Goal: Feedback & Contribution: Submit feedback/report problem

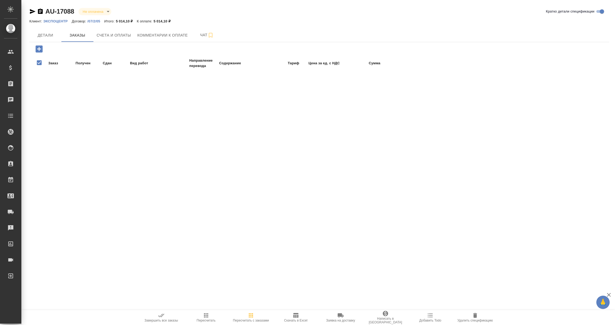
checkbox input "false"
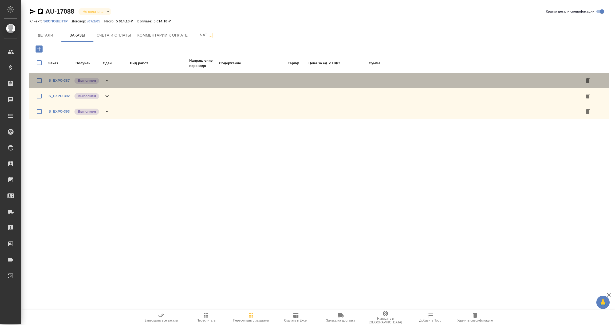
click at [108, 80] on icon at bounding box center [106, 81] width 3 height 2
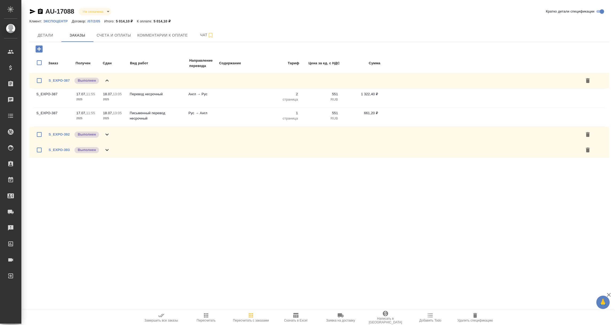
click at [105, 136] on icon at bounding box center [107, 134] width 6 height 6
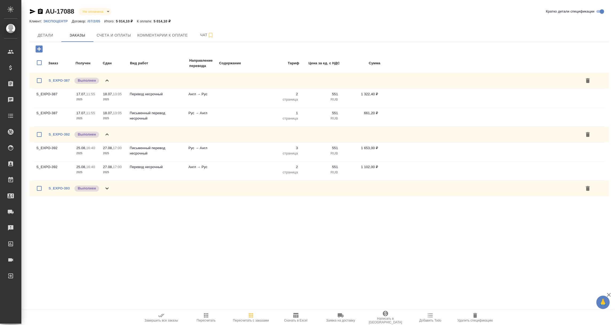
click at [105, 186] on icon at bounding box center [107, 188] width 6 height 6
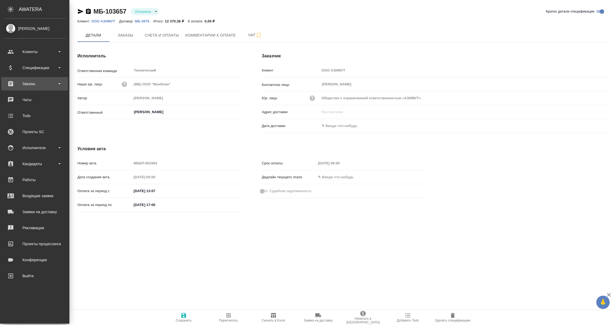
click at [25, 84] on div "Заказы" at bounding box center [34, 84] width 61 height 8
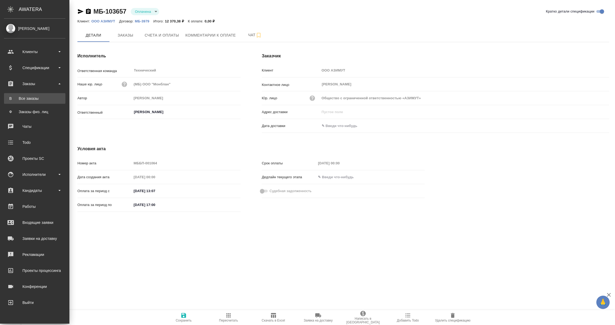
click at [25, 101] on div "Все заказы" at bounding box center [35, 98] width 56 height 5
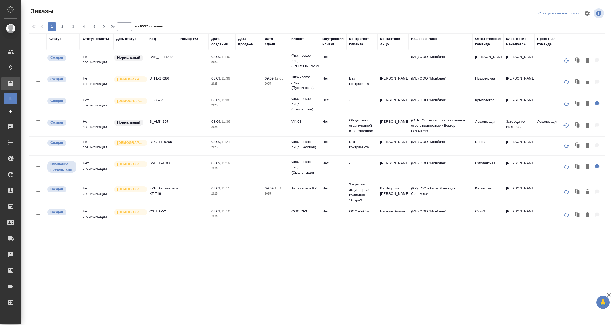
click at [483, 44] on div "Ответственная команда" at bounding box center [488, 41] width 26 height 11
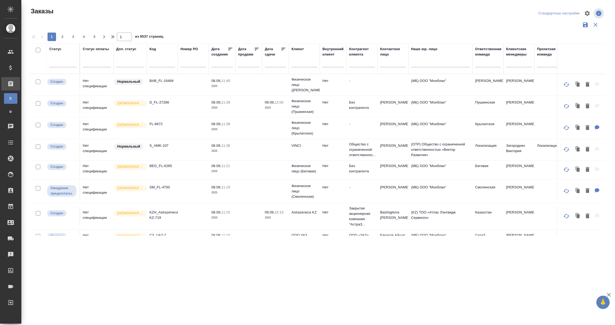
click at [483, 44] on th "Ответственная команда" at bounding box center [488, 59] width 31 height 30
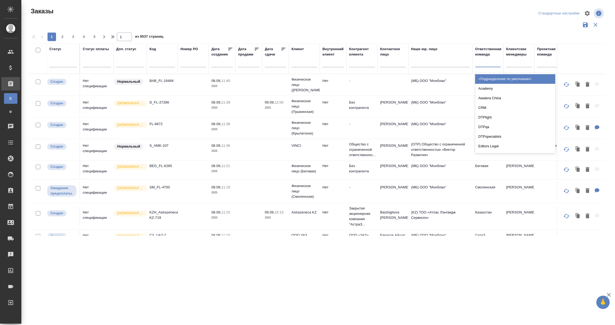
click at [484, 64] on div at bounding box center [488, 62] width 26 height 8
type input "лок"
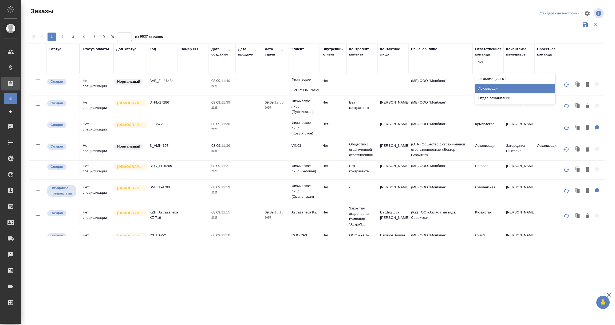
click at [487, 91] on div "Локализация" at bounding box center [515, 89] width 80 height 10
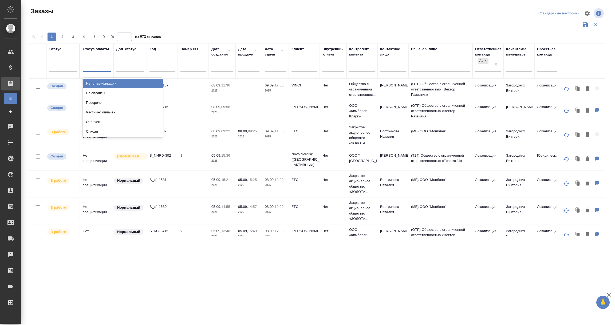
click at [93, 62] on div at bounding box center [97, 67] width 28 height 10
click at [95, 84] on div "Нет спецификации" at bounding box center [123, 84] width 80 height 10
click at [60, 67] on div at bounding box center [63, 66] width 28 height 8
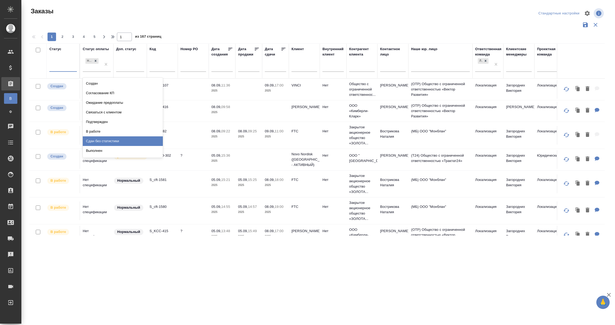
click at [92, 142] on div "Сдан без статистики" at bounding box center [123, 141] width 80 height 10
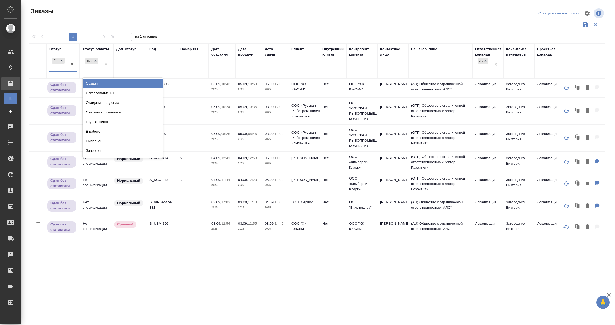
click at [56, 66] on div "Сдан без статистики" at bounding box center [58, 64] width 18 height 14
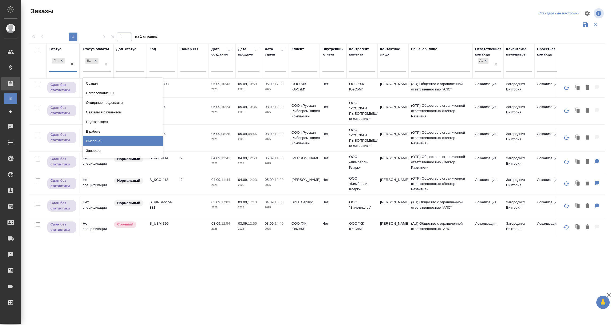
click at [91, 142] on div "Выполнен" at bounding box center [123, 141] width 80 height 10
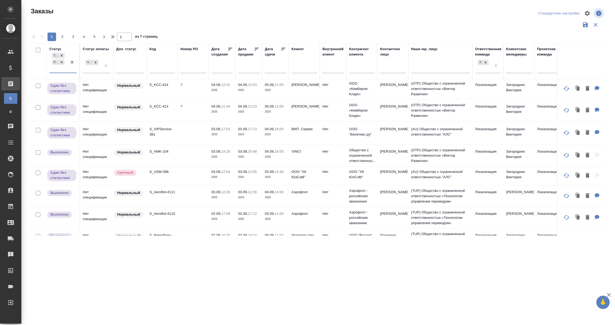
scroll to position [164, 0]
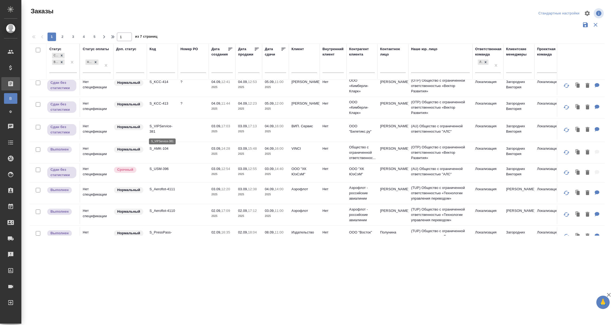
click at [167, 133] on p "S_VIPService-381" at bounding box center [163, 129] width 26 height 11
click at [187, 153] on td at bounding box center [193, 152] width 31 height 19
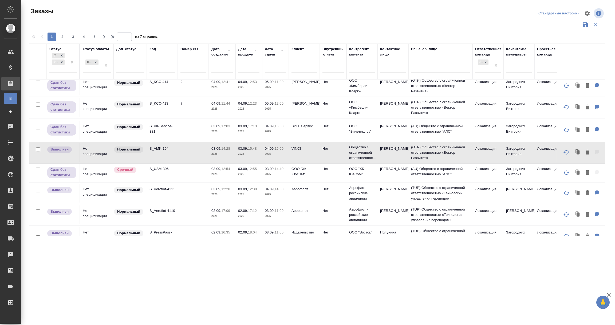
click at [187, 153] on td at bounding box center [193, 152] width 31 height 19
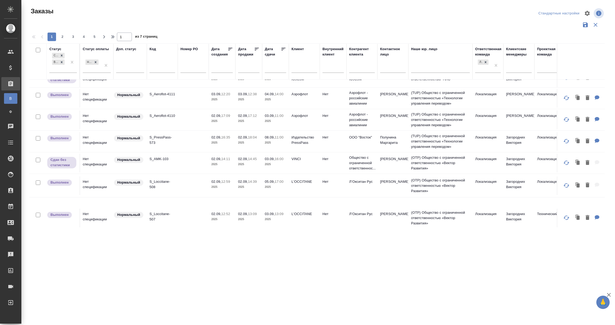
scroll to position [260, 0]
click at [180, 160] on td at bounding box center [193, 162] width 31 height 19
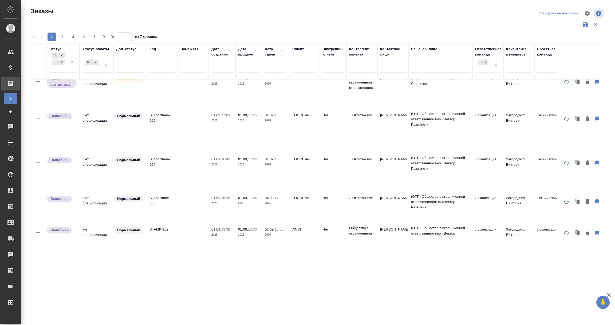
scroll to position [483, 0]
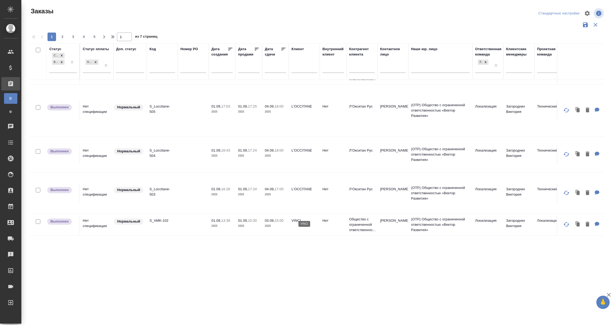
click at [300, 218] on p "VINCI" at bounding box center [305, 220] width 26 height 5
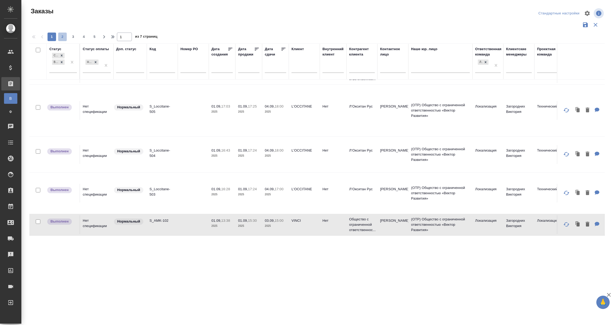
click at [63, 36] on span "2" at bounding box center [62, 36] width 9 height 5
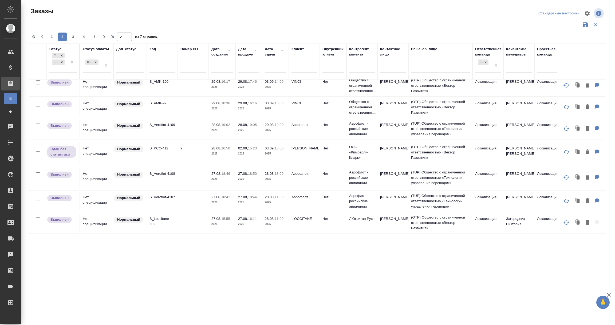
scroll to position [0, 0]
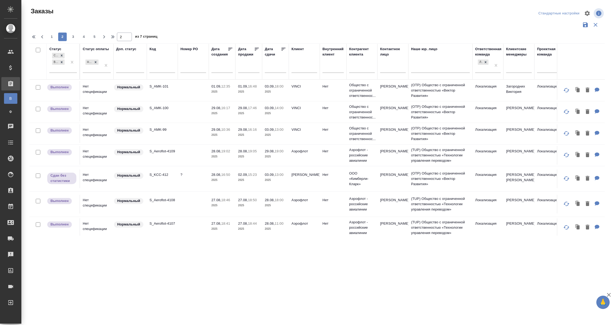
click at [185, 89] on td at bounding box center [193, 90] width 31 height 19
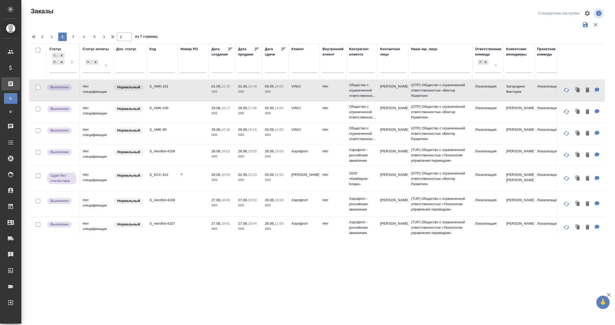
click at [185, 89] on td at bounding box center [193, 90] width 31 height 19
click at [190, 122] on td at bounding box center [193, 112] width 31 height 19
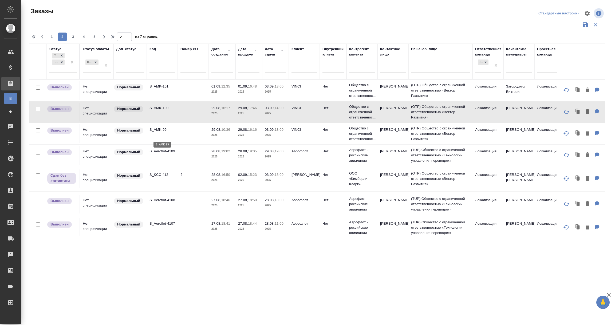
click at [175, 132] on p "S_AMK-99" at bounding box center [163, 129] width 26 height 5
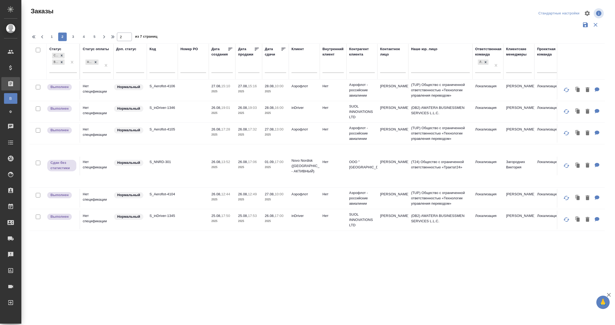
scroll to position [200, 0]
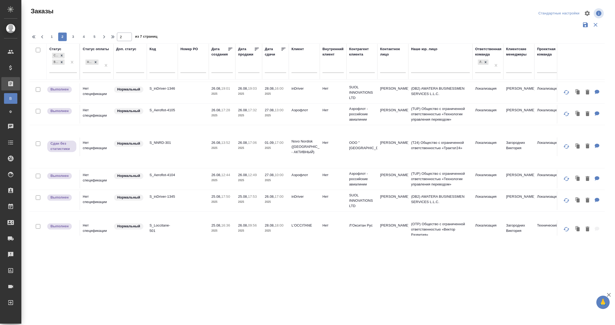
click at [287, 156] on td "01.09, 17:00 2025" at bounding box center [275, 147] width 27 height 19
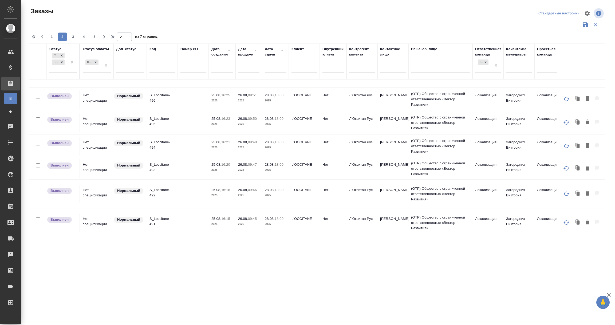
scroll to position [536, 0]
click at [71, 37] on span "3" at bounding box center [73, 36] width 9 height 5
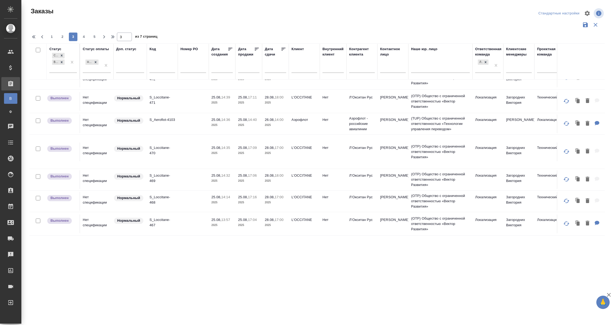
scroll to position [524, 0]
click at [84, 37] on span "4" at bounding box center [84, 36] width 9 height 5
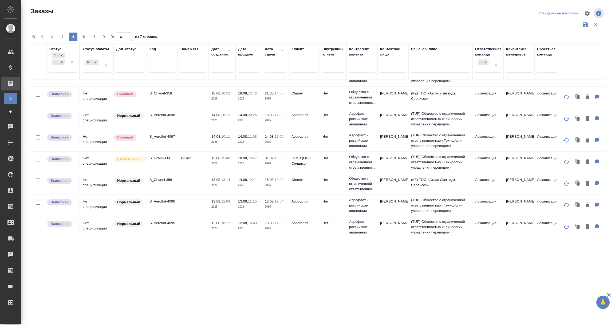
scroll to position [80, 0]
click at [164, 164] on td "S_LVMH-414" at bounding box center [162, 162] width 31 height 19
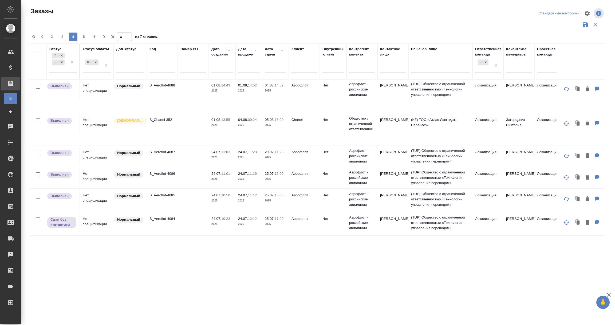
scroll to position [421, 0]
click at [84, 36] on span "5" at bounding box center [84, 36] width 9 height 5
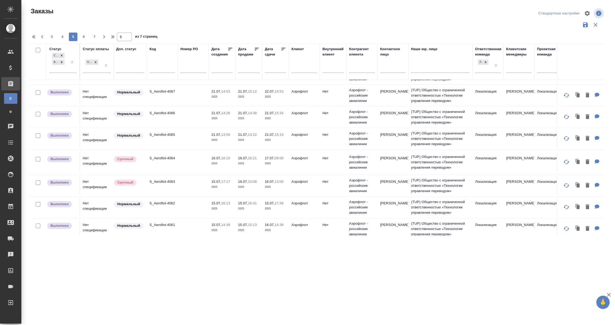
scroll to position [432, 0]
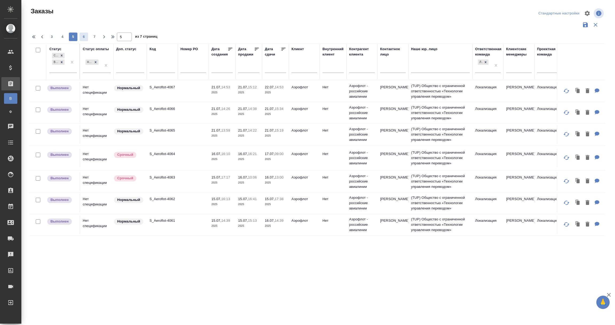
click at [85, 36] on span "6" at bounding box center [84, 36] width 9 height 5
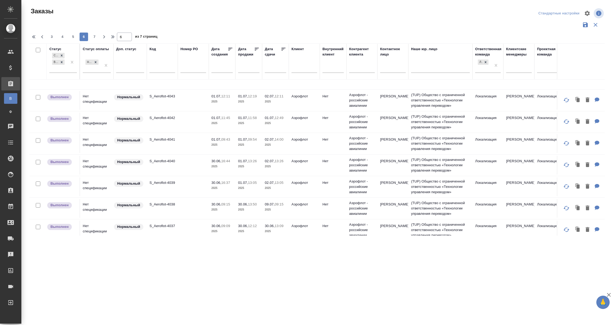
scroll to position [428, 0]
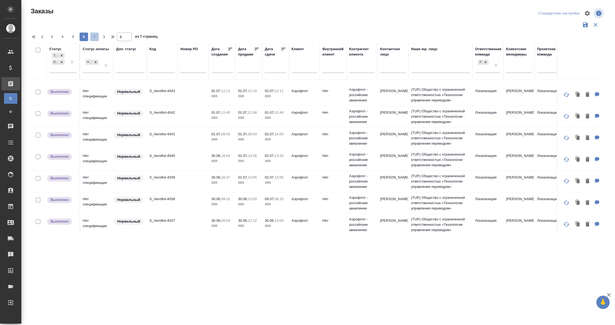
click at [93, 36] on span "7" at bounding box center [94, 36] width 9 height 5
type input "7"
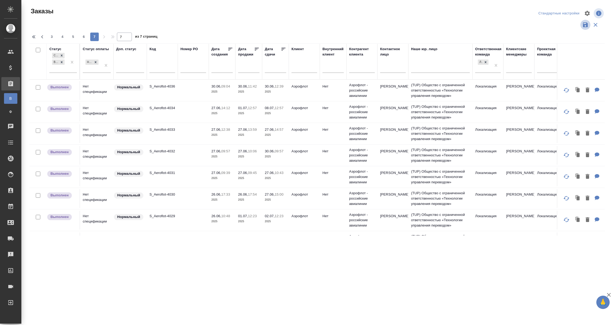
click at [585, 23] on icon "button" at bounding box center [585, 25] width 6 height 6
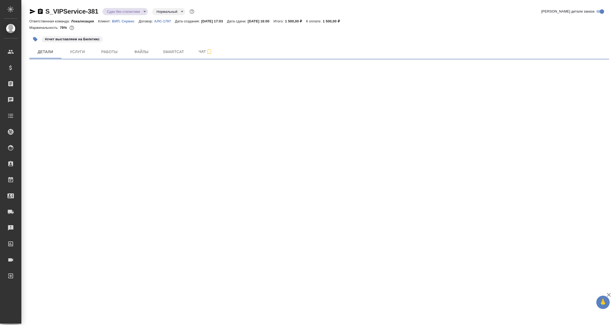
select select "RU"
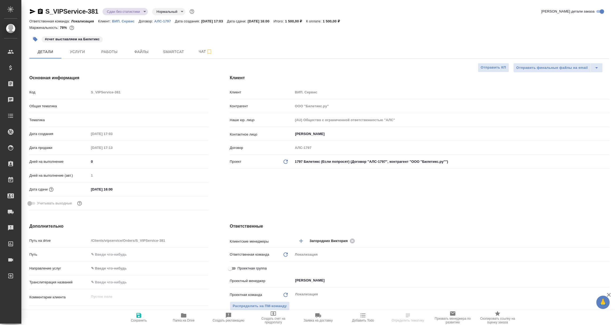
type textarea "x"
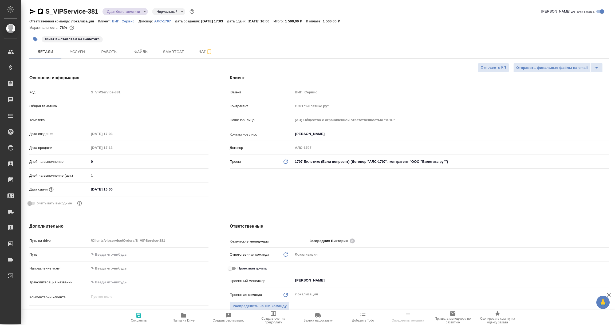
type textarea "x"
click at [31, 12] on icon "button" at bounding box center [33, 11] width 6 height 5
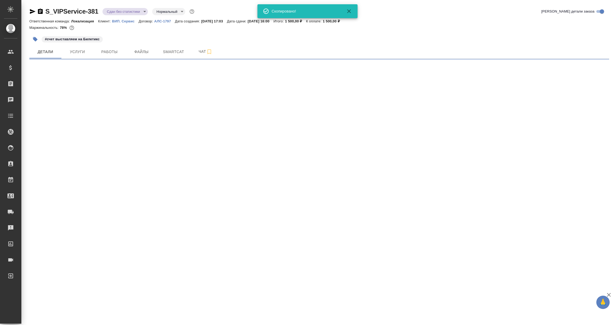
select select "RU"
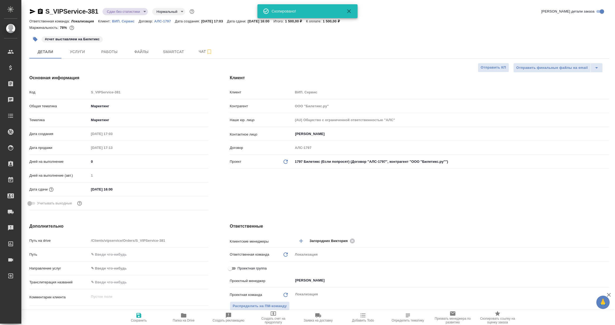
type textarea "x"
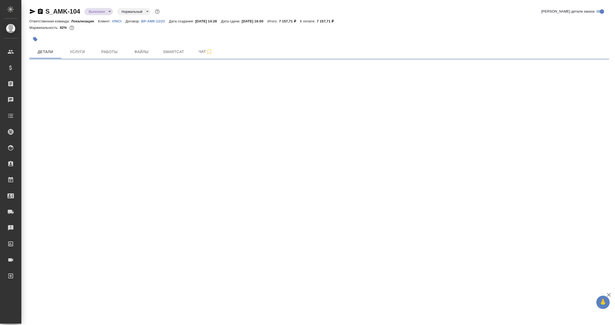
select select "RU"
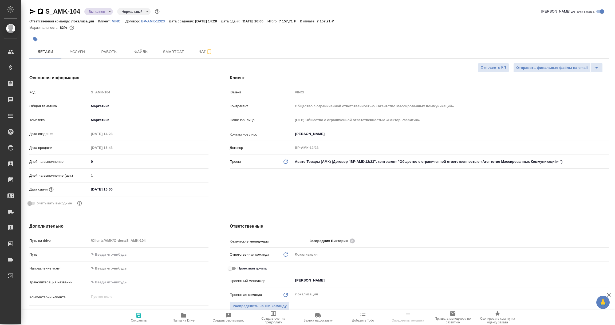
type textarea "x"
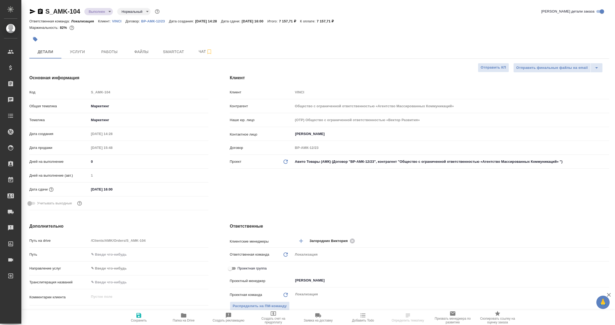
type textarea "x"
click at [31, 10] on icon "button" at bounding box center [33, 11] width 6 height 5
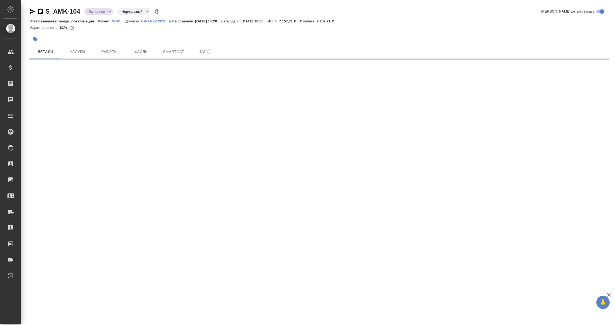
select select "RU"
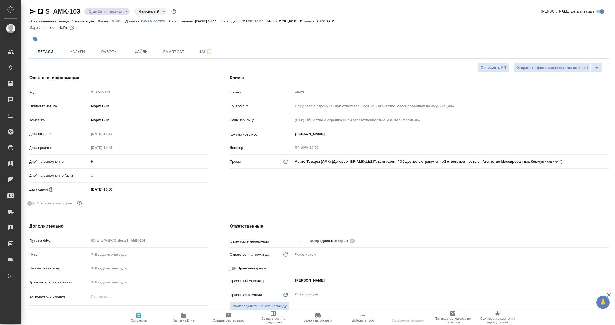
type textarea "x"
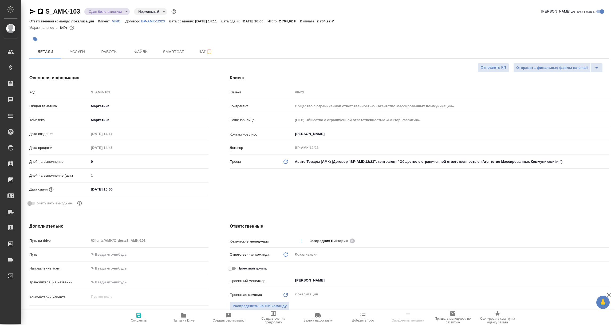
type textarea "x"
click at [32, 11] on icon "button" at bounding box center [32, 11] width 6 height 6
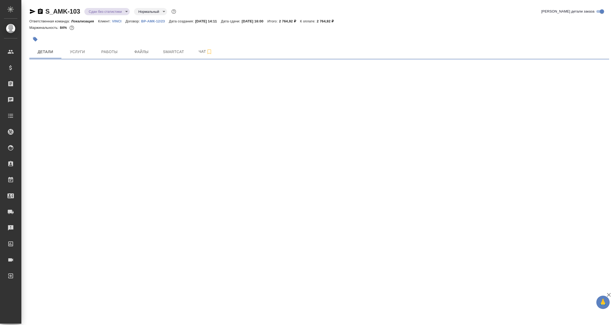
select select "RU"
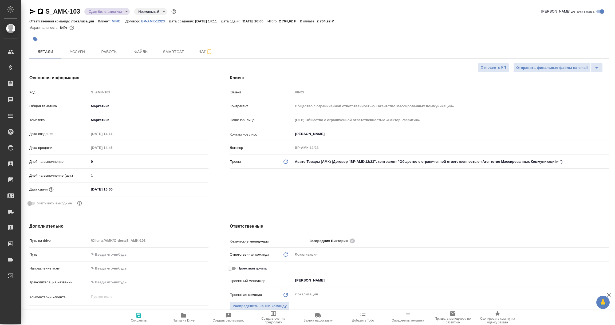
type textarea "x"
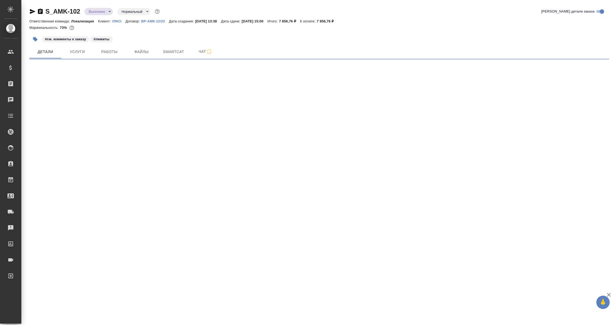
select select "RU"
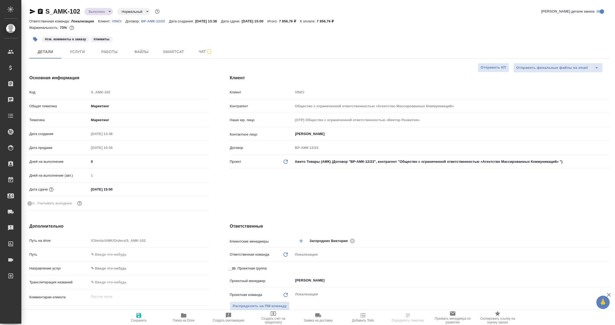
type textarea "x"
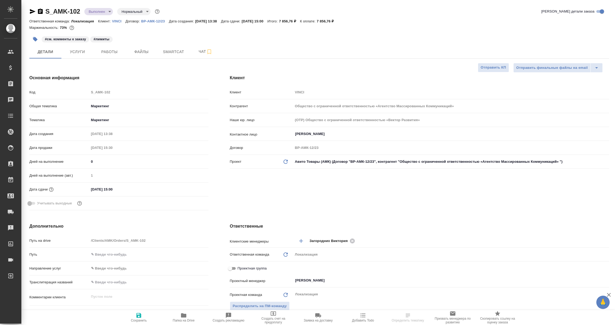
type textarea "x"
click at [31, 11] on icon "button" at bounding box center [33, 11] width 6 height 5
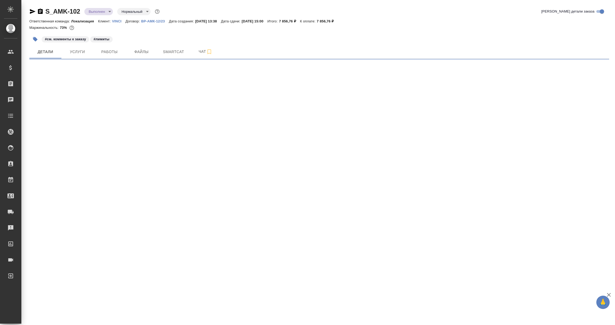
select select "RU"
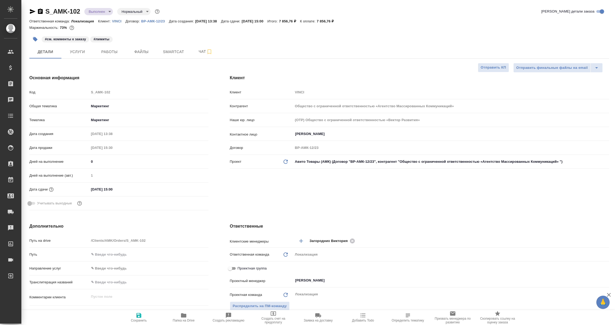
type textarea "x"
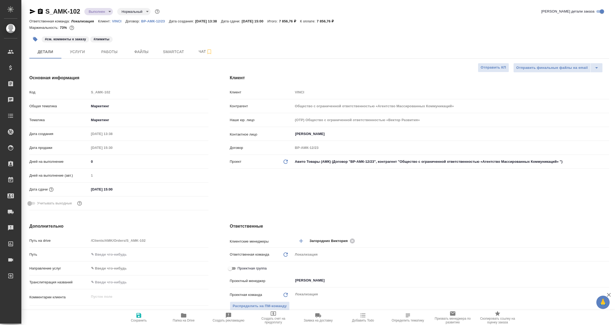
type textarea "x"
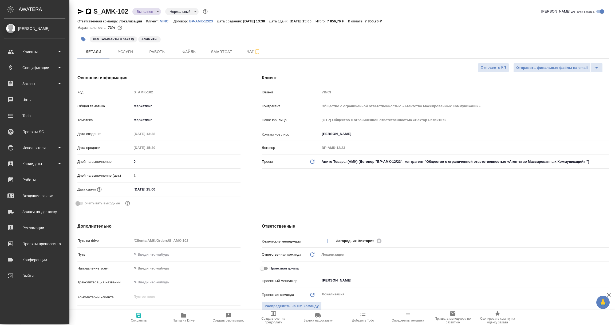
type textarea "x"
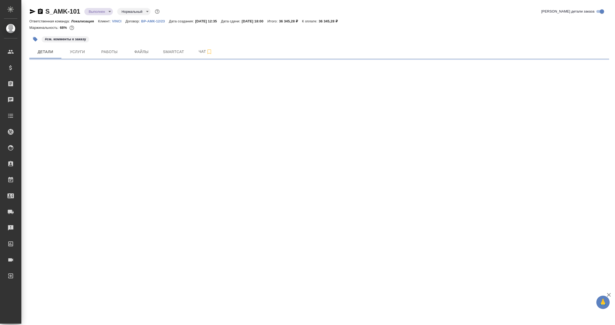
select select "RU"
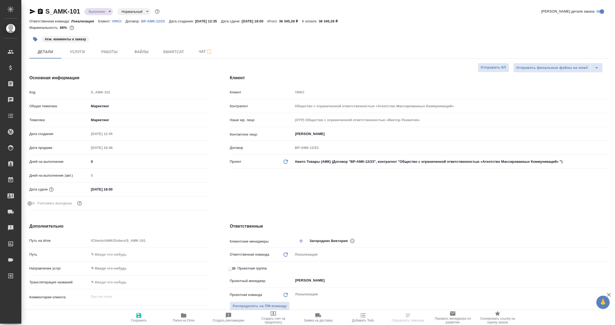
type textarea "x"
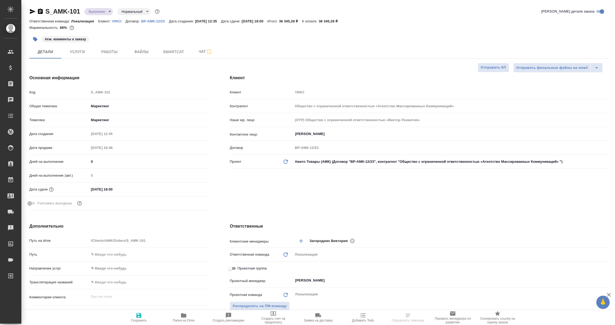
type textarea "x"
click at [33, 9] on icon "button" at bounding box center [32, 11] width 6 height 6
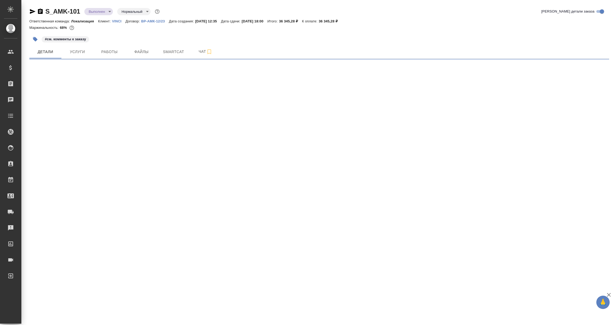
select select "RU"
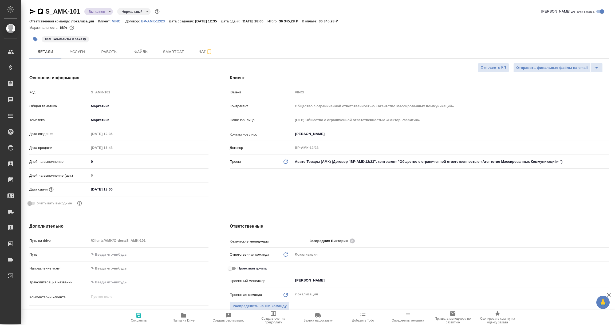
type textarea "x"
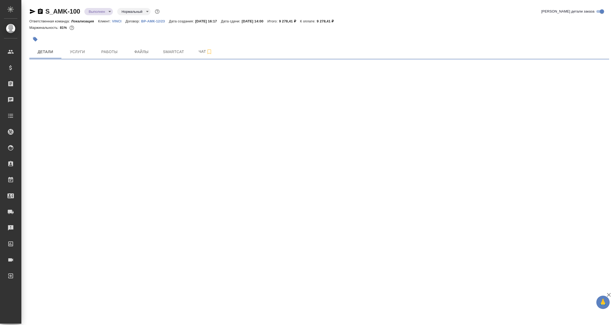
select select "RU"
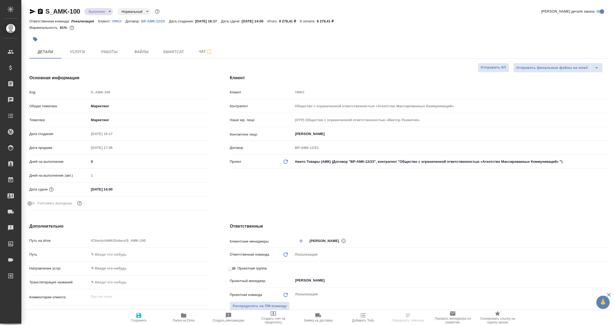
type textarea "x"
click at [32, 13] on icon "button" at bounding box center [32, 11] width 6 height 6
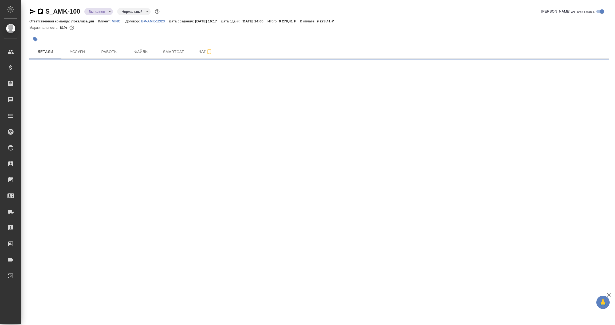
select select "RU"
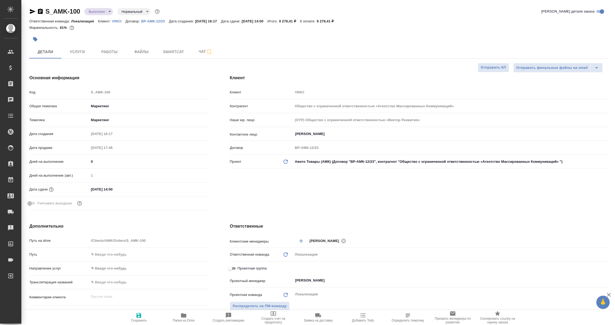
type textarea "x"
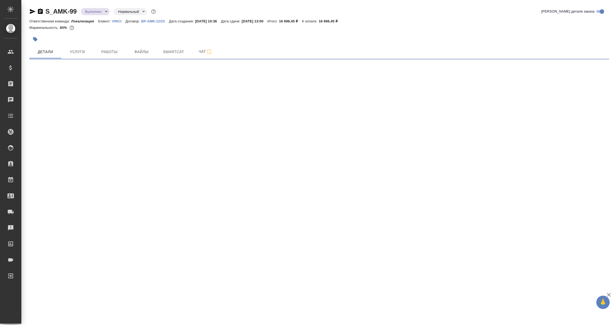
select select "RU"
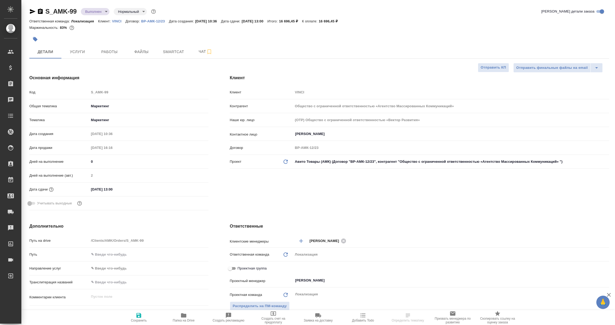
click at [33, 13] on icon "button" at bounding box center [32, 11] width 6 height 6
type textarea "x"
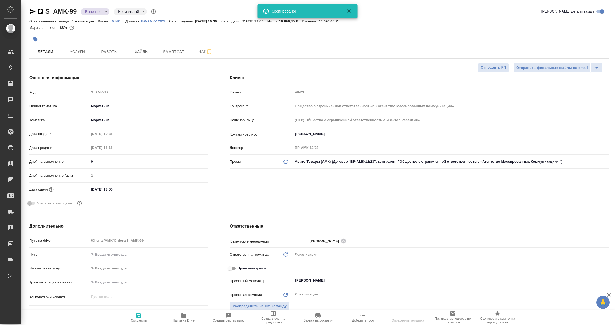
type textarea "x"
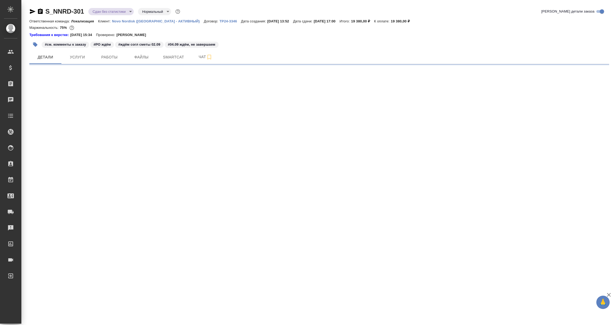
select select "RU"
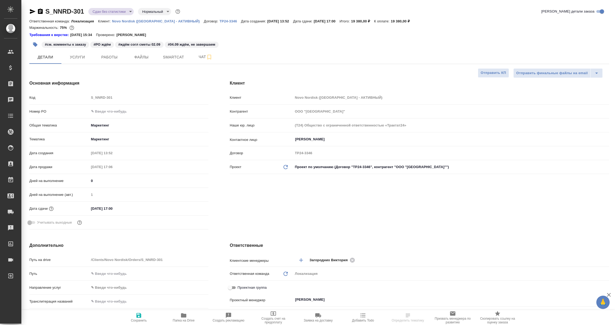
type textarea "x"
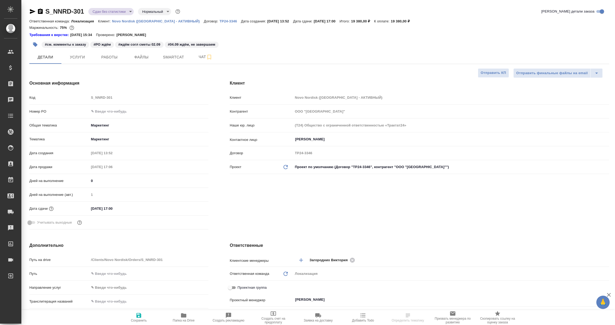
type textarea "x"
click at [220, 20] on p "ТР24-3346" at bounding box center [231, 21] width 22 height 4
click at [32, 11] on icon "button" at bounding box center [33, 11] width 6 height 5
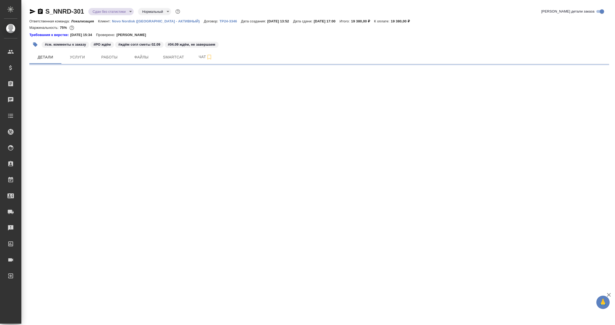
select select "RU"
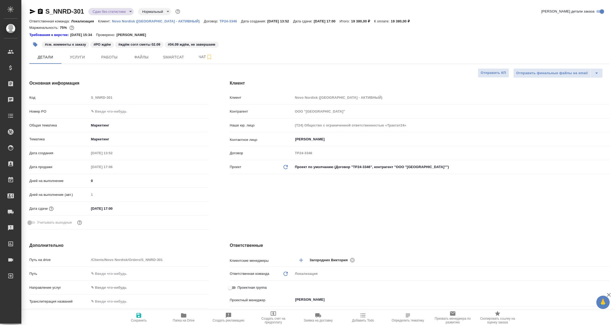
type textarea "x"
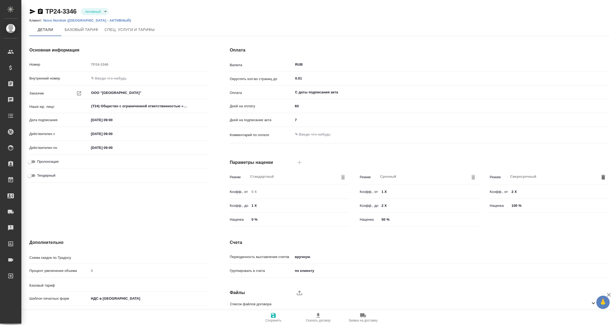
type input "Новый, 2022 (руб.)"
type input "Стандартный шаблон - 30-70-100 - ВЫБЕРИ МЕНЯ!"
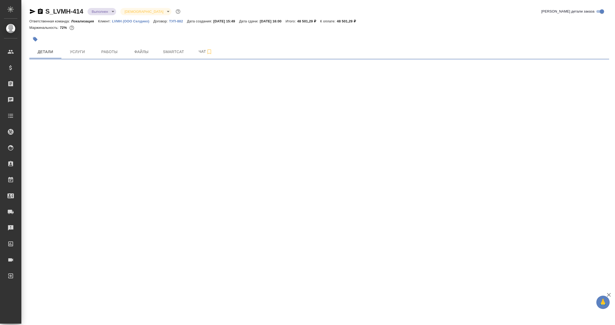
select select "RU"
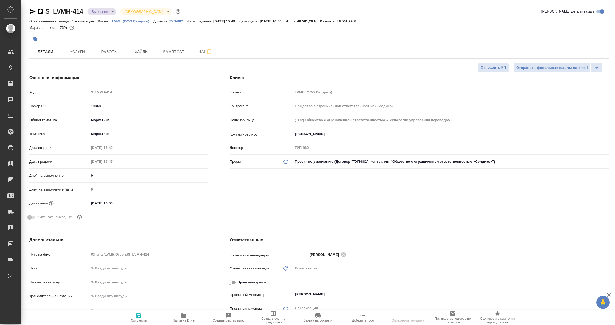
type input "Общество с ограниченной ответственностью«Селдико»"
type textarea "x"
click at [31, 10] on icon "button" at bounding box center [33, 11] width 6 height 5
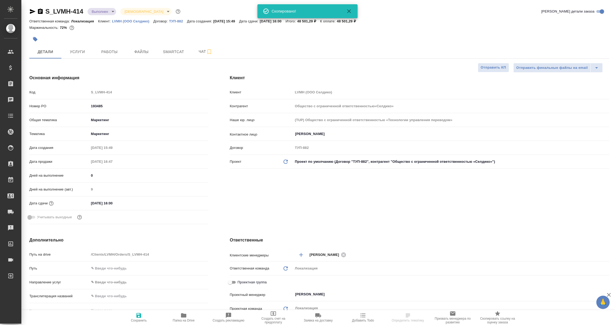
type textarea "x"
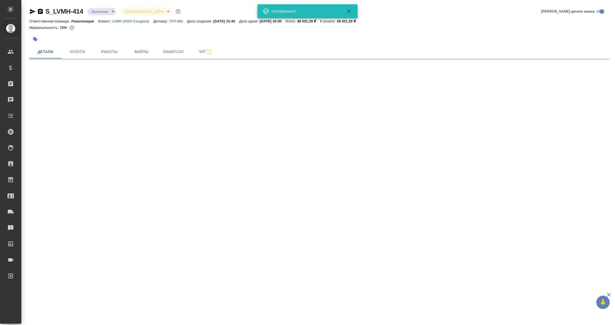
select select "RU"
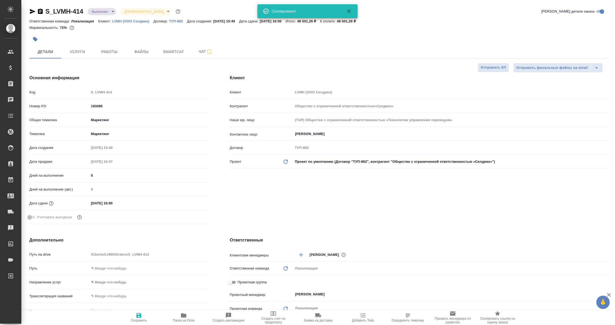
type textarea "x"
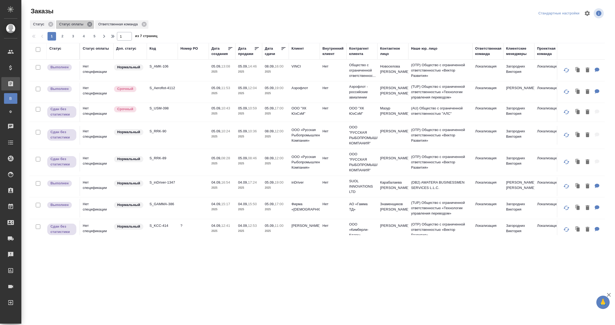
click at [88, 24] on icon at bounding box center [89, 24] width 5 height 5
click at [60, 57] on th "Статус" at bounding box center [63, 51] width 33 height 17
click at [58, 49] on div "Статус" at bounding box center [55, 48] width 12 height 5
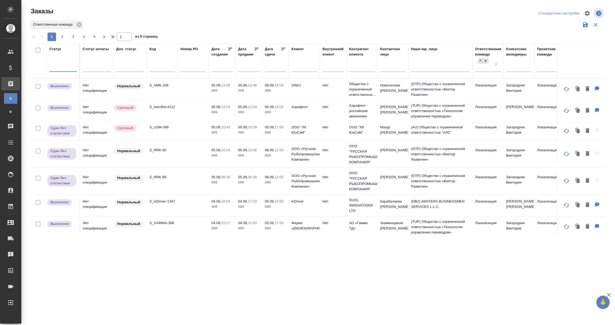
click at [57, 65] on div at bounding box center [63, 66] width 28 height 8
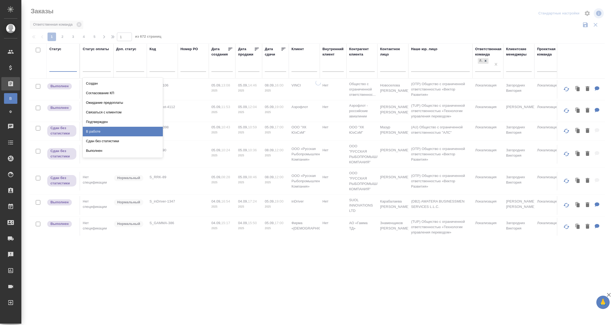
click at [92, 132] on div "В работе" at bounding box center [123, 132] width 80 height 10
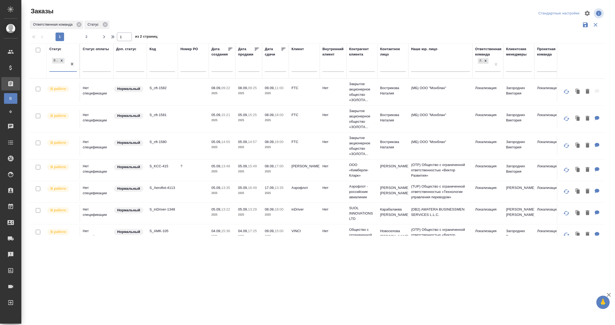
click at [275, 67] on input "text" at bounding box center [277, 67] width 18 height 7
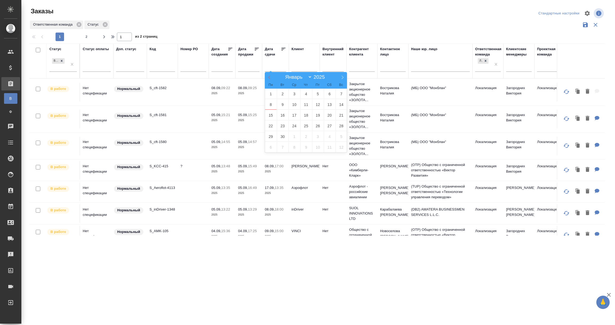
click at [268, 78] on icon at bounding box center [270, 78] width 4 height 4
select select "7"
click at [317, 93] on span "1" at bounding box center [318, 94] width 12 height 10
type div "2025-07-31T21:00:00.000Z"
click at [340, 76] on span at bounding box center [342, 76] width 9 height 9
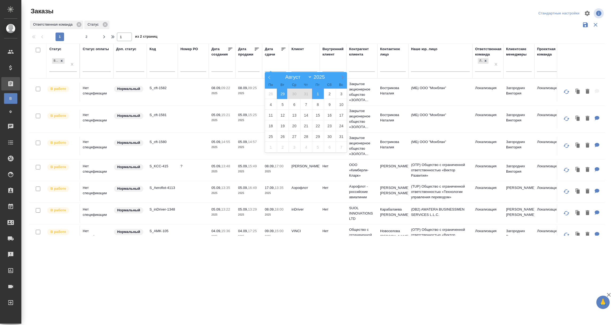
select select "8"
click at [342, 93] on span "7" at bounding box center [342, 94] width 12 height 10
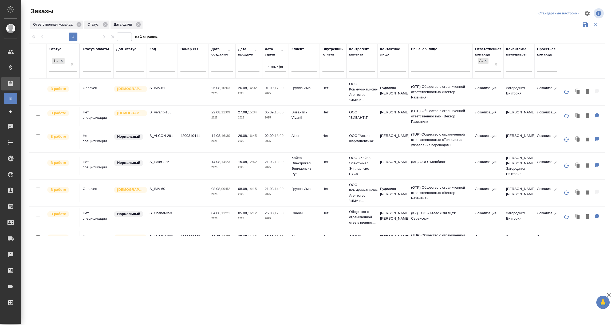
click at [191, 93] on td at bounding box center [193, 92] width 31 height 19
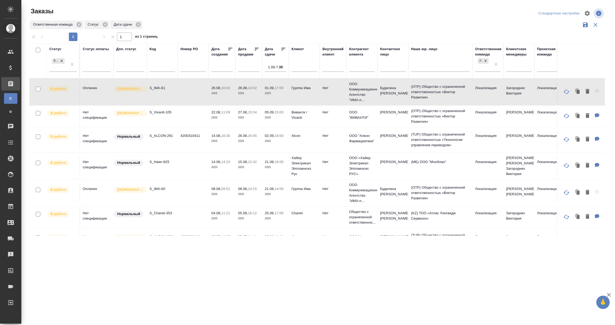
click at [191, 93] on td at bounding box center [193, 92] width 31 height 19
click at [92, 116] on td "Нет спецификации" at bounding box center [96, 116] width 33 height 19
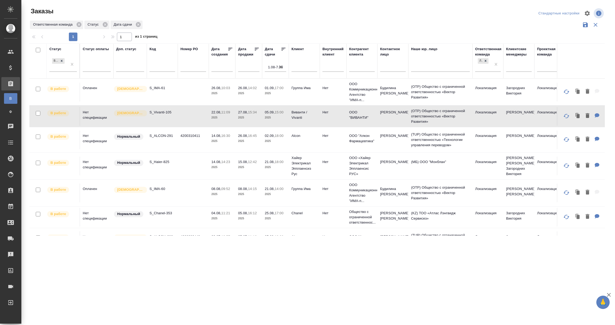
click at [92, 116] on td "Нет спецификации" at bounding box center [96, 116] width 33 height 19
click at [182, 143] on td "4200310411" at bounding box center [193, 140] width 31 height 19
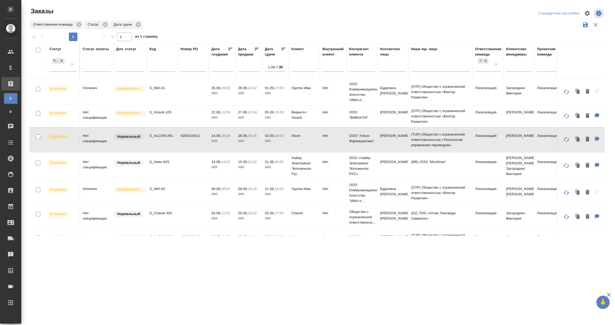
click at [182, 143] on td "4200310411" at bounding box center [193, 140] width 31 height 19
click at [184, 169] on td at bounding box center [193, 166] width 31 height 19
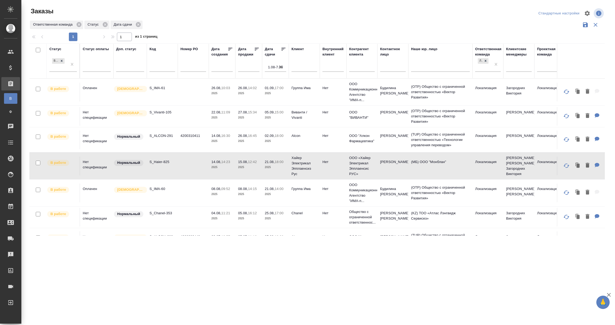
click at [184, 169] on td at bounding box center [193, 166] width 31 height 19
click at [166, 195] on td "S_IMA-60" at bounding box center [162, 193] width 31 height 19
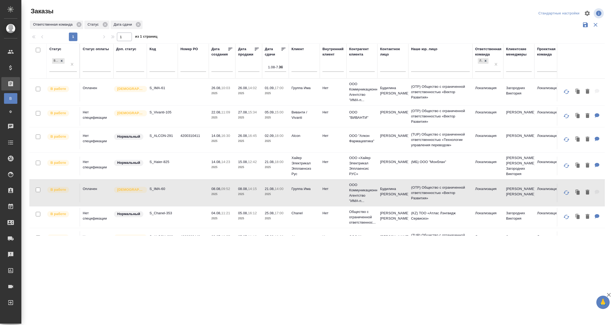
click at [166, 195] on td "S_IMA-60" at bounding box center [162, 193] width 31 height 19
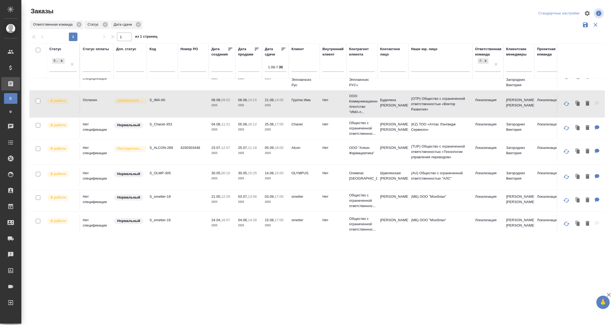
scroll to position [97, 0]
click at [188, 146] on td "4200303448" at bounding box center [193, 150] width 31 height 19
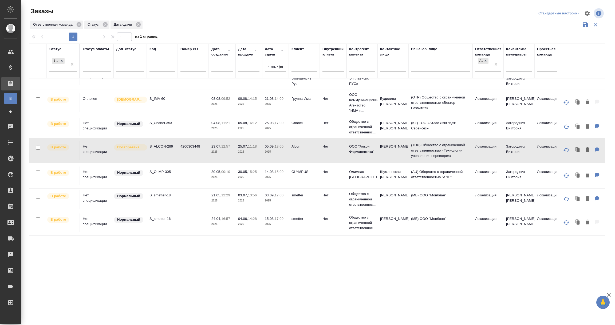
click at [188, 146] on td "4200303448" at bounding box center [193, 150] width 31 height 19
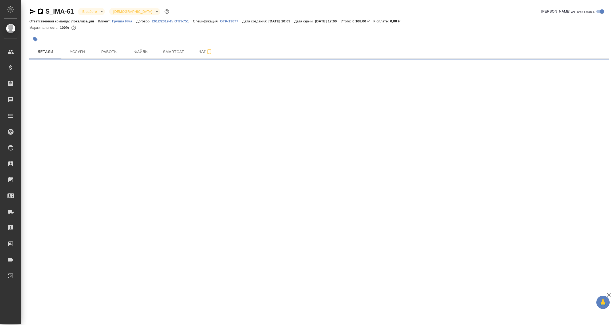
select select "RU"
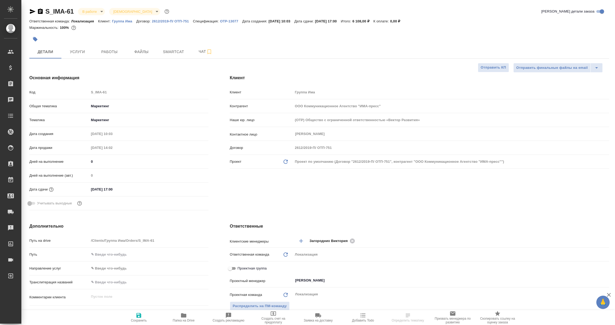
type textarea "x"
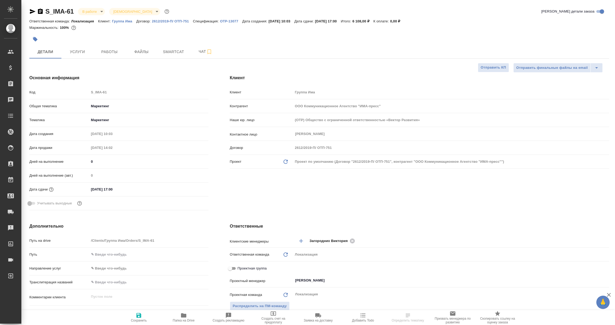
type textarea "x"
click at [30, 10] on icon "button" at bounding box center [33, 11] width 6 height 5
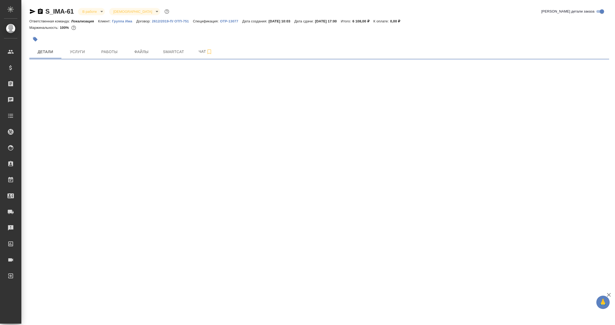
select select "RU"
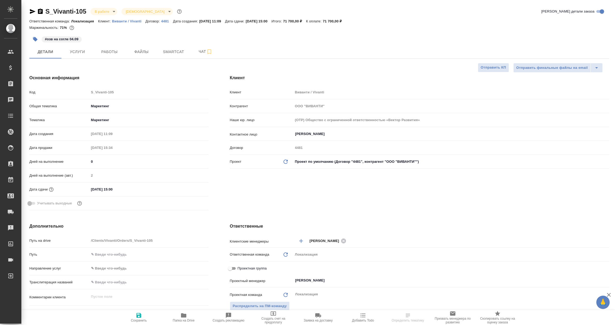
type textarea "x"
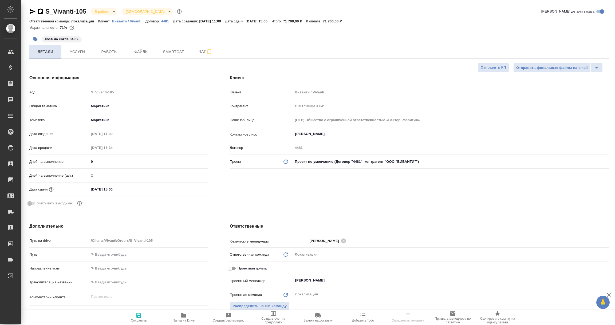
type textarea "x"
click at [31, 11] on icon "button" at bounding box center [33, 11] width 6 height 5
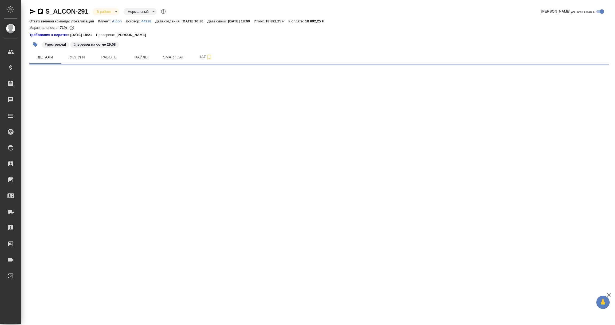
select select "RU"
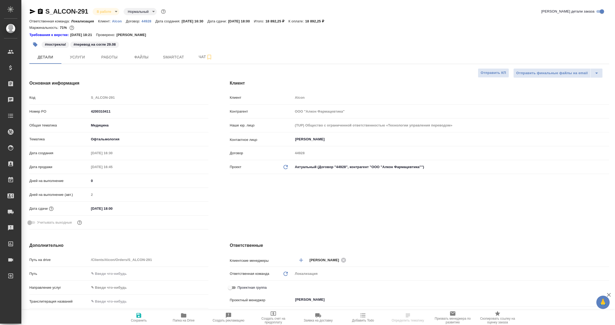
type textarea "x"
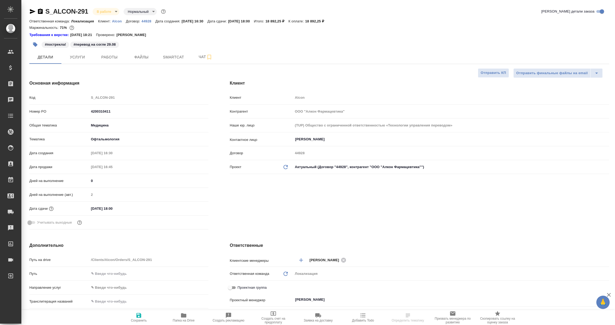
type textarea "x"
click at [32, 10] on icon "button" at bounding box center [32, 11] width 6 height 6
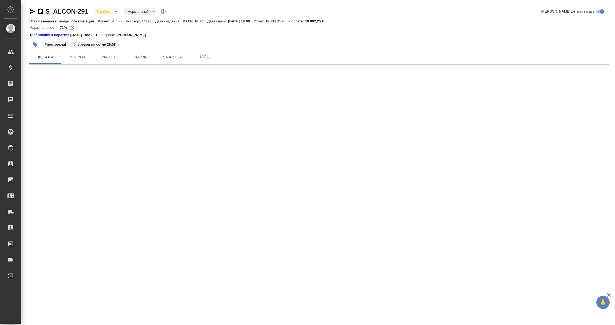
select select "RU"
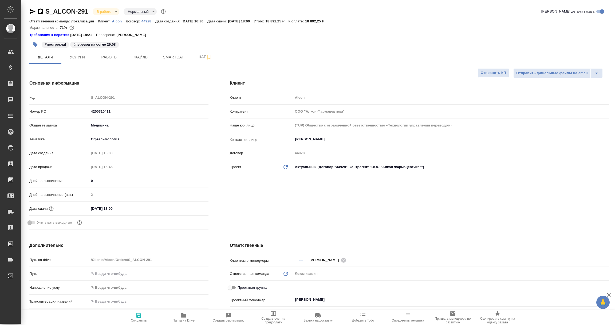
type textarea "x"
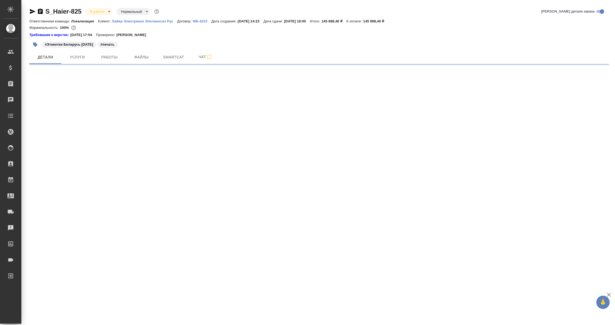
select select "RU"
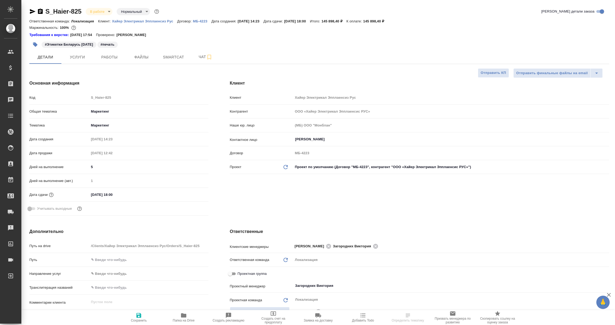
type textarea "x"
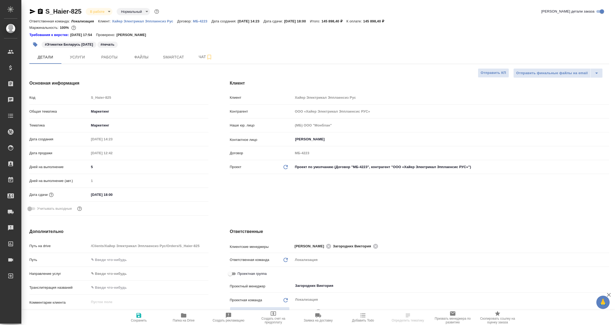
type textarea "x"
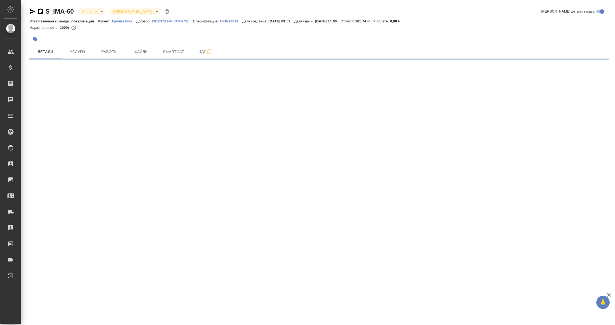
select select "RU"
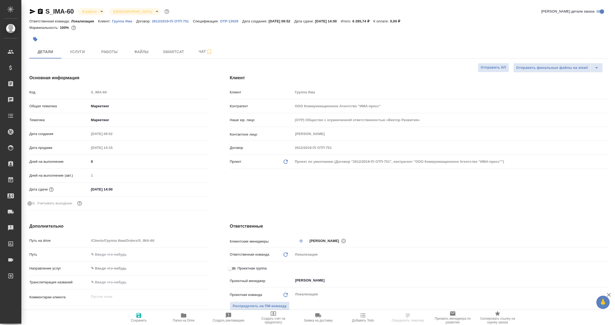
type textarea "x"
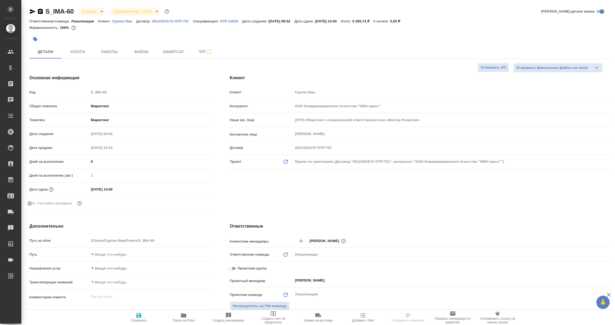
type textarea "x"
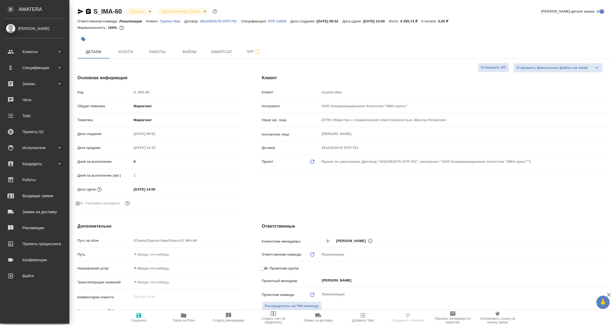
type textarea "x"
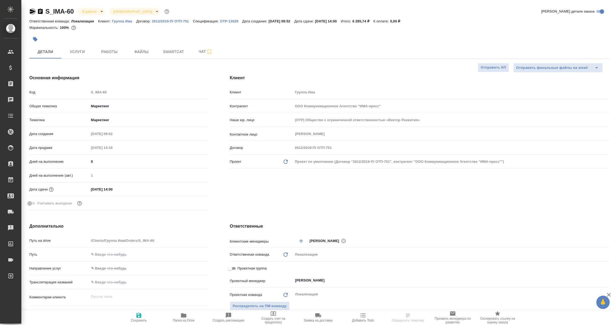
click at [30, 11] on icon "button" at bounding box center [32, 11] width 6 height 6
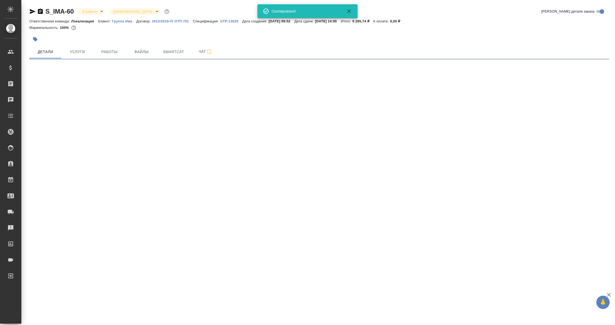
select select "RU"
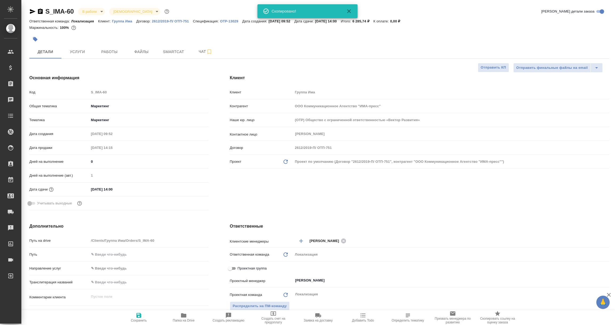
type textarea "x"
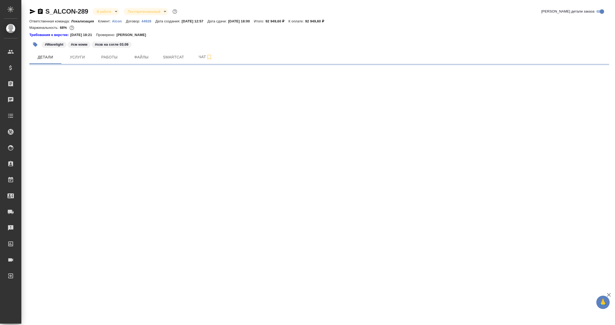
select select "RU"
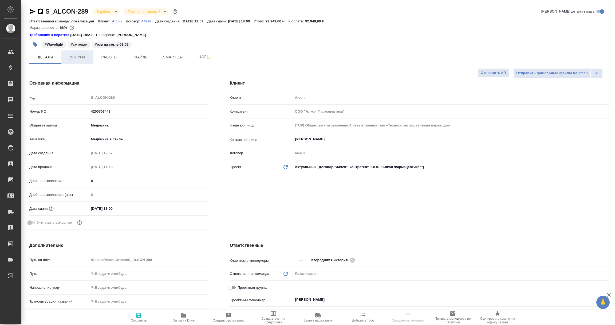
type textarea "x"
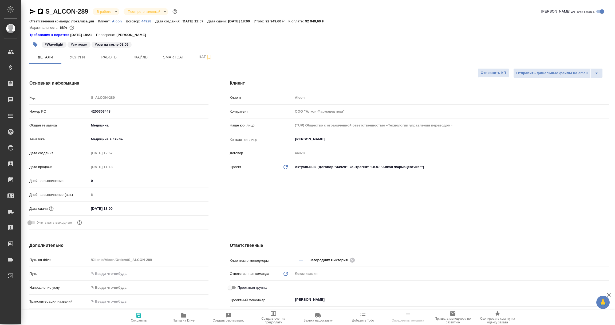
type textarea "x"
click at [32, 12] on icon "button" at bounding box center [33, 11] width 6 height 5
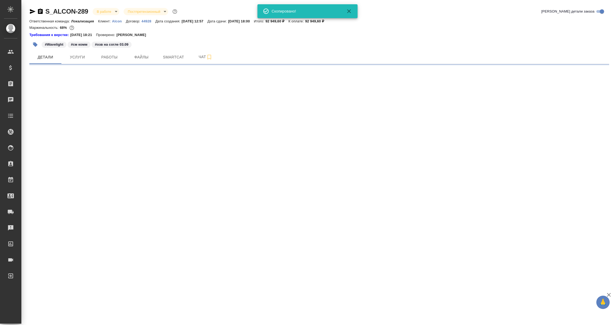
select select "RU"
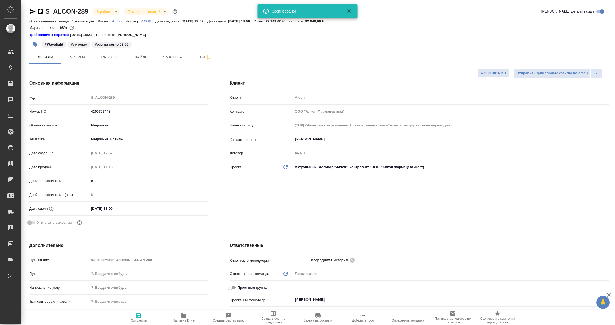
type textarea "x"
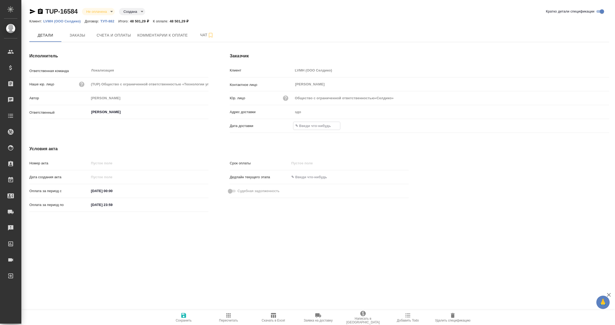
click at [323, 124] on input "text" at bounding box center [317, 126] width 47 height 8
click at [593, 124] on icon "button" at bounding box center [594, 126] width 6 height 6
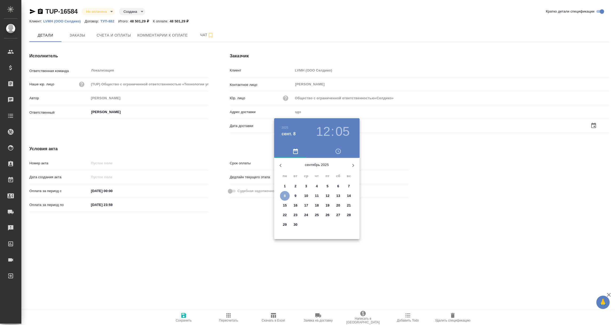
click at [285, 197] on p "8" at bounding box center [285, 195] width 2 height 5
type input "Общество с ограниченной ответственностью«Селдико»"
type input "[DATE] 12:05"
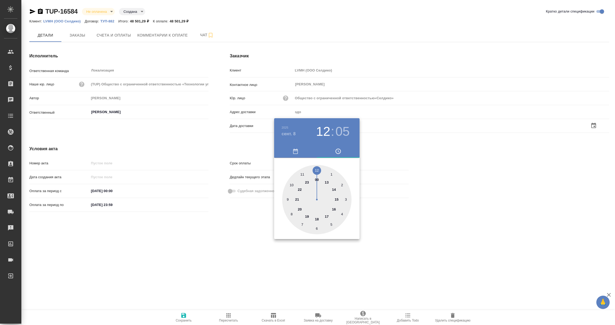
click at [516, 229] on div at bounding box center [307, 162] width 615 height 325
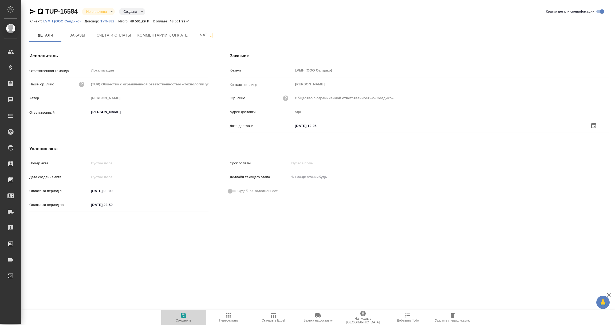
click at [182, 314] on icon "button" at bounding box center [183, 315] width 5 height 5
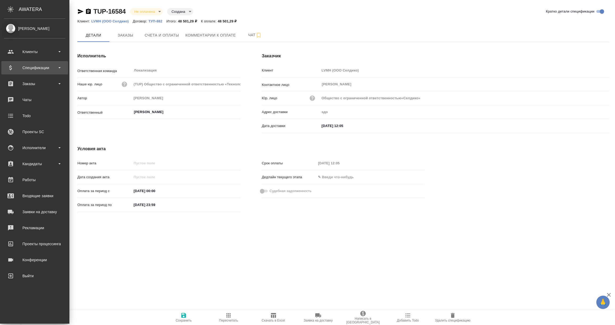
click at [34, 71] on div "Спецификации" at bounding box center [34, 68] width 61 height 8
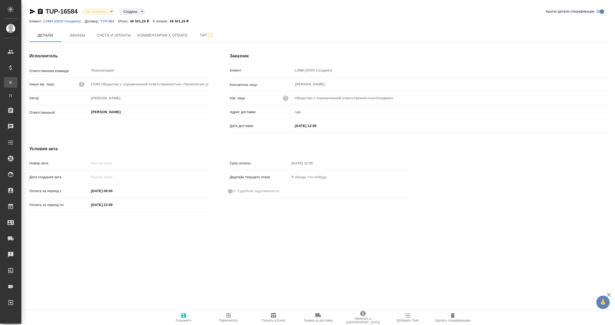
click at [36, 83] on div ".cls-1 fill:#fff; AWATERA [PERSON_NAME] Спецификации В Все спецификации П Пакет…" at bounding box center [307, 162] width 615 height 325
type input "Общество с ограниченной ответственностью«Селдико»"
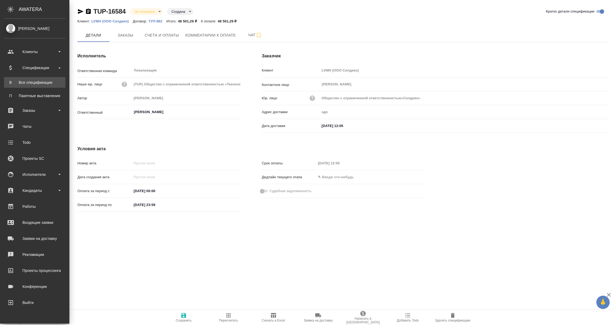
click at [28, 83] on div "Все спецификации" at bounding box center [35, 82] width 56 height 5
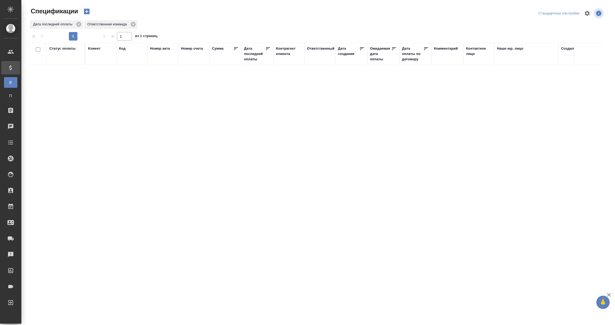
click at [252, 51] on div "Дата последней оплаты" at bounding box center [254, 54] width 21 height 16
select select "8"
click at [253, 66] on input "1.09-2.09" at bounding box center [259, 67] width 24 height 7
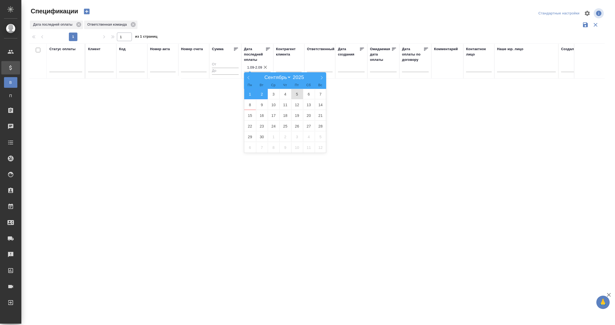
click at [294, 95] on span "5" at bounding box center [297, 94] width 12 height 10
click at [321, 96] on span "7" at bounding box center [321, 94] width 12 height 10
type div "[DATE]T21:00:00.000Z — [DATE]T21:00:00.000Z"
type input "5.09-7.09"
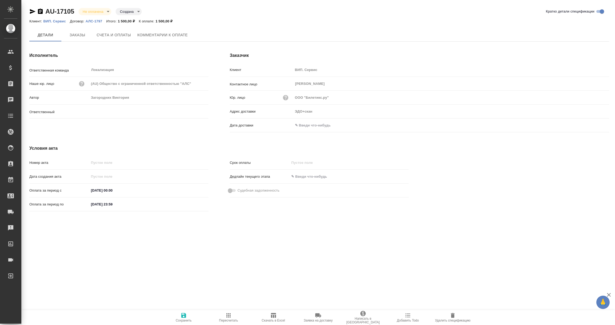
type input "[PERSON_NAME]"
click at [315, 127] on input "text" at bounding box center [316, 126] width 47 height 8
click at [594, 126] on icon "button" at bounding box center [594, 125] width 6 height 6
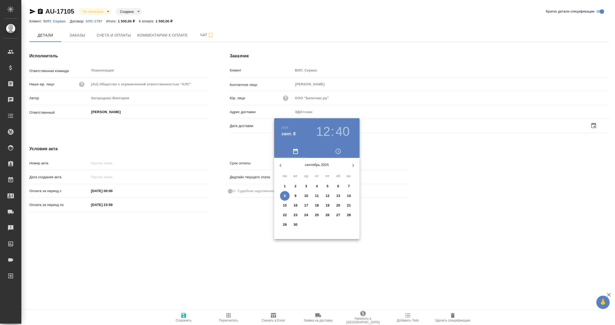
click at [283, 196] on span "8" at bounding box center [285, 195] width 10 height 5
type input "08.09.2025 12:40"
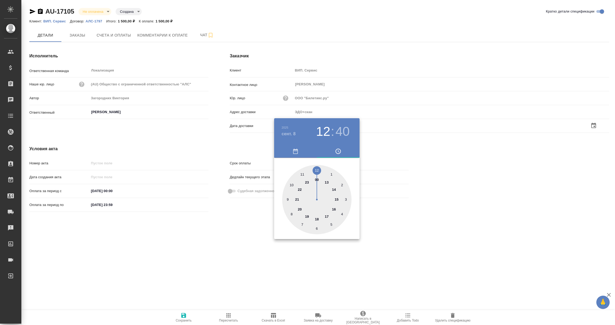
click at [228, 248] on div at bounding box center [307, 162] width 615 height 325
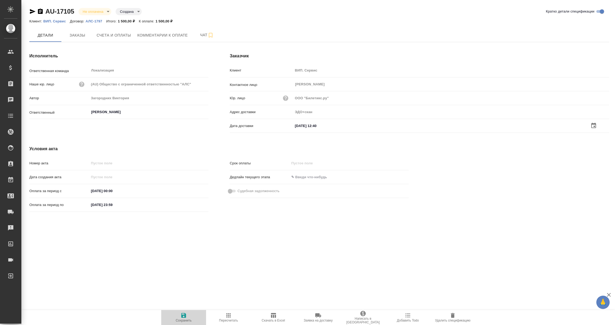
click at [184, 316] on icon "button" at bounding box center [184, 315] width 6 height 6
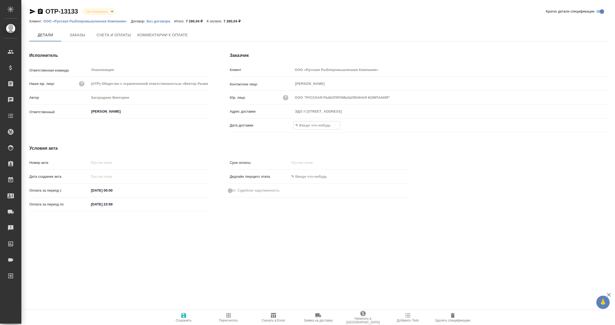
click at [310, 124] on input "text" at bounding box center [317, 126] width 47 height 8
click at [594, 124] on icon "button" at bounding box center [594, 126] width 6 height 6
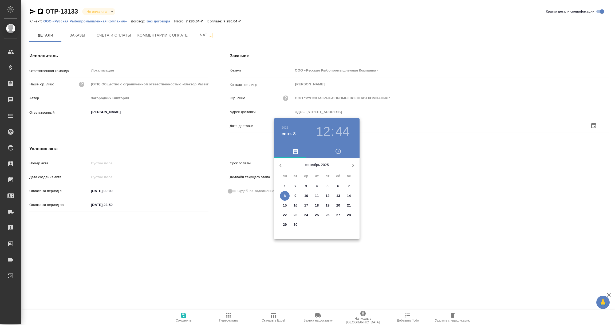
click at [286, 196] on p "8" at bounding box center [285, 195] width 2 height 5
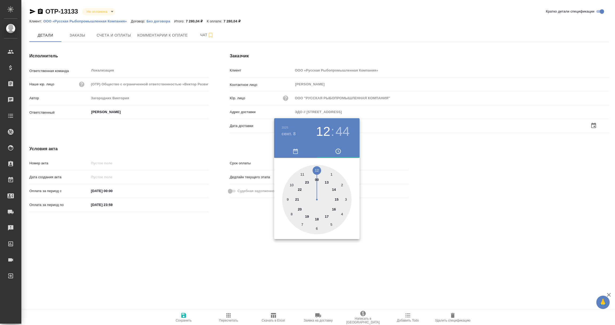
type input "[DATE] 12:44"
click at [232, 232] on div at bounding box center [307, 162] width 615 height 325
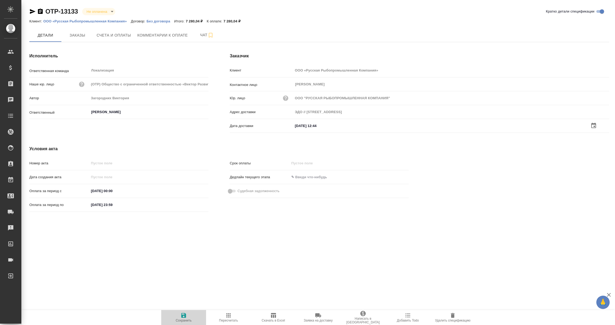
click at [182, 316] on icon "button" at bounding box center [183, 315] width 5 height 5
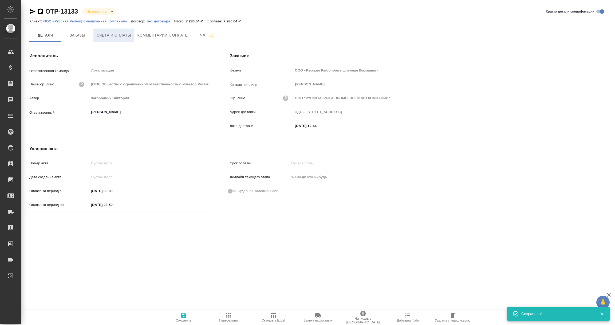
click at [107, 37] on span "Счета и оплаты" at bounding box center [114, 35] width 34 height 7
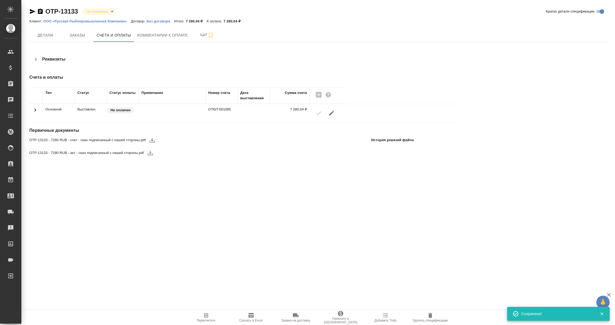
click at [153, 142] on icon "button" at bounding box center [152, 140] width 6 height 6
click at [150, 153] on icon "button" at bounding box center [150, 153] width 5 height 5
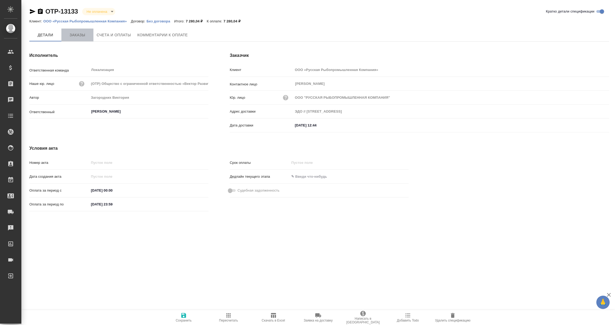
click at [80, 37] on span "Заказы" at bounding box center [78, 35] width 26 height 7
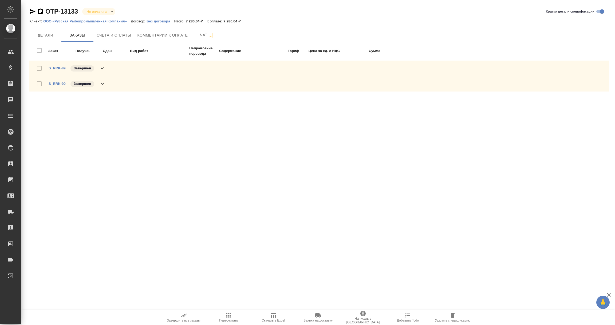
click at [57, 67] on link "S_RRK-89" at bounding box center [57, 68] width 17 height 4
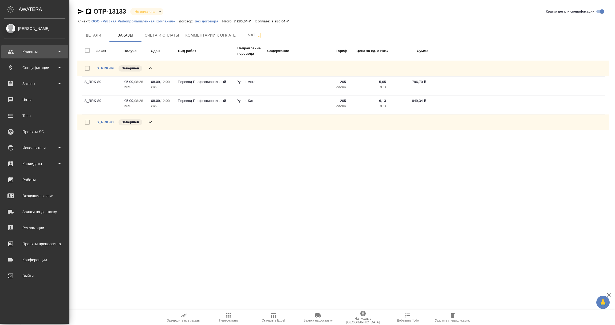
click at [36, 50] on div "Клиенты" at bounding box center [34, 52] width 61 height 8
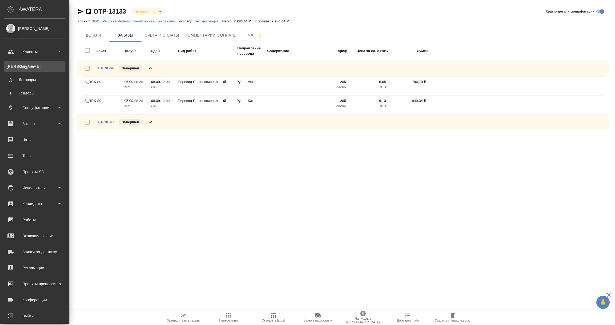
click at [33, 68] on div "Клиенты" at bounding box center [35, 66] width 56 height 5
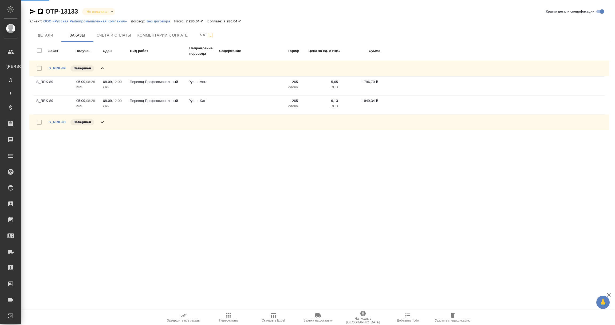
select select "RU"
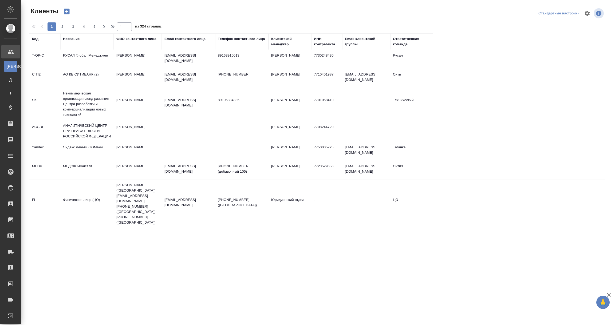
click at [69, 40] on div "Название" at bounding box center [71, 38] width 17 height 5
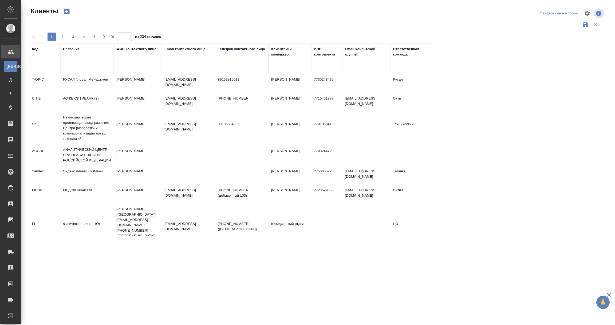
click at [74, 61] on input "text" at bounding box center [87, 64] width 48 height 7
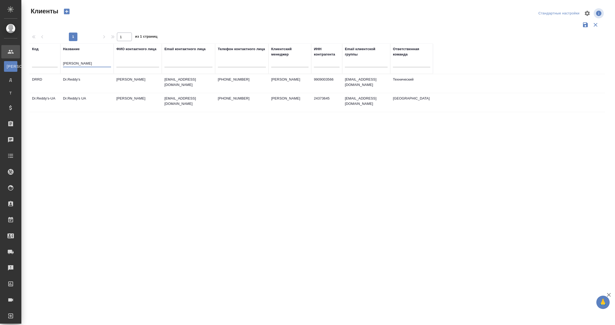
type input "redd"
click at [82, 86] on td "Dr.Reddy's" at bounding box center [86, 83] width 53 height 19
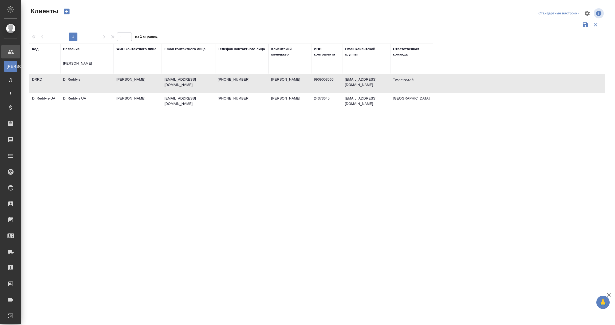
click at [82, 86] on td "Dr.Reddy's" at bounding box center [86, 83] width 53 height 19
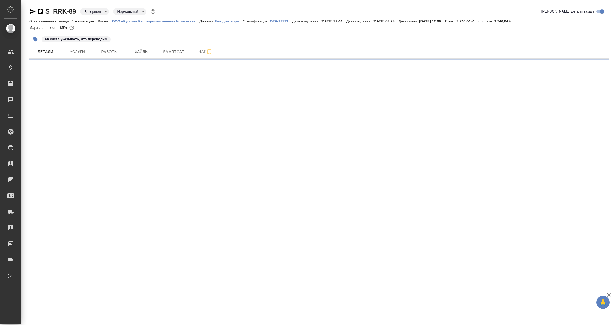
select select "RU"
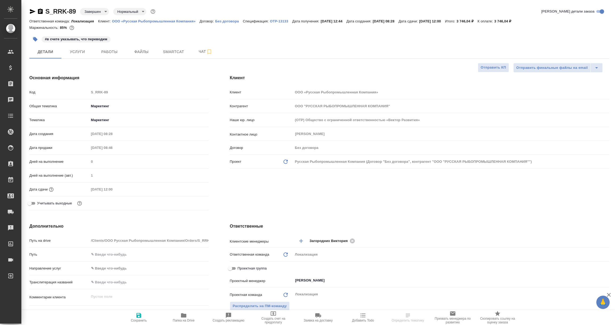
type textarea "x"
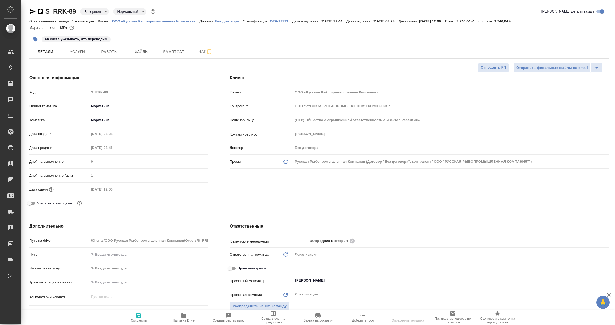
type textarea "x"
select select "RU"
type textarea "x"
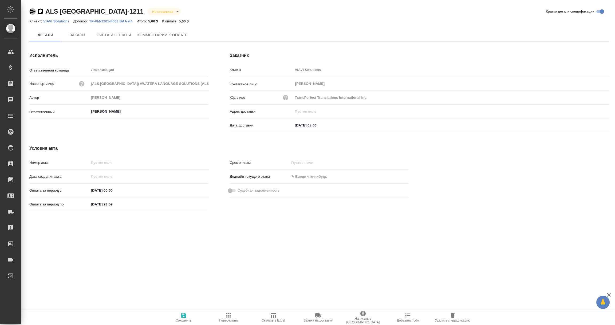
click at [32, 12] on icon "button" at bounding box center [33, 11] width 6 height 5
click at [167, 38] on span "Комментарии к оплате" at bounding box center [163, 35] width 50 height 7
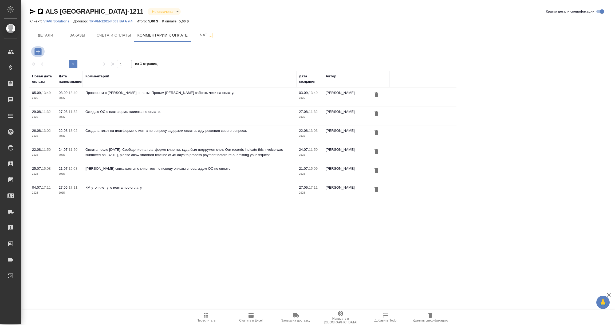
click at [36, 52] on icon "button" at bounding box center [37, 51] width 9 height 9
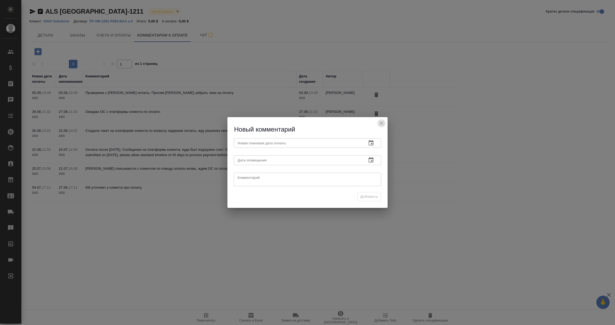
click at [382, 125] on icon "close" at bounding box center [381, 123] width 6 height 6
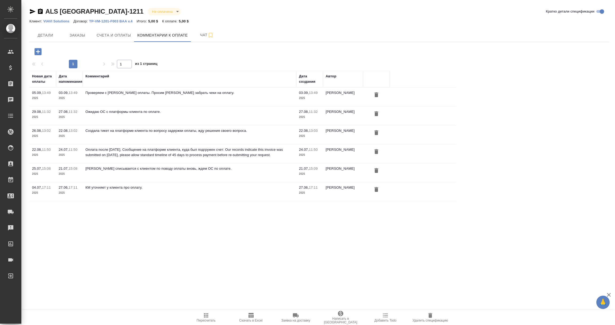
click at [39, 52] on icon "button" at bounding box center [37, 51] width 7 height 7
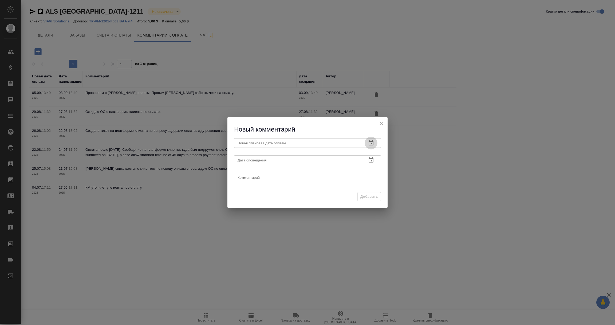
click at [372, 145] on icon "button" at bounding box center [371, 143] width 6 height 6
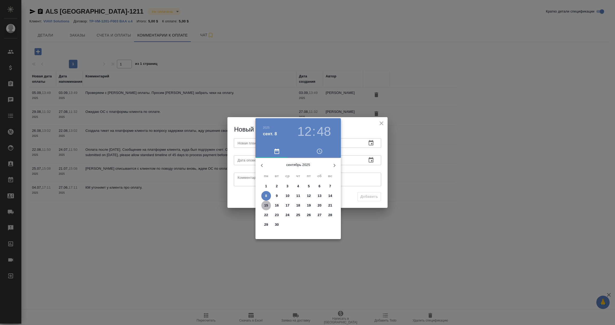
click at [267, 206] on p "15" at bounding box center [266, 205] width 4 height 5
type input "15.09.2025 12:48"
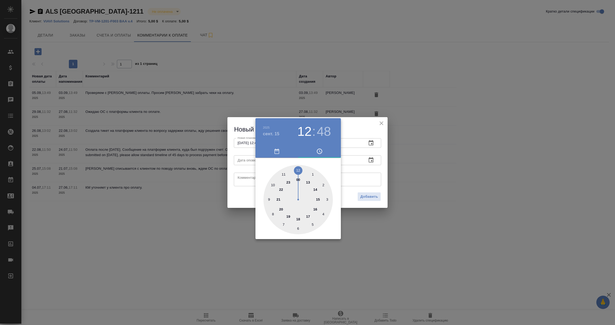
click at [347, 177] on div at bounding box center [307, 162] width 615 height 325
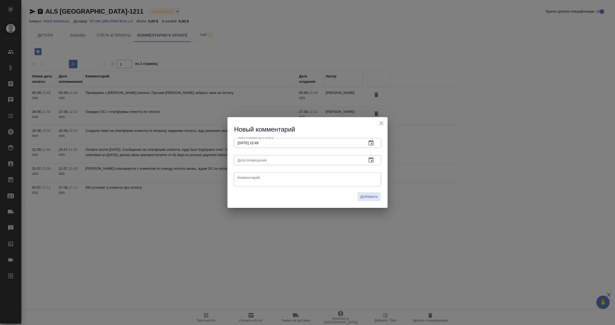
click at [370, 162] on icon "button" at bounding box center [371, 160] width 6 height 6
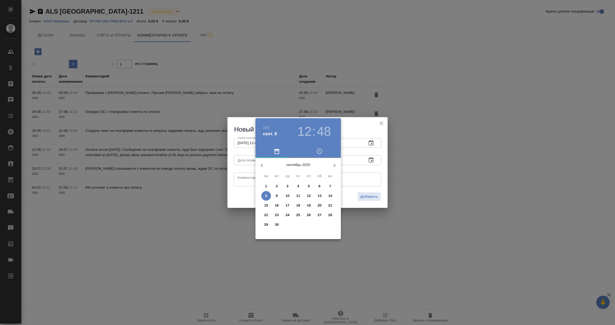
click at [266, 197] on p "8" at bounding box center [266, 195] width 2 height 5
type input "08.09.2025 12:48"
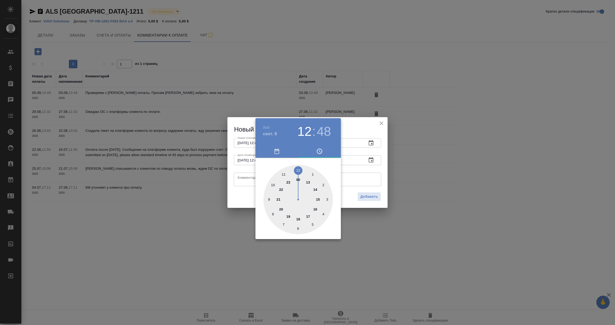
click at [244, 178] on div at bounding box center [307, 162] width 615 height 325
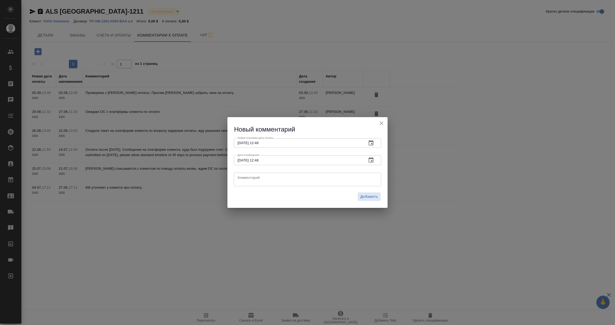
click at [244, 178] on textarea at bounding box center [308, 179] width 140 height 8
type textarea "Женя Смотраева уточняет, кто сможет забрать чек о переводе денег. Жду ОС от нее"
click at [363, 194] on span "Добавить" at bounding box center [370, 197] width 18 height 6
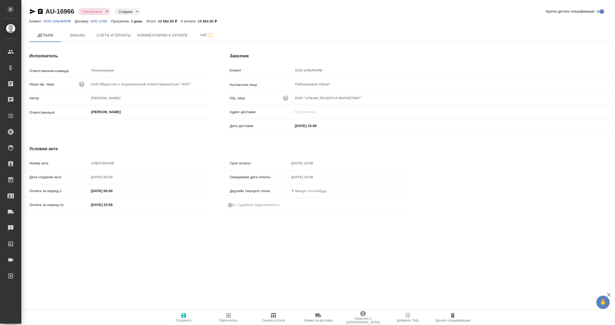
click at [33, 12] on icon "button" at bounding box center [33, 11] width 6 height 5
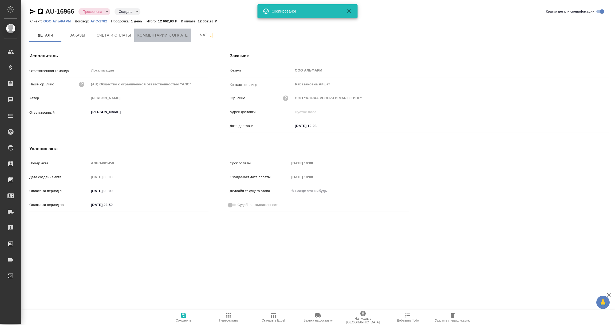
click at [163, 33] on span "Комментарии к оплате" at bounding box center [163, 35] width 50 height 7
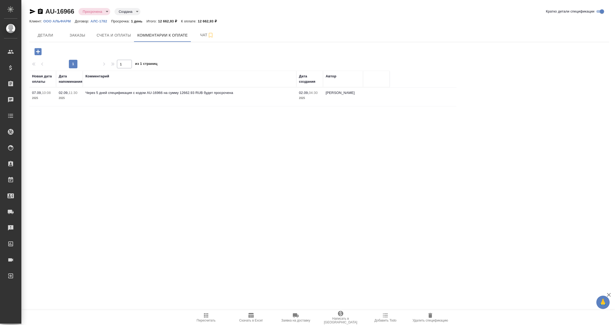
click at [40, 52] on icon "button" at bounding box center [37, 51] width 9 height 9
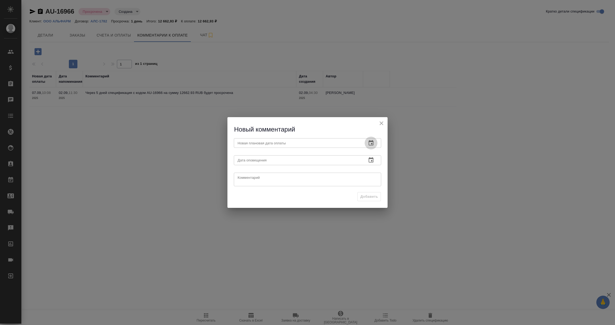
click at [371, 146] on icon "button" at bounding box center [371, 143] width 6 height 6
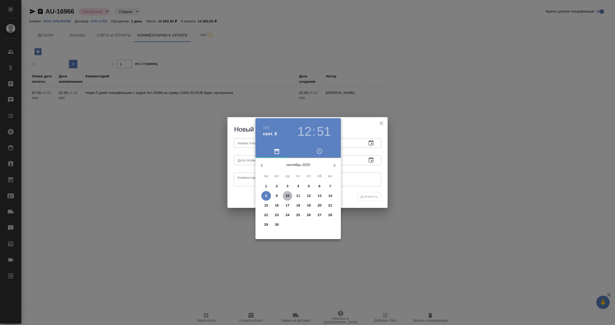
click at [287, 195] on p "10" at bounding box center [288, 195] width 4 height 5
type input "10.09.2025 12:51"
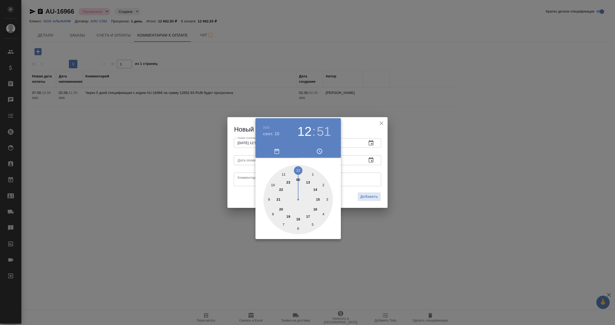
click at [370, 172] on div at bounding box center [307, 162] width 615 height 325
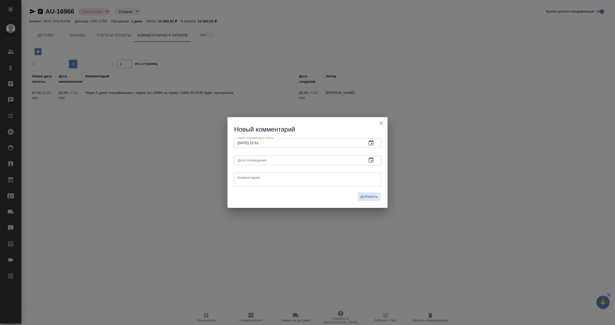
click at [372, 159] on icon "button" at bounding box center [371, 159] width 5 height 5
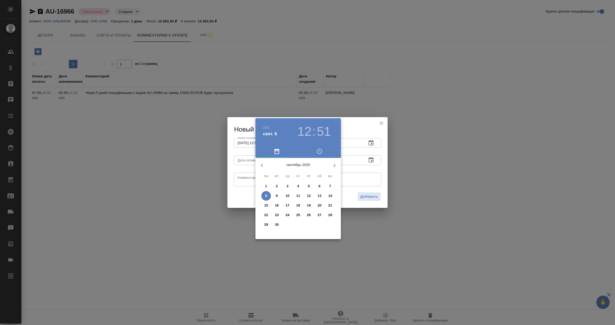
click at [267, 195] on p "8" at bounding box center [266, 195] width 2 height 5
type input "08.09.2025 12:51"
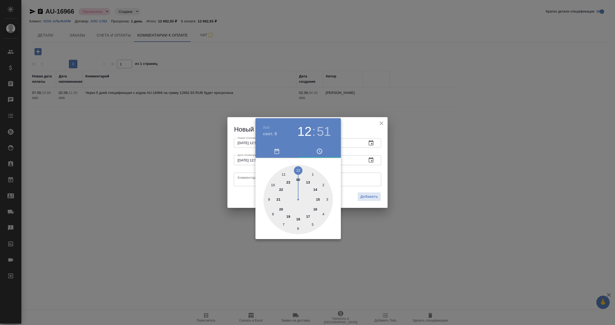
click at [241, 181] on div at bounding box center [307, 162] width 615 height 325
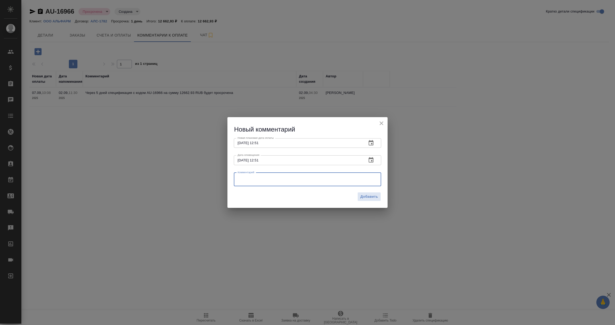
click at [241, 181] on textarea at bounding box center [308, 179] width 140 height 8
type textarea "КМ уточняет про дату оплаты счета."
click at [372, 195] on span "Добавить" at bounding box center [370, 197] width 18 height 6
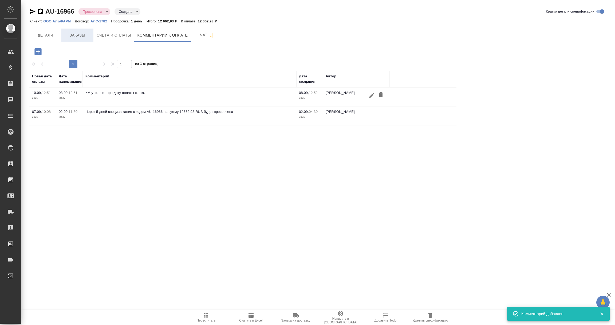
click at [73, 34] on span "Заказы" at bounding box center [78, 35] width 26 height 7
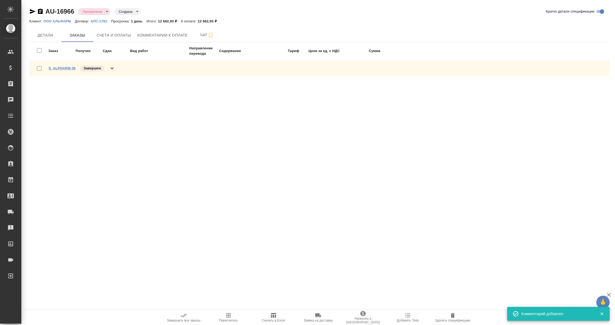
click at [60, 69] on link "S_ALPHARM-36" at bounding box center [62, 68] width 27 height 4
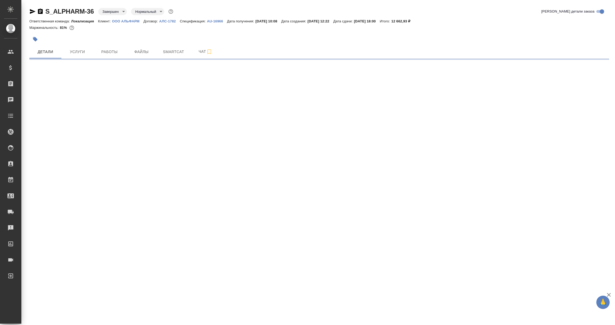
select select "RU"
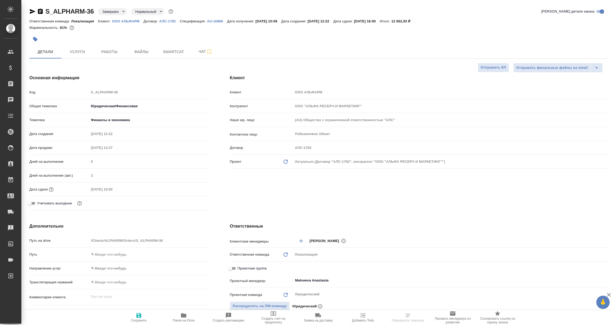
type textarea "x"
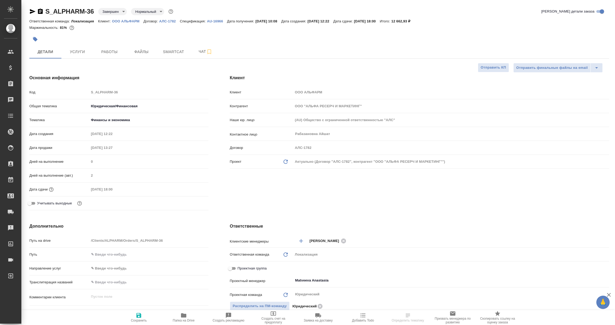
type textarea "x"
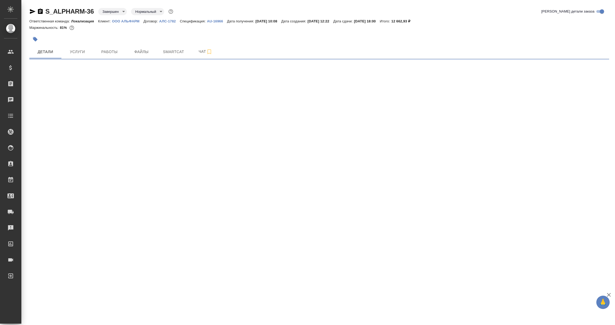
select select "RU"
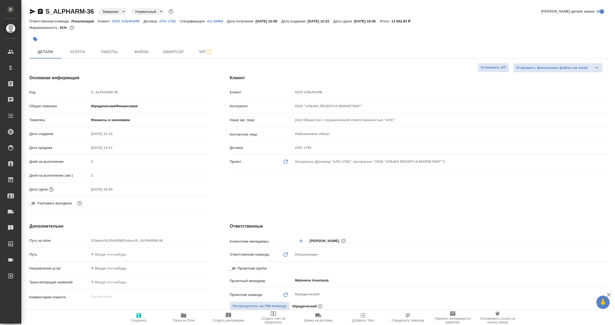
type textarea "x"
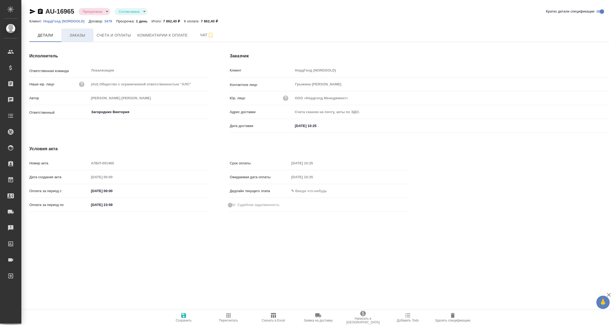
click at [72, 30] on button "Заказы" at bounding box center [77, 35] width 32 height 13
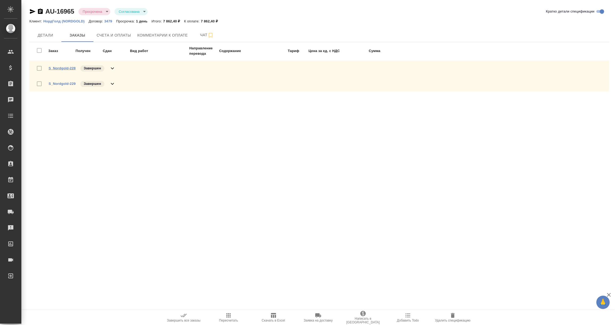
click at [68, 68] on link "S_Nordgold-228" at bounding box center [62, 68] width 27 height 4
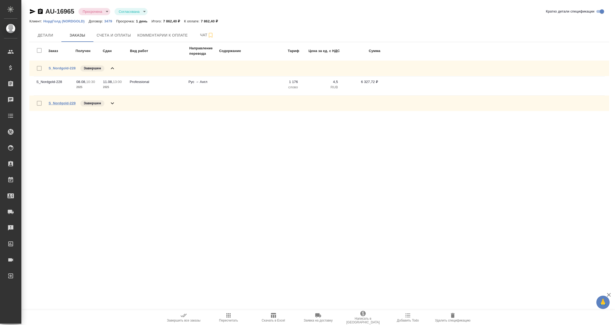
click at [58, 105] on link "S_Nordgold-229" at bounding box center [62, 103] width 27 height 4
click at [33, 11] on icon "button" at bounding box center [33, 11] width 6 height 5
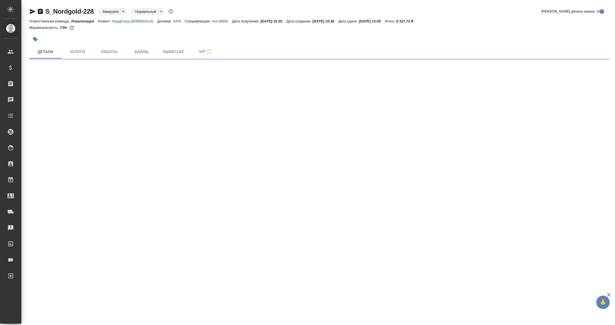
select select "RU"
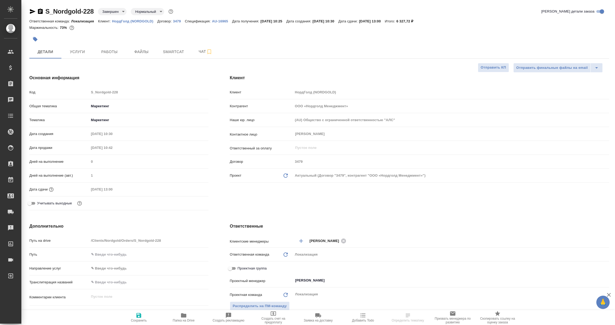
type textarea "x"
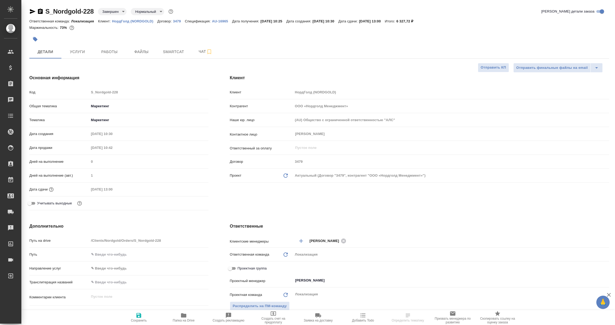
type textarea "x"
select select "RU"
type textarea "x"
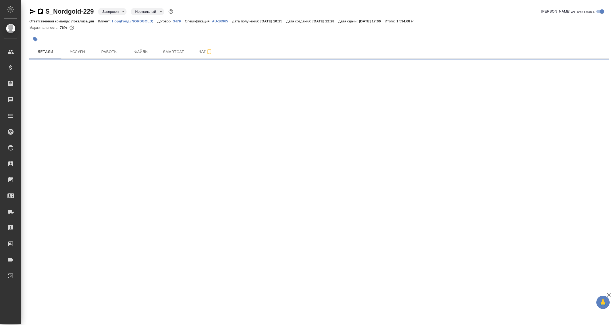
select select "RU"
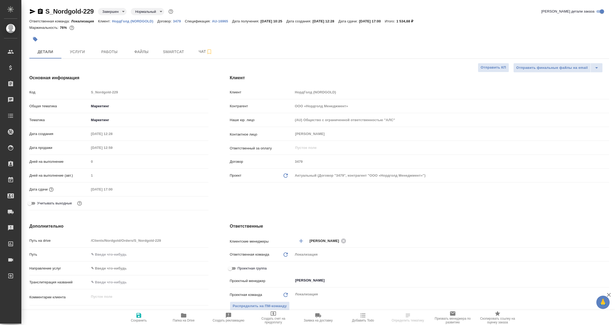
type textarea "x"
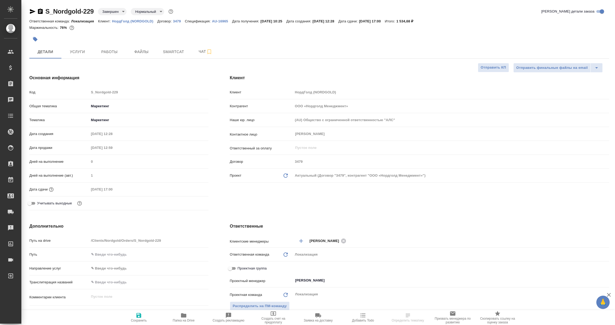
type textarea "x"
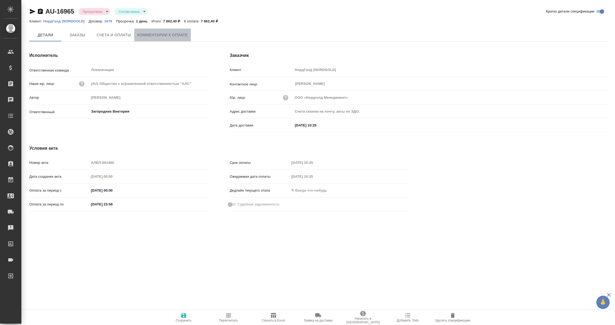
click at [164, 32] on span "Комментарии к оплате" at bounding box center [163, 35] width 50 height 7
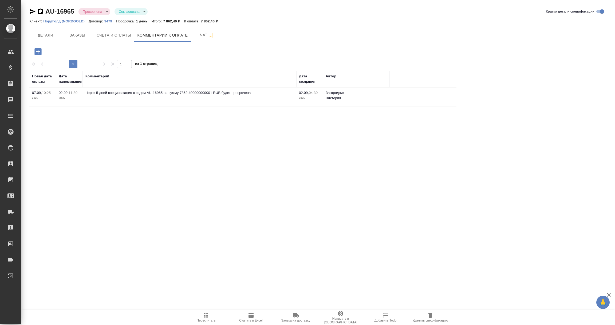
click at [41, 53] on icon "button" at bounding box center [37, 51] width 7 height 7
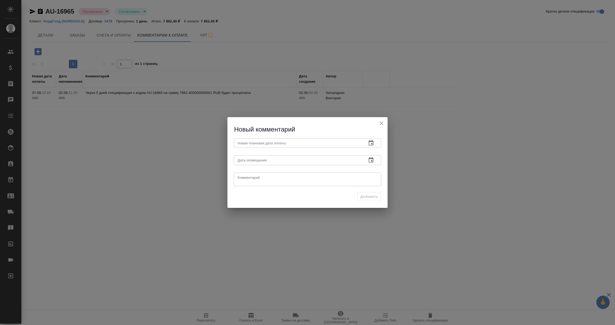
click at [370, 144] on icon "button" at bounding box center [371, 143] width 6 height 6
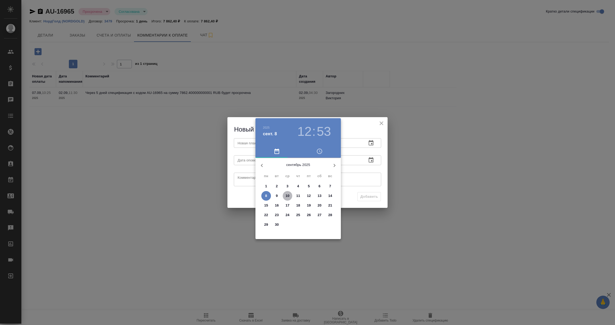
click at [287, 196] on p "10" at bounding box center [288, 195] width 4 height 5
type input "10.09.2025 12:53"
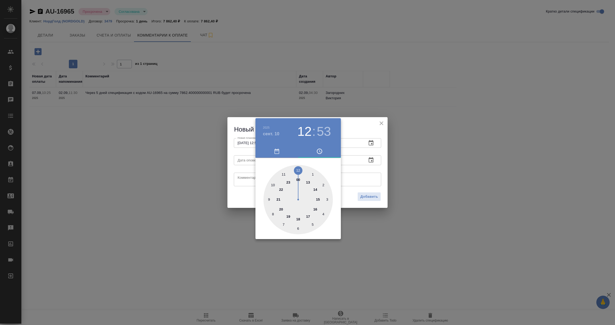
click at [392, 167] on div at bounding box center [307, 162] width 615 height 325
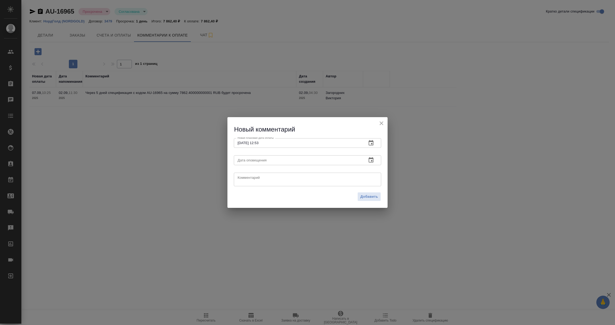
click at [371, 159] on icon "button" at bounding box center [371, 159] width 5 height 5
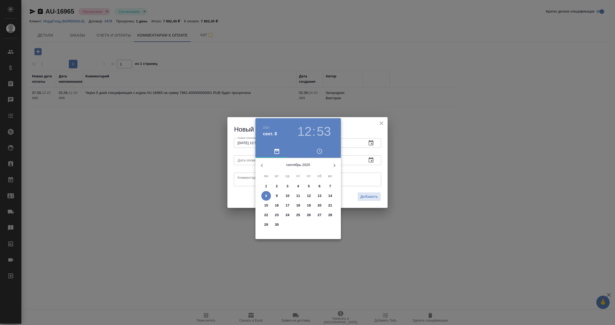
click at [266, 196] on p "8" at bounding box center [266, 195] width 2 height 5
type input "08.09.2025 12:53"
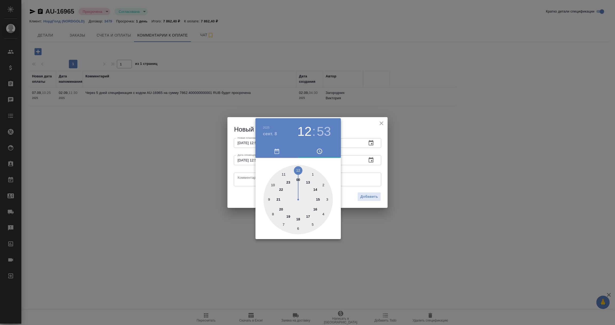
click at [248, 181] on div at bounding box center [307, 162] width 615 height 325
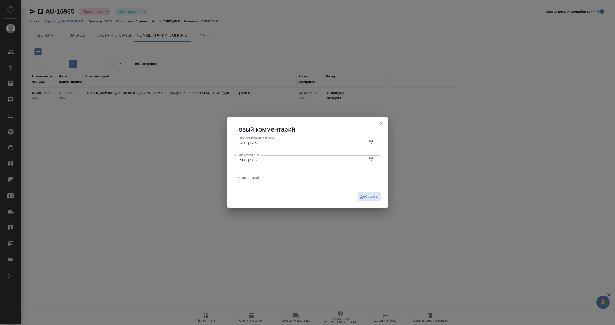
click at [248, 181] on textarea at bounding box center [308, 179] width 140 height 8
type textarea "КМ уточняет про оплату счета, ждем ОС от клиента."
click at [363, 196] on span "Добавить" at bounding box center [370, 197] width 18 height 6
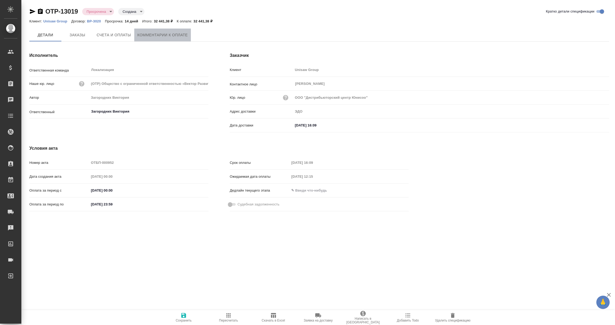
click at [170, 33] on span "Комментарии к оплате" at bounding box center [163, 35] width 50 height 7
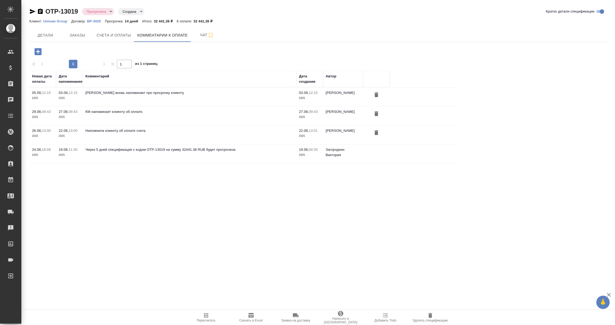
click at [33, 52] on button "button" at bounding box center [38, 51] width 15 height 11
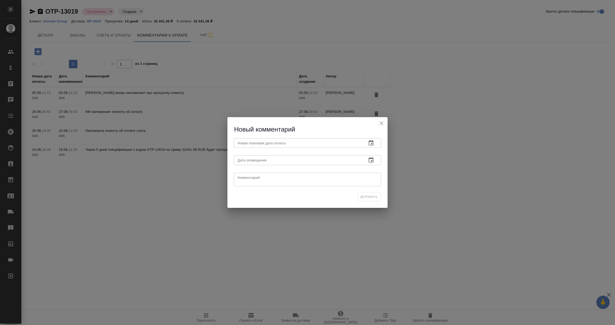
click at [371, 143] on icon "button" at bounding box center [371, 142] width 5 height 5
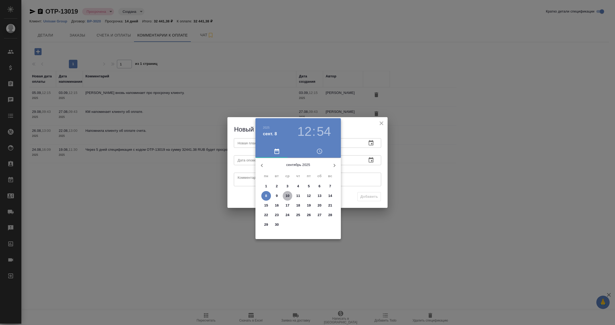
click at [286, 198] on p "10" at bounding box center [288, 195] width 4 height 5
type input "10.09.2025 12:54"
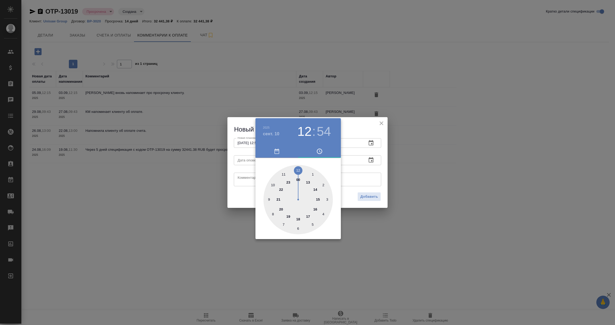
click at [367, 175] on div at bounding box center [307, 162] width 615 height 325
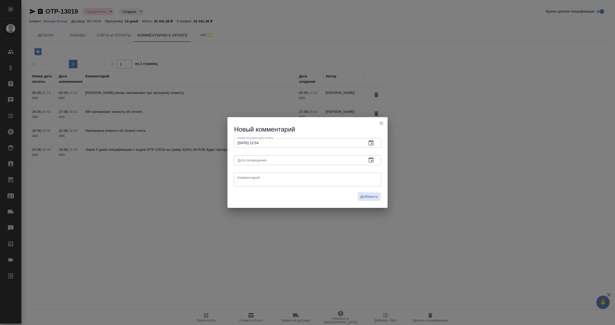
click at [371, 162] on icon "button" at bounding box center [371, 159] width 5 height 5
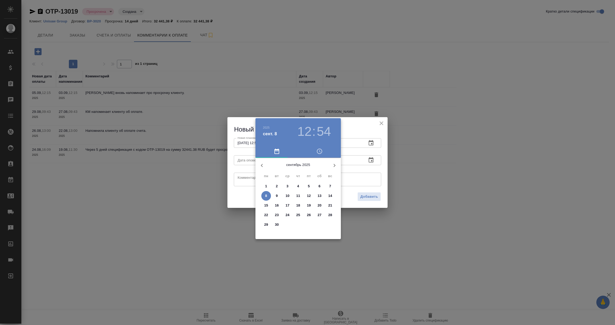
click at [265, 195] on p "8" at bounding box center [266, 195] width 2 height 5
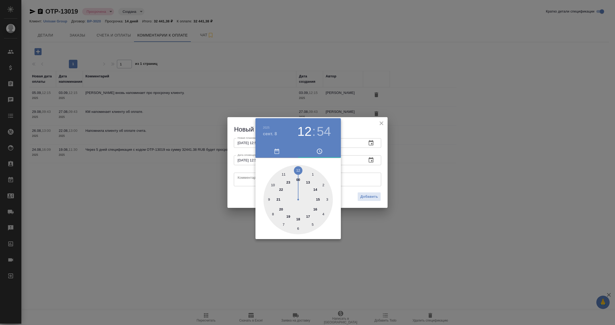
type input "08.09.2025 12:54"
click at [241, 178] on div at bounding box center [307, 162] width 615 height 325
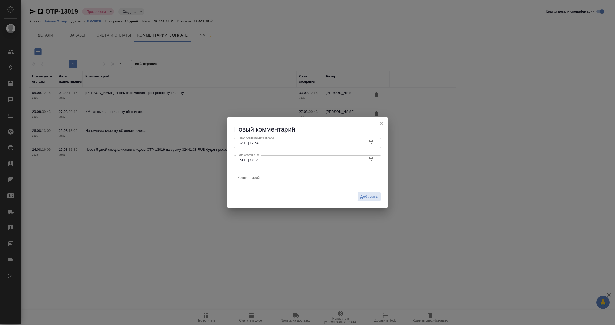
click at [241, 178] on textarea at bounding box center [308, 179] width 140 height 8
drag, startPoint x: 347, startPoint y: 177, endPoint x: 183, endPoint y: 180, distance: 163.5
click at [183, 180] on div "Новый комментарий Новая плановая дата оплаты 10.09.2025 12:54 Новая плановая да…" at bounding box center [307, 162] width 615 height 325
type textarea "Ответа от клиента нет, КМ вновь напомнила об оплате счета."
click at [363, 196] on span "Добавить" at bounding box center [370, 197] width 18 height 6
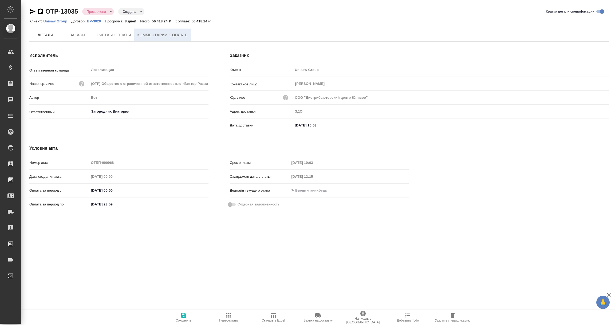
click at [156, 38] on span "Комментарии к оплате" at bounding box center [163, 35] width 50 height 7
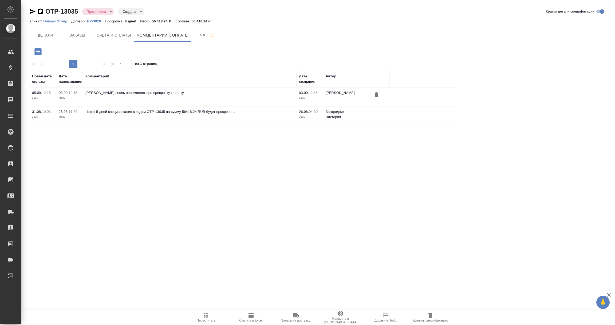
click at [36, 49] on icon "button" at bounding box center [37, 51] width 7 height 7
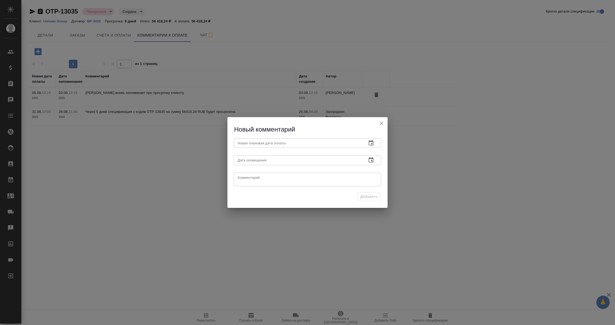
click at [370, 143] on icon "button" at bounding box center [371, 143] width 6 height 6
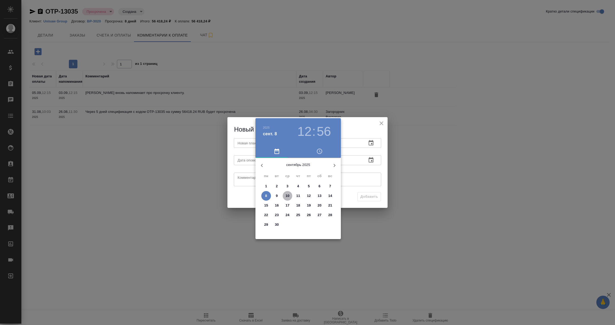
click at [286, 195] on p "10" at bounding box center [288, 195] width 4 height 5
type input "[DATE] 12:56"
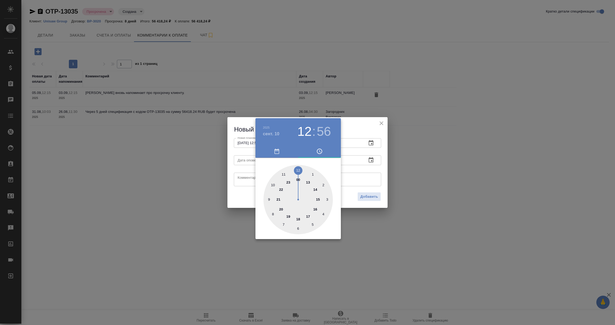
click at [236, 203] on div at bounding box center [307, 162] width 615 height 325
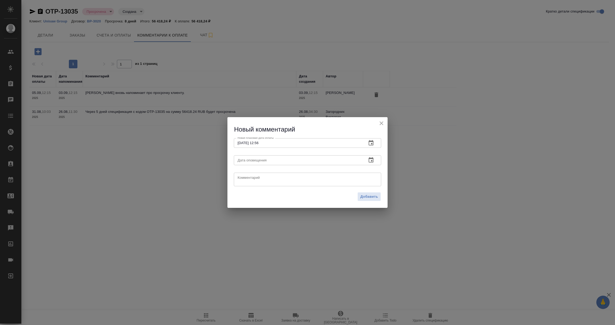
click at [370, 160] on icon "button" at bounding box center [371, 160] width 6 height 6
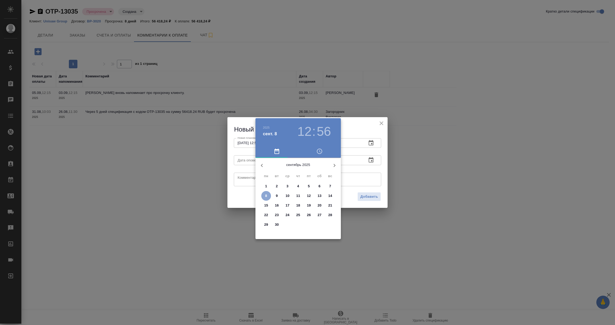
click at [267, 196] on p "8" at bounding box center [266, 195] width 2 height 5
type input "[DATE] 12:56"
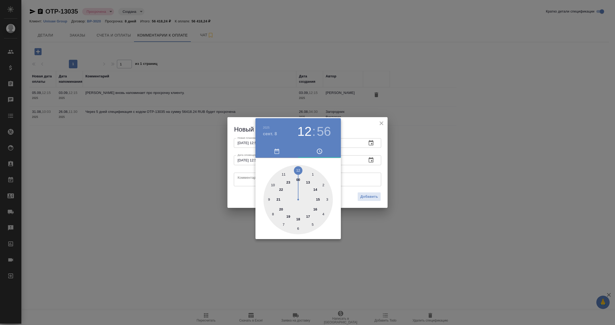
click at [243, 179] on div at bounding box center [307, 162] width 615 height 325
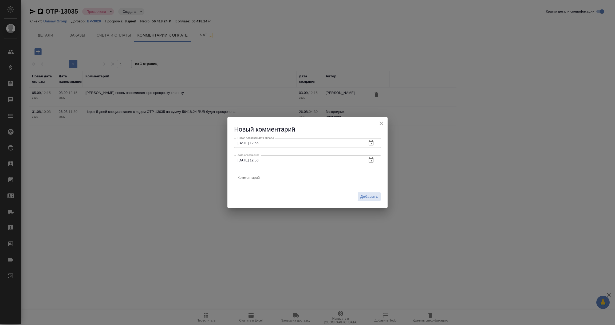
click at [244, 180] on textarea at bounding box center [308, 179] width 140 height 8
paste textarea "Ответа от клиента нет, КМ вновь напомнила об оплате счета."
drag, startPoint x: 329, startPoint y: 181, endPoint x: 194, endPoint y: 180, distance: 134.9
click at [194, 180] on div "Новый комментарий Новая плановая дата оплаты 10.09.2025 12:56 Новая плановая да…" at bounding box center [307, 162] width 615 height 325
type textarea "К"
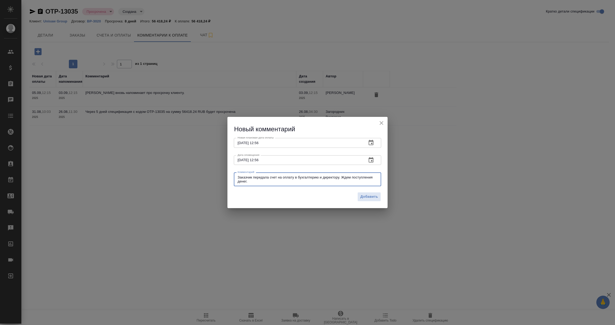
type textarea "Заказчик передала счет на оплату в бухгалтерию и директору. Ждем поступления де…"
drag, startPoint x: 253, startPoint y: 184, endPoint x: 220, endPoint y: 177, distance: 33.0
click at [223, 177] on div "Новый комментарий Новая плановая дата оплаты 10.09.2025 12:56 Новая плановая да…" at bounding box center [307, 162] width 615 height 325
drag, startPoint x: 258, startPoint y: 183, endPoint x: 217, endPoint y: 177, distance: 41.2
click at [217, 177] on div "Новый комментарий Новая плановая дата оплаты 10.09.2025 12:56 Новая плановая да…" at bounding box center [307, 162] width 615 height 325
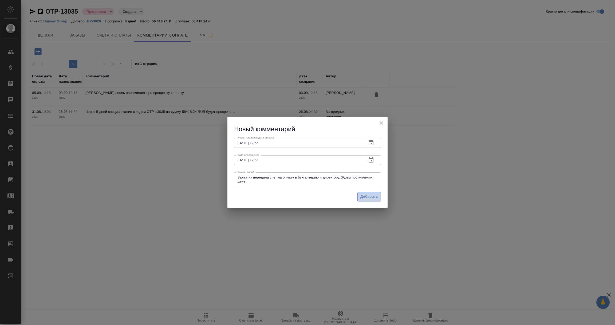
click at [368, 196] on span "Добавить" at bounding box center [370, 197] width 18 height 6
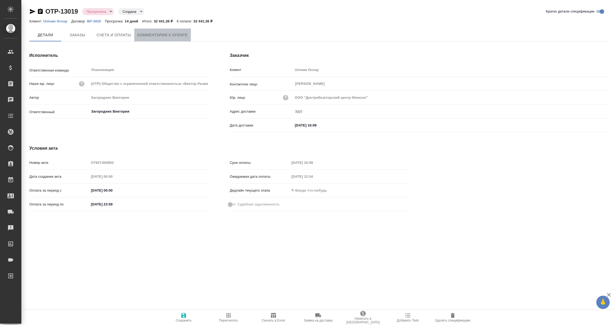
click at [177, 39] on button "Комментарии к оплате" at bounding box center [162, 35] width 57 height 13
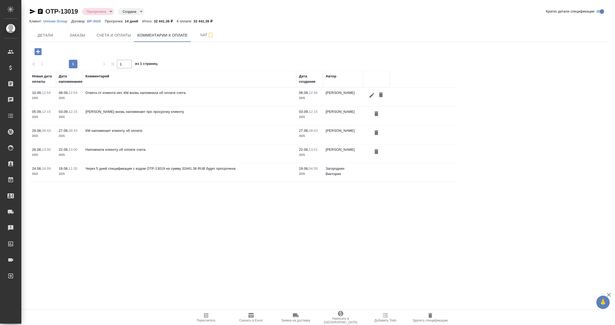
click at [370, 95] on icon "button" at bounding box center [372, 95] width 6 height 6
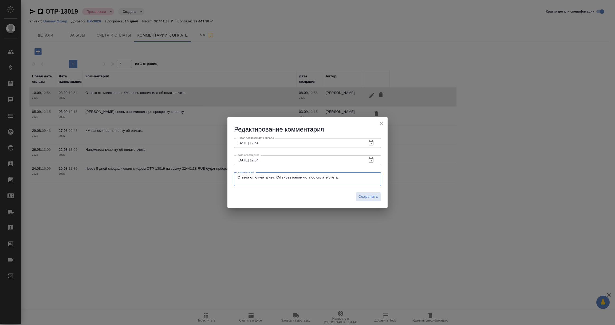
drag, startPoint x: 348, startPoint y: 177, endPoint x: 148, endPoint y: 180, distance: 199.8
click at [148, 180] on div "Редактирование комментария Новая плановая дата оплаты 10.09.2025 12:54 Новая пл…" at bounding box center [307, 162] width 615 height 325
paste textarea "аказчик передала счет на оплату в бухгалтерию и директору. Ждем поступления ден…"
type textarea "Заказчик передала счет на оплату в бухгалтерию и директору. Ждем поступления де…"
click at [372, 159] on icon "button" at bounding box center [371, 160] width 6 height 6
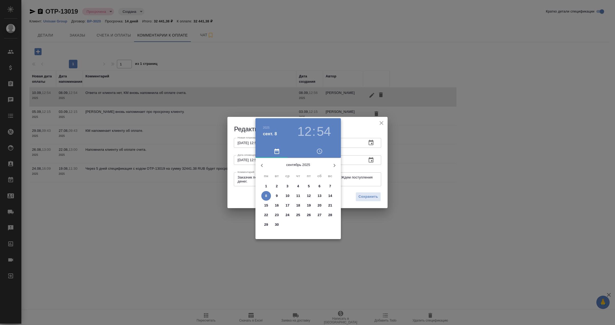
click at [267, 205] on p "15" at bounding box center [266, 205] width 4 height 5
type input "15.09.2025 12:54"
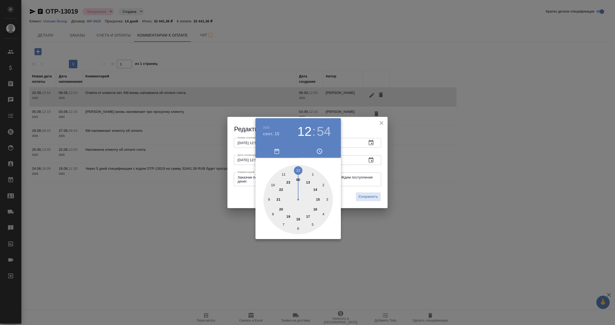
click at [239, 199] on div at bounding box center [307, 162] width 615 height 325
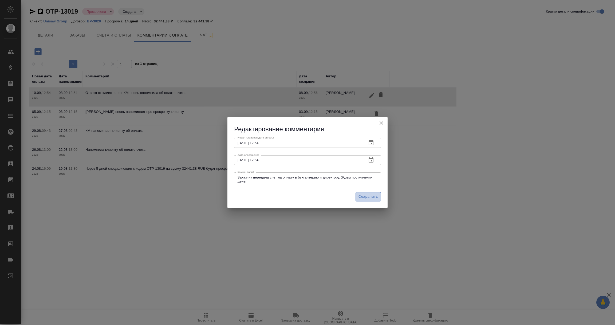
click at [371, 197] on span "Сохранить" at bounding box center [368, 197] width 19 height 6
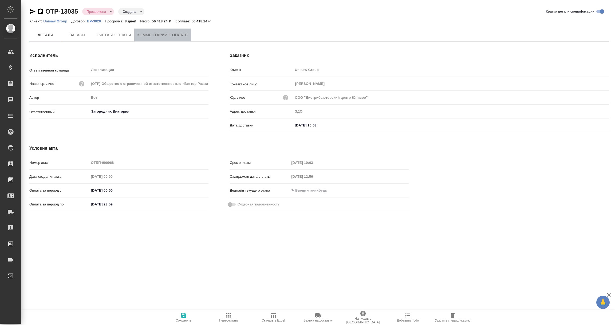
click at [155, 30] on button "Комментарии к оплате" at bounding box center [162, 35] width 57 height 13
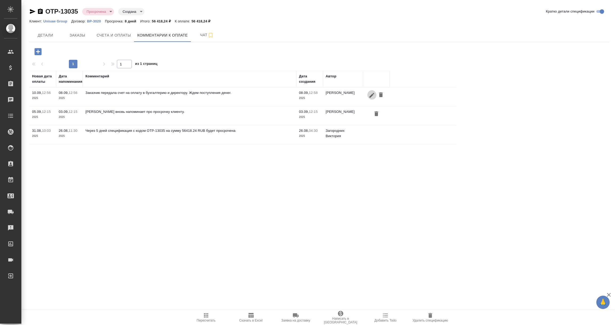
click at [371, 94] on icon "button" at bounding box center [372, 95] width 6 height 6
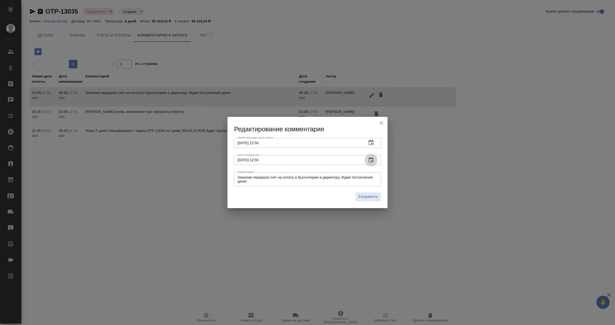
click at [369, 160] on icon "button" at bounding box center [371, 159] width 5 height 5
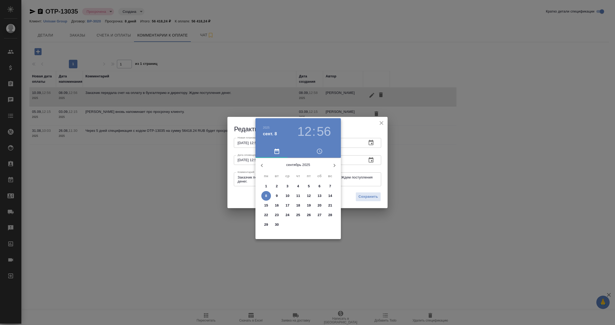
click at [369, 160] on div at bounding box center [307, 162] width 615 height 325
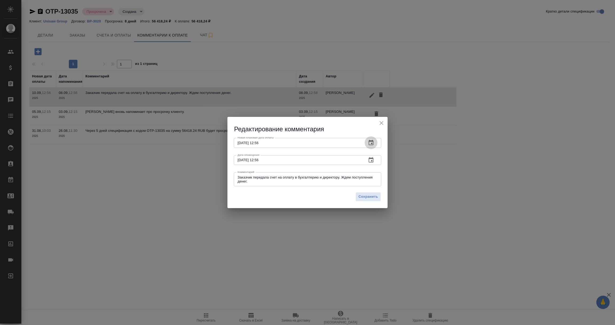
click at [372, 143] on icon "button" at bounding box center [371, 143] width 6 height 6
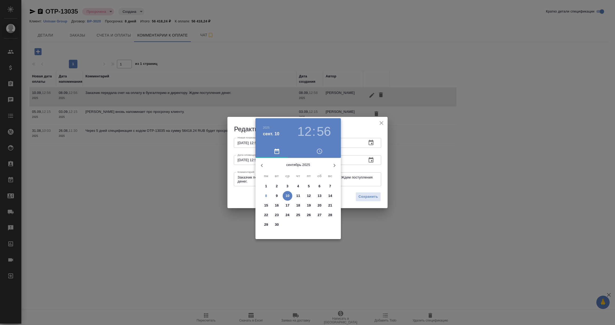
click at [264, 203] on span "15" at bounding box center [266, 205] width 10 height 5
type input "[DATE] 12:56"
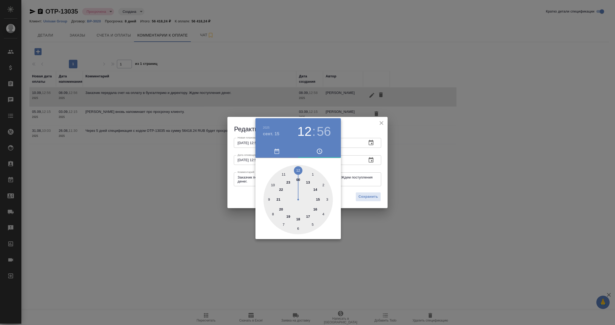
click at [245, 194] on div at bounding box center [307, 162] width 615 height 325
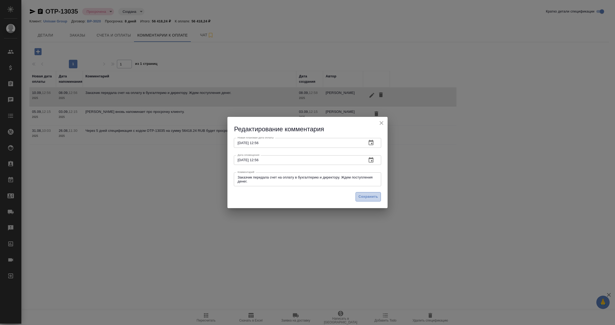
click at [367, 196] on span "Сохранить" at bounding box center [368, 197] width 19 height 6
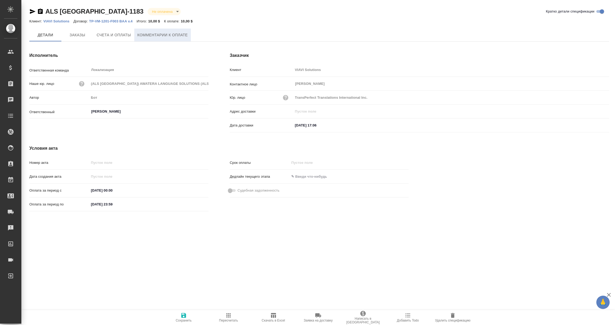
click at [156, 33] on span "Комментарии к оплате" at bounding box center [163, 35] width 50 height 7
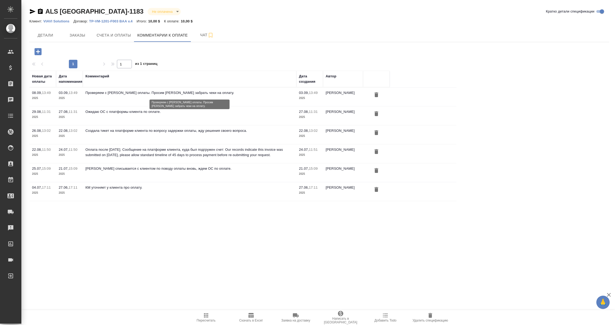
click at [121, 92] on p "Проверяем с [PERSON_NAME] оплаты. Просим [PERSON_NAME] забрать чеки на оплату." at bounding box center [189, 92] width 208 height 5
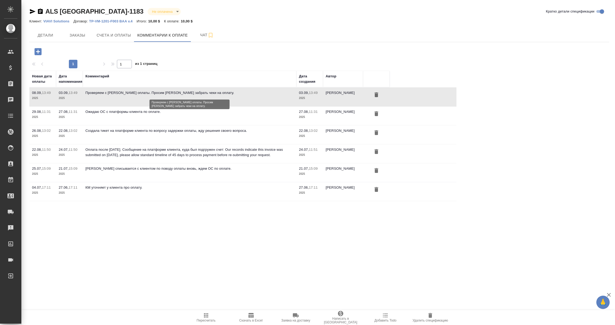
click at [93, 95] on p "Проверяем с Женей Смотраевой оплаты. Просим Гизелу забрать чеки на оплату." at bounding box center [189, 92] width 208 height 5
click at [40, 50] on icon "button" at bounding box center [37, 51] width 7 height 7
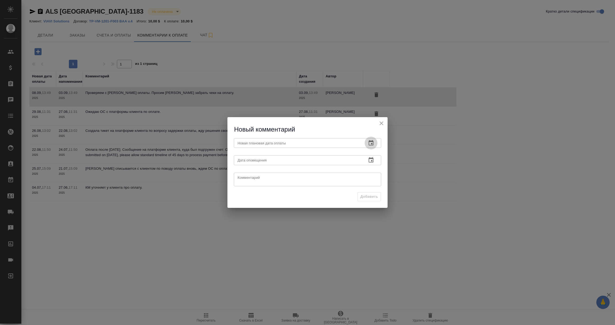
click at [370, 144] on icon "button" at bounding box center [371, 143] width 6 height 6
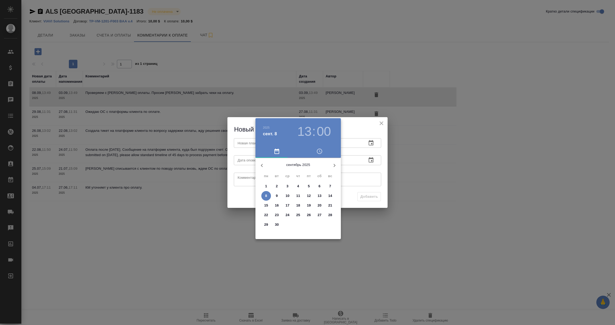
click at [265, 207] on p "15" at bounding box center [266, 205] width 4 height 5
type input "15.09.2025 13:00"
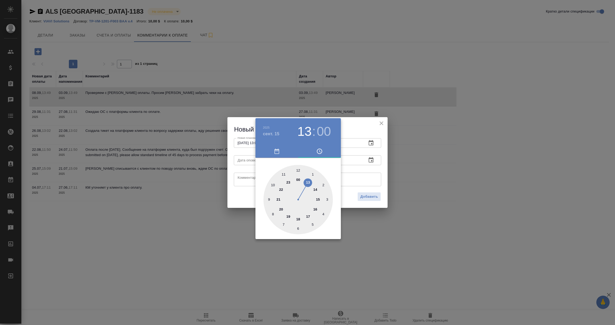
click at [360, 173] on div at bounding box center [307, 162] width 615 height 325
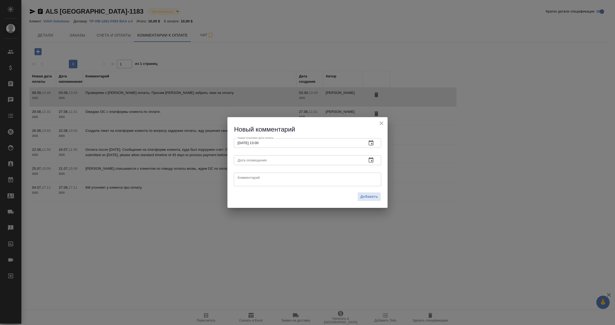
click at [371, 161] on icon "button" at bounding box center [371, 160] width 6 height 6
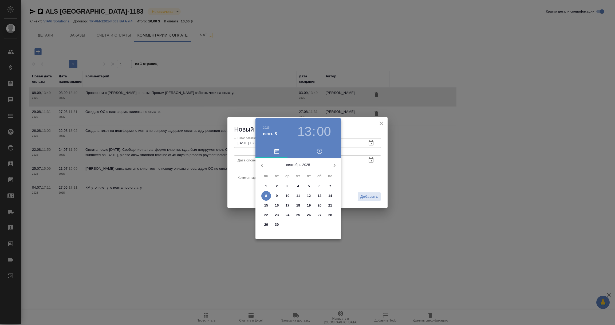
click at [264, 196] on span "8" at bounding box center [266, 195] width 10 height 5
type input "08.09.2025 13:00"
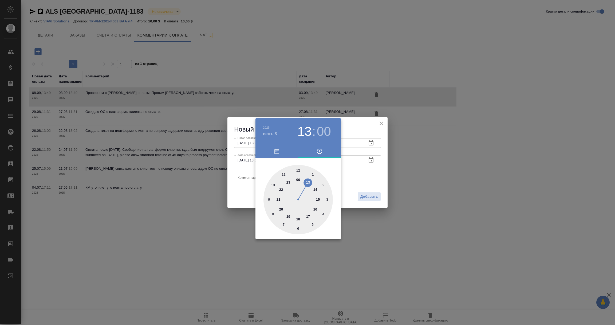
click at [240, 175] on div at bounding box center [307, 162] width 615 height 325
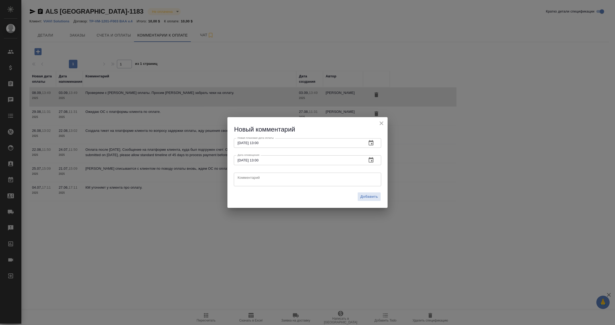
click at [240, 175] on textarea at bounding box center [308, 179] width 140 height 8
drag, startPoint x: 253, startPoint y: 182, endPoint x: 188, endPoint y: 180, distance: 65.5
click at [188, 180] on div "Новый комментарий Новая плановая дата оплаты 15.09.2025 13:00 Новая плановая да…" at bounding box center [307, 162] width 615 height 325
click at [256, 183] on textarea "Женя Смотраева списывается с Гизелой по поводу чека на оплату. Жду от нее ОС." at bounding box center [308, 179] width 140 height 8
drag, startPoint x: 245, startPoint y: 183, endPoint x: 221, endPoint y: 171, distance: 27.0
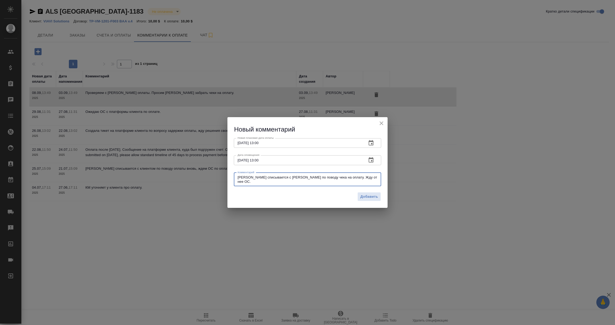
click at [221, 171] on div "Новый комментарий Новая плановая дата оплаты 15.09.2025 13:00 Новая плановая да…" at bounding box center [307, 162] width 615 height 325
type textarea "Женя Смотраева списывается с Гизелой по поводу чека на оплату. Жду от нее ОС."
click at [370, 195] on span "Добавить" at bounding box center [370, 197] width 18 height 6
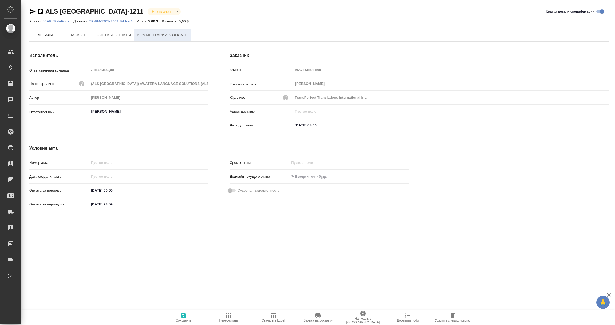
click at [171, 36] on span "Комментарии к оплате" at bounding box center [163, 35] width 50 height 7
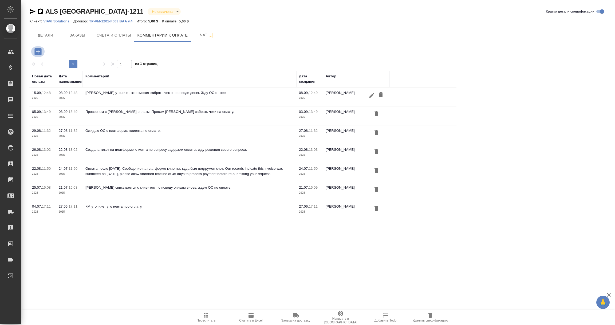
click at [36, 50] on icon "button" at bounding box center [37, 51] width 7 height 7
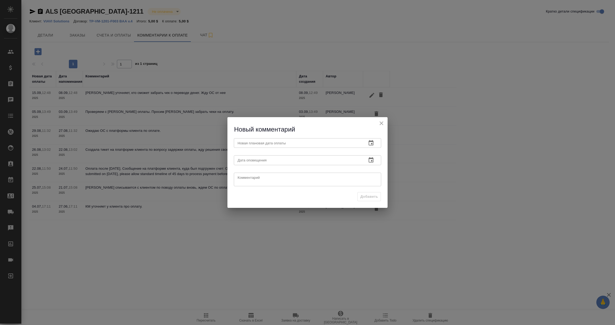
click at [374, 141] on icon "button" at bounding box center [371, 143] width 6 height 6
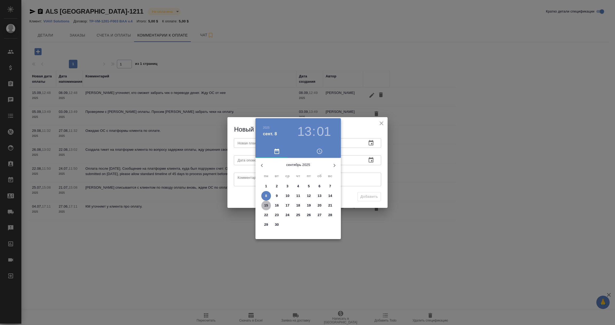
click at [267, 204] on p "15" at bounding box center [266, 205] width 4 height 5
type input "15.09.2025 13:01"
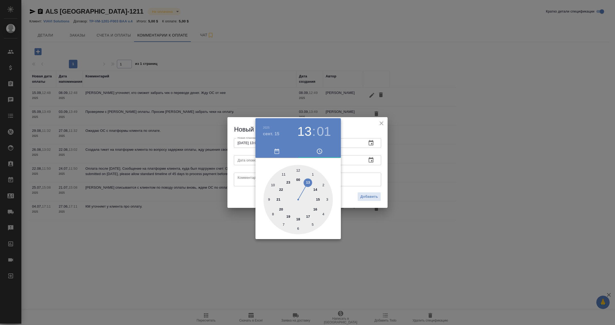
click at [240, 198] on div at bounding box center [307, 162] width 615 height 325
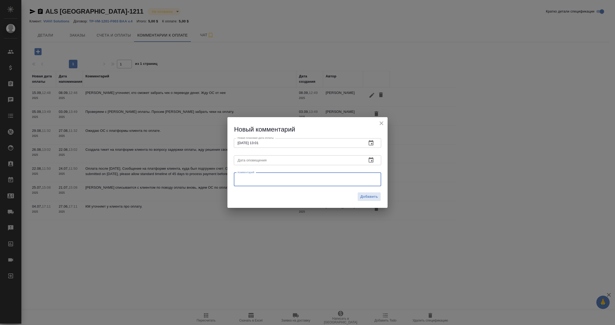
click at [361, 178] on textarea at bounding box center [308, 179] width 140 height 8
paste textarea "[PERSON_NAME] списывается с [PERSON_NAME] по поводу чека на оплату. Жду от нее …"
type textarea "[PERSON_NAME] списывается с [PERSON_NAME] по поводу чека на оплату. Жду от нее …"
click at [371, 160] on icon "button" at bounding box center [371, 160] width 6 height 6
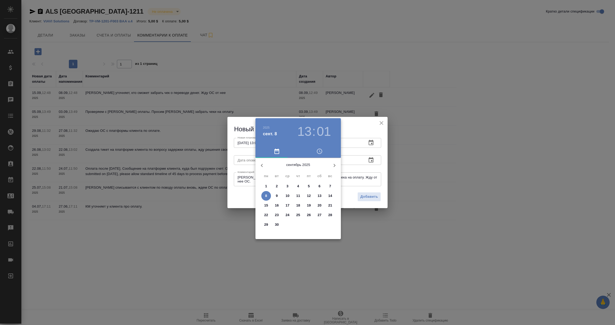
click at [265, 195] on p "8" at bounding box center [266, 195] width 2 height 5
type input "08.09.2025 13:01"
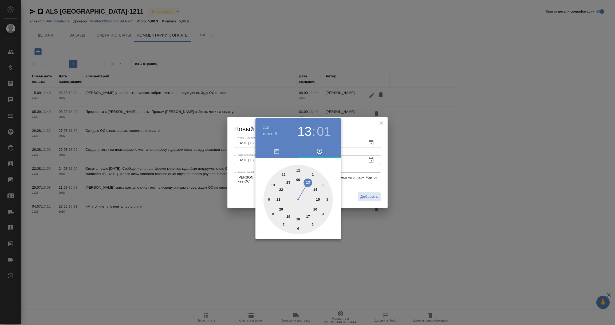
click at [241, 198] on div at bounding box center [307, 162] width 615 height 325
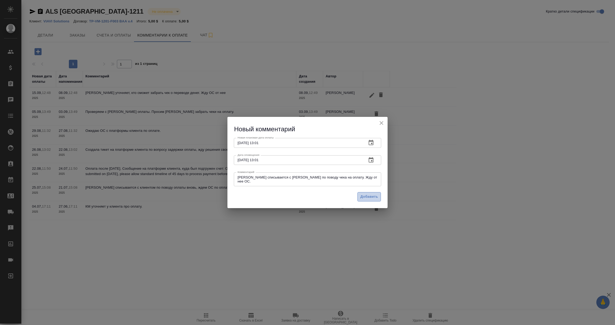
click at [364, 198] on span "Добавить" at bounding box center [370, 197] width 18 height 6
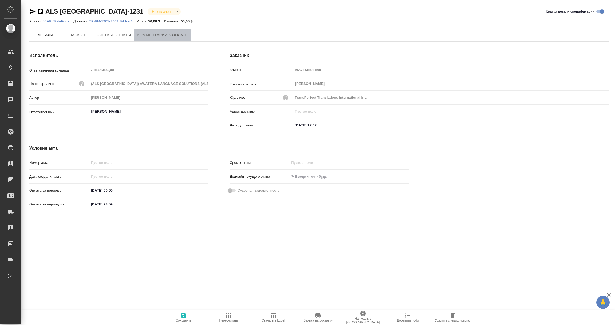
click at [162, 33] on span "Комментарии к оплате" at bounding box center [163, 35] width 50 height 7
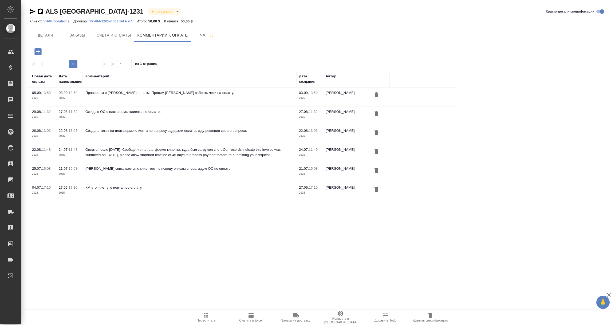
click at [36, 52] on icon "button" at bounding box center [37, 51] width 7 height 7
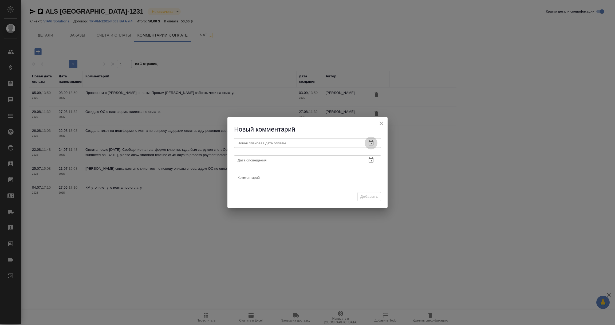
click at [371, 143] on icon "button" at bounding box center [371, 143] width 6 height 6
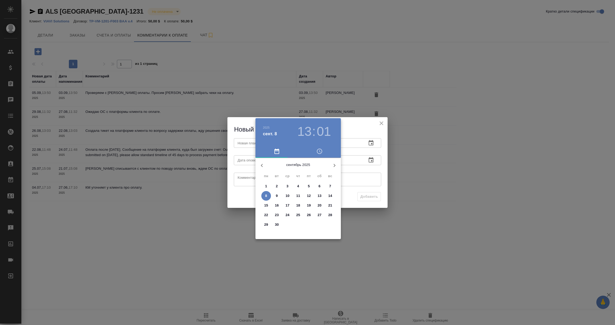
click at [266, 206] on p "15" at bounding box center [266, 205] width 4 height 5
type input "15.09.2025 13:01"
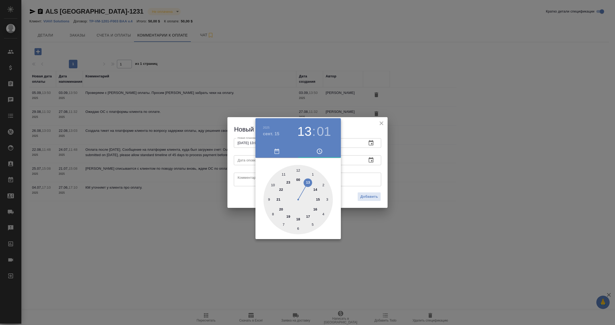
click at [361, 179] on div at bounding box center [307, 162] width 615 height 325
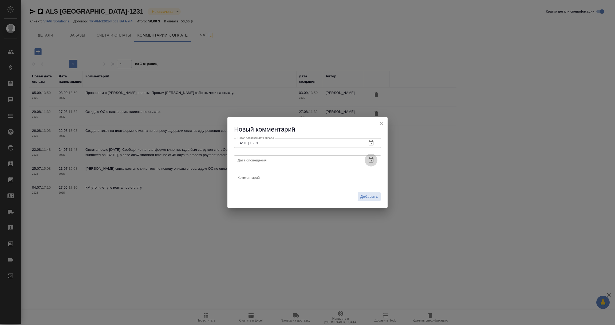
click at [372, 162] on icon "button" at bounding box center [371, 160] width 6 height 6
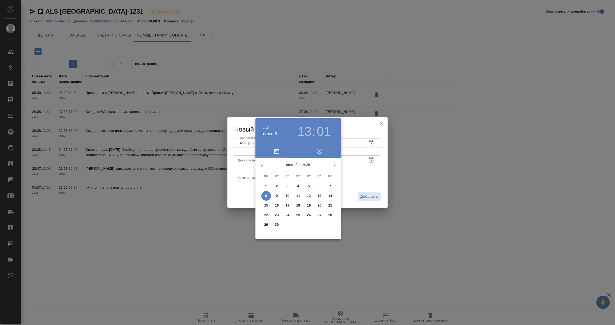
click at [267, 195] on p "8" at bounding box center [266, 195] width 2 height 5
type input "08.09.2025 13:01"
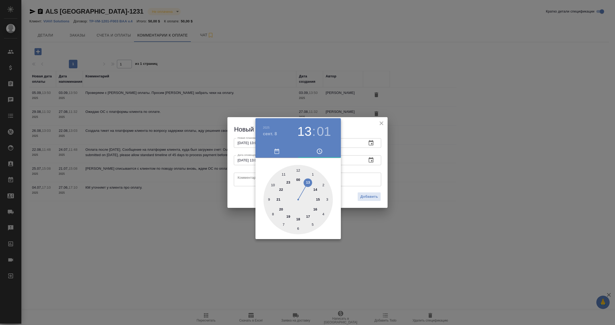
click at [238, 180] on div at bounding box center [307, 162] width 615 height 325
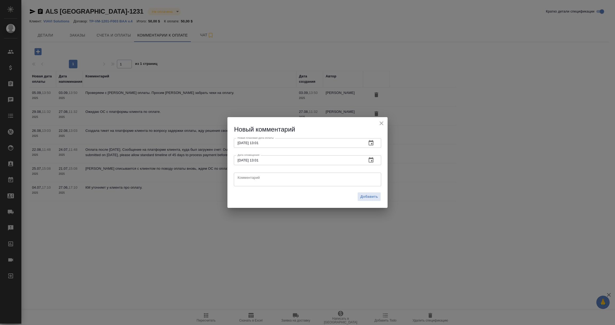
click at [238, 180] on textarea at bounding box center [308, 179] width 140 height 8
paste textarea "[PERSON_NAME] списывается с [PERSON_NAME] по поводу чека на оплату. Жду от нее …"
type textarea "[PERSON_NAME] списывается с [PERSON_NAME] по поводу чека на оплату. Жду от нее …"
click at [370, 197] on span "Добавить" at bounding box center [370, 197] width 18 height 6
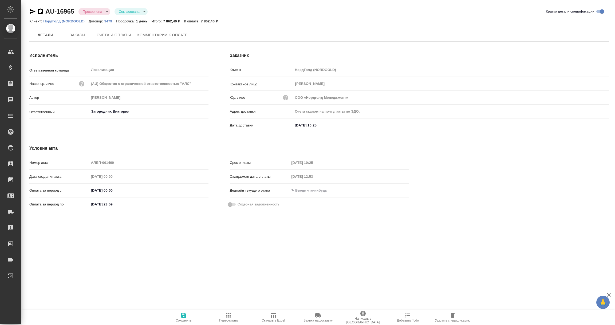
click at [165, 27] on div "AU-16965 Просрочена delayed Согласована approved Кратко детали спецификации Кли…" at bounding box center [319, 113] width 586 height 227
click at [164, 34] on span "Комментарии к оплате" at bounding box center [163, 35] width 50 height 7
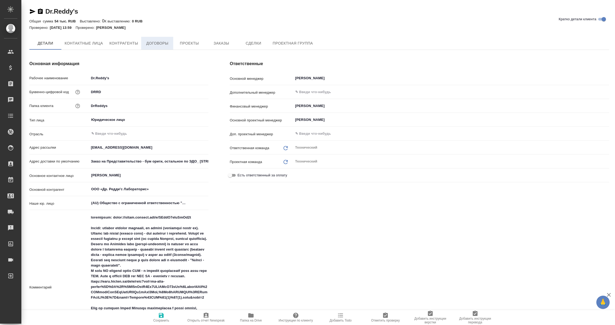
click at [159, 42] on span "Договоры" at bounding box center [157, 43] width 26 height 7
type textarea "x"
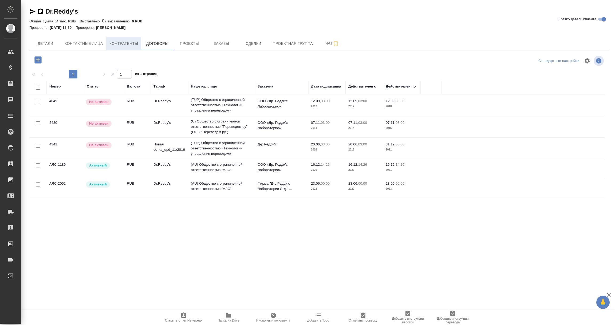
click at [120, 44] on span "Контрагенты" at bounding box center [124, 43] width 29 height 7
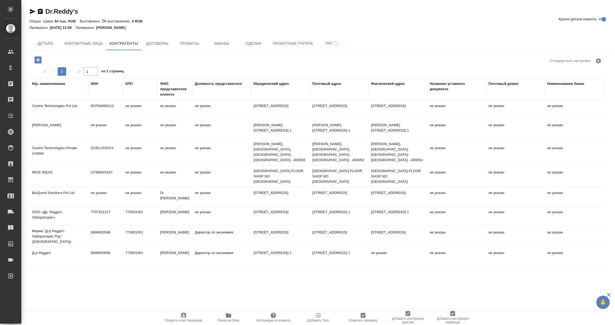
scroll to position [40, 0]
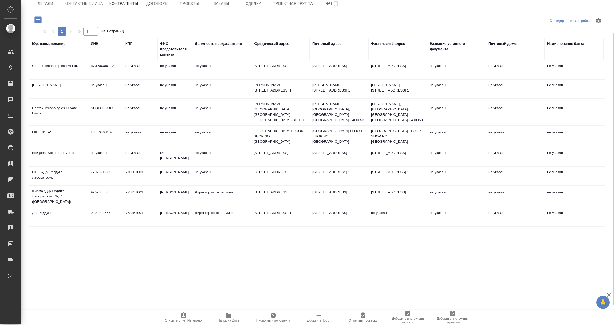
click at [114, 185] on td "7707321227" at bounding box center [105, 176] width 35 height 19
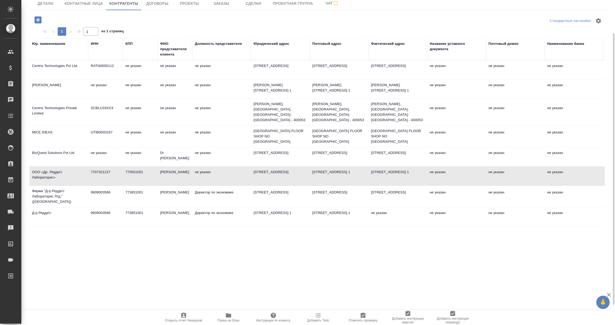
click at [114, 185] on td "7707321227" at bounding box center [105, 176] width 35 height 19
type textarea "ООО «Др. Редди'c Лабораторис»"
type input "7707321227"
type input "770501001"
type input "Рагхавендер Рамачандран"
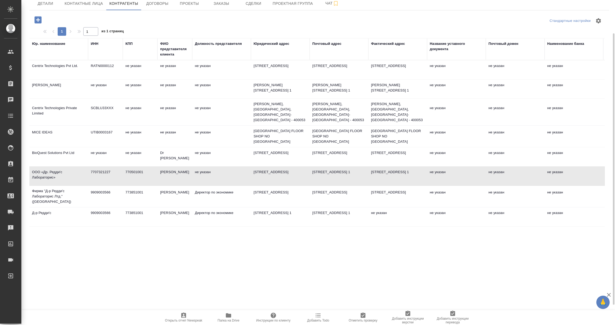
type textarea "115035, Москва г, Овчинниковская наб, дом № 20, строение 1"
type textarea "115035, г. Москва, Овчинниковская наб., д. 20, стр. 1"
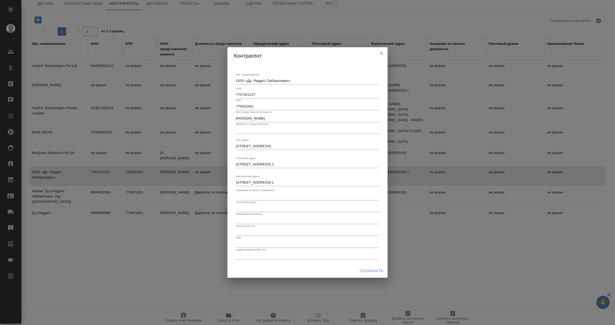
click at [242, 96] on input "7707321227" at bounding box center [307, 94] width 143 height 7
click at [380, 52] on icon "close" at bounding box center [381, 53] width 6 height 6
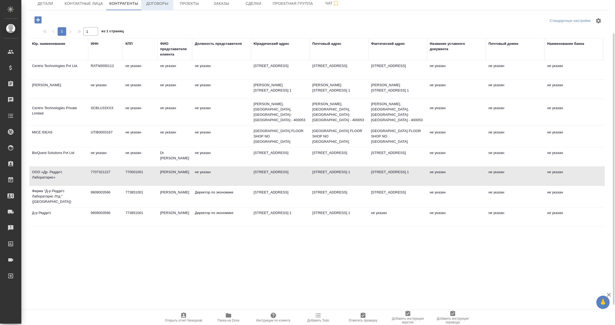
click at [157, 4] on span "Договоры" at bounding box center [157, 3] width 26 height 7
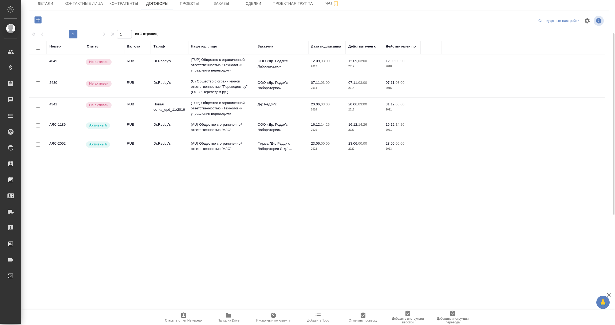
click at [65, 150] on td "АЛС-2052" at bounding box center [65, 147] width 37 height 19
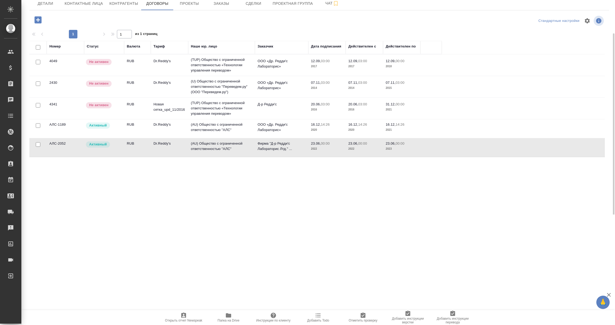
click at [65, 150] on td "АЛС-2052" at bounding box center [65, 147] width 37 height 19
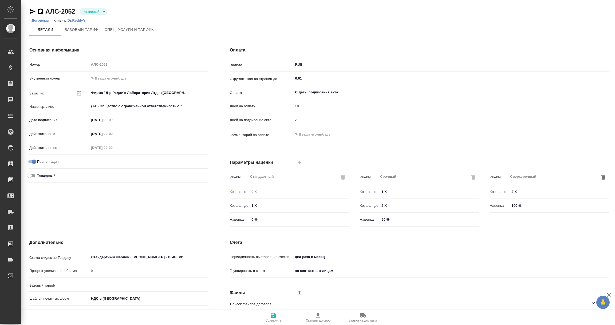
type input "Dr.Reddy's"
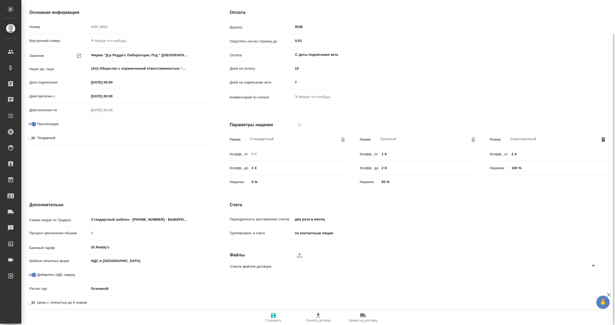
click at [593, 264] on icon at bounding box center [594, 266] width 6 height 6
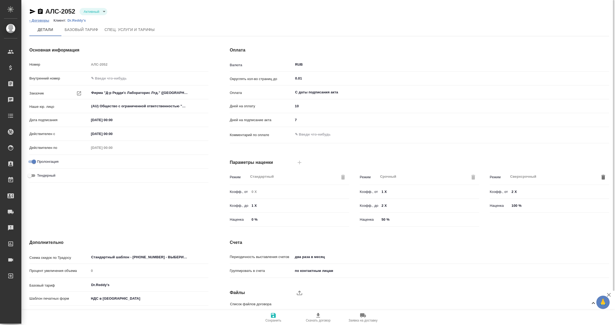
click at [45, 22] on link "‹ Договоры" at bounding box center [39, 20] width 20 height 4
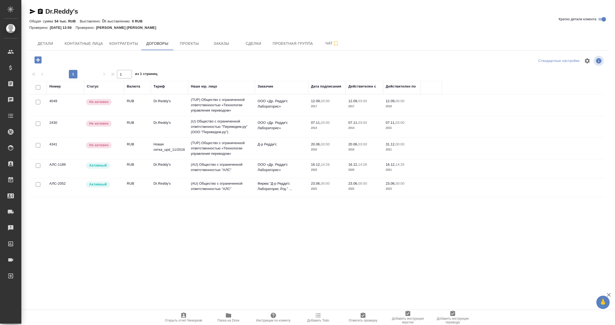
click at [58, 150] on td "4341" at bounding box center [65, 148] width 37 height 19
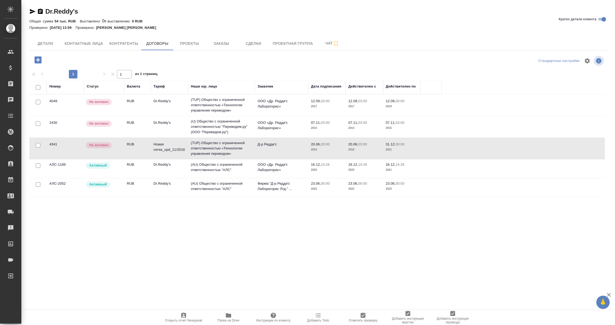
click at [58, 150] on td "4341" at bounding box center [65, 148] width 37 height 19
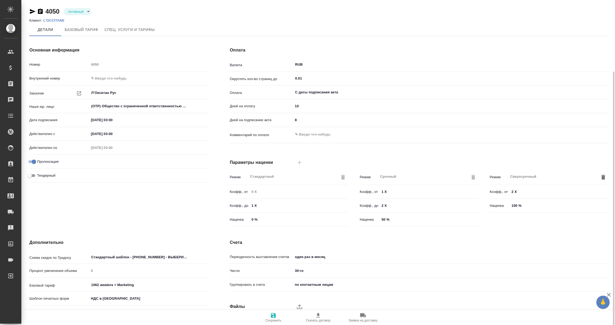
scroll to position [38, 0]
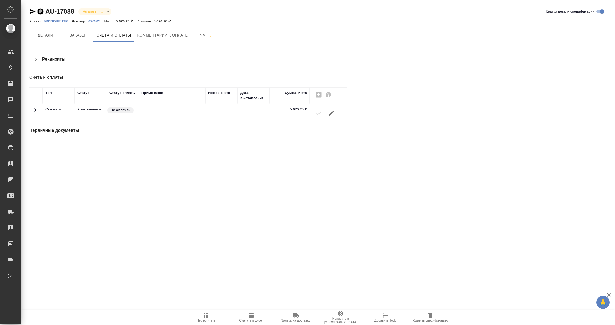
click at [41, 10] on icon "button" at bounding box center [40, 11] width 6 height 6
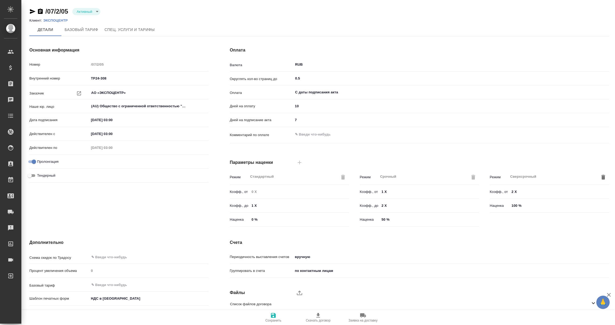
click at [54, 18] on p "ЭКСПОЦЕНТР" at bounding box center [57, 20] width 28 height 4
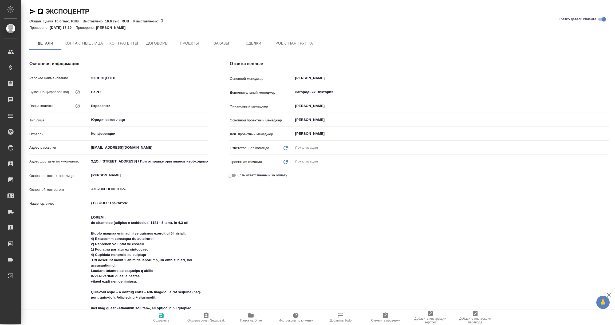
click at [31, 9] on icon "button" at bounding box center [33, 11] width 6 height 5
type textarea "x"
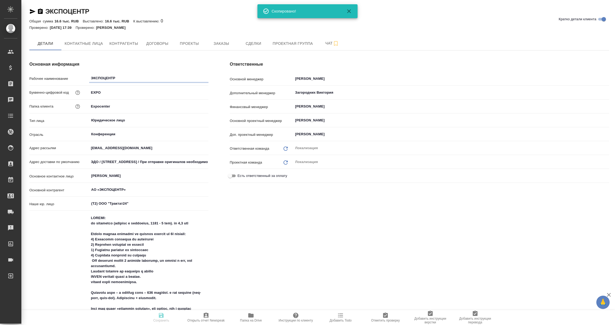
type textarea "x"
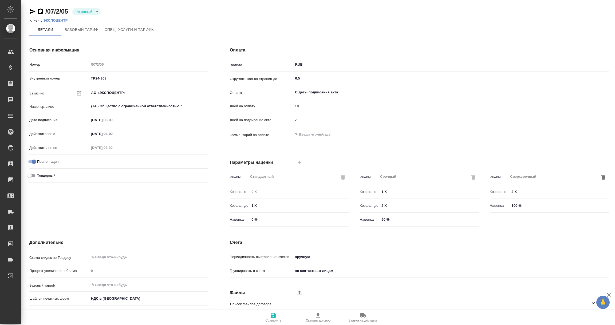
scroll to position [38, 0]
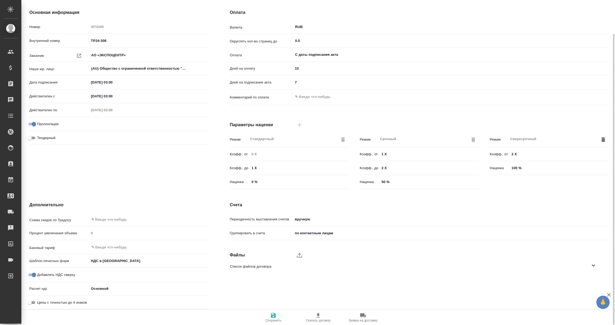
click at [591, 265] on icon at bounding box center [594, 266] width 6 height 6
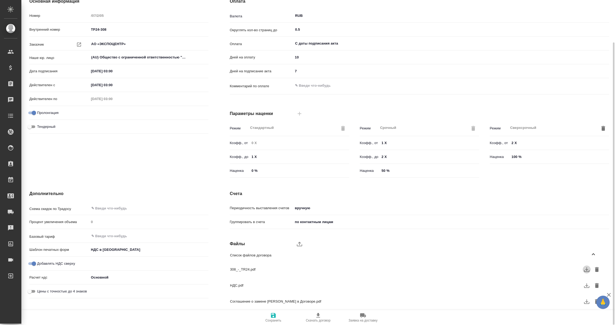
click at [586, 268] on icon "button" at bounding box center [587, 270] width 6 height 6
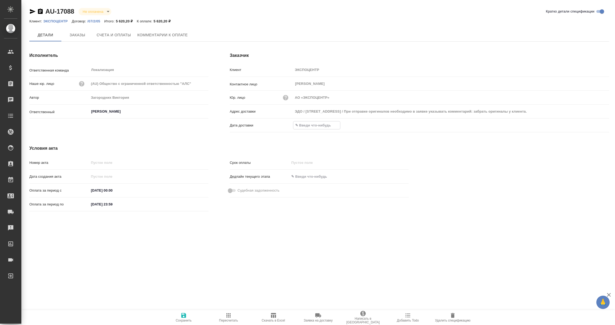
click at [318, 126] on input "text" at bounding box center [317, 126] width 47 height 8
click at [593, 123] on icon "button" at bounding box center [594, 125] width 6 height 6
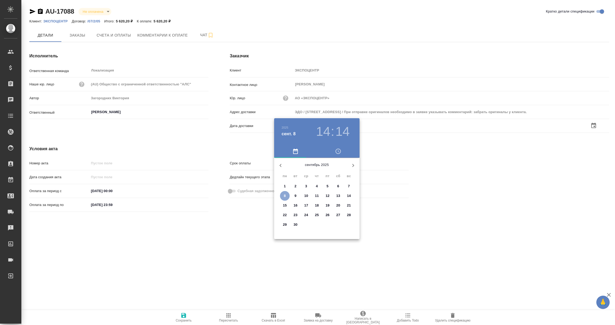
click at [287, 195] on span "8" at bounding box center [285, 195] width 10 height 5
type input "08.09.2025 14:14"
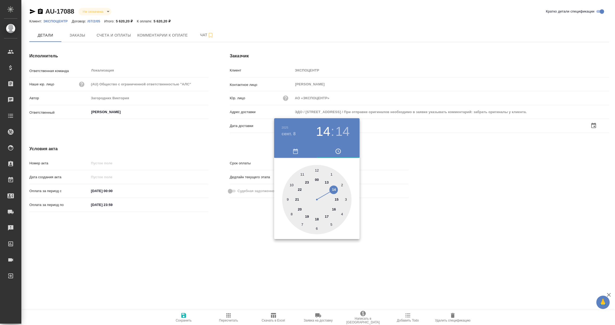
click at [241, 239] on div at bounding box center [307, 162] width 615 height 325
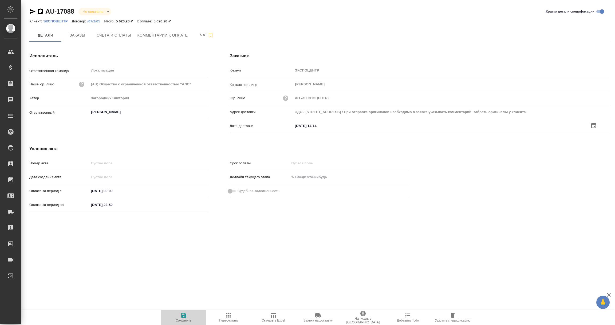
click at [185, 316] on icon "button" at bounding box center [183, 315] width 5 height 5
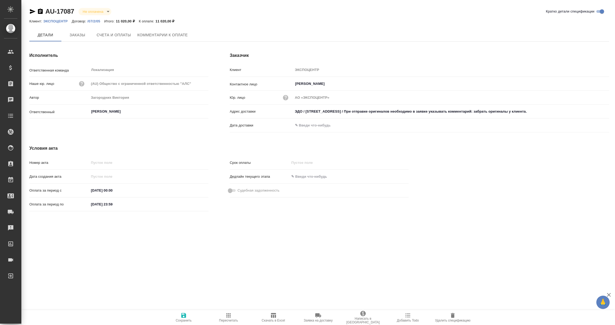
click at [31, 12] on icon "button" at bounding box center [33, 11] width 6 height 5
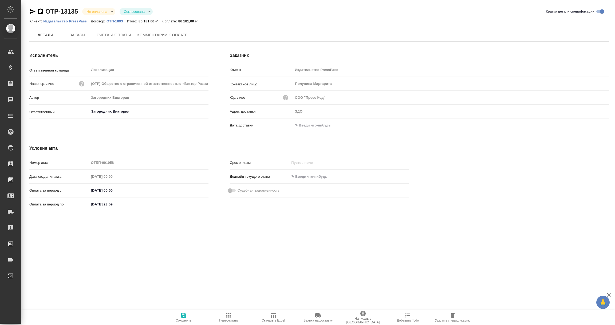
click at [310, 125] on input "text" at bounding box center [316, 126] width 47 height 8
click at [594, 127] on icon "button" at bounding box center [594, 126] width 6 height 6
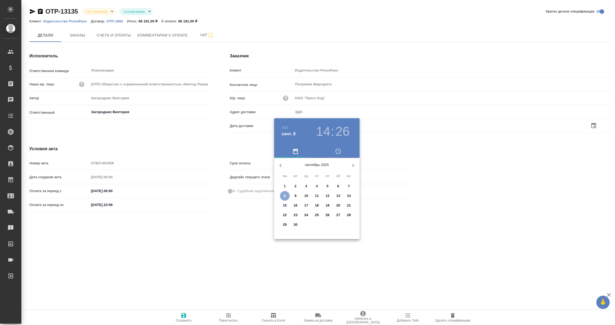
click at [287, 195] on span "8" at bounding box center [285, 195] width 10 height 5
type input "08.09.2025 14:26"
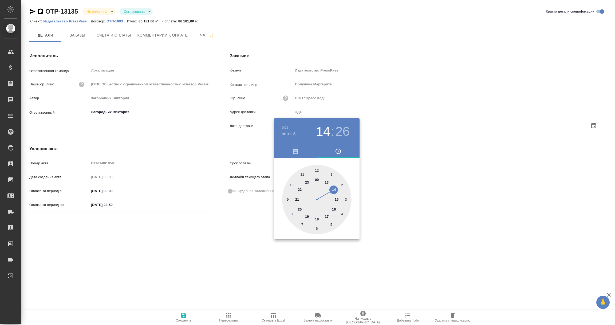
click at [240, 222] on div at bounding box center [307, 162] width 615 height 325
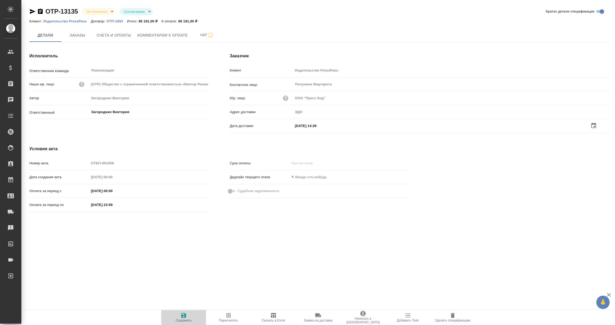
click at [183, 315] on icon "button" at bounding box center [183, 315] width 5 height 5
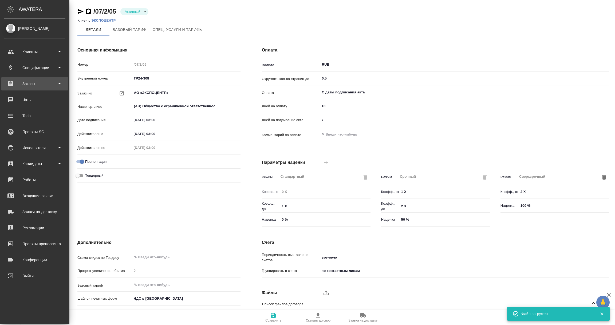
scroll to position [49, 0]
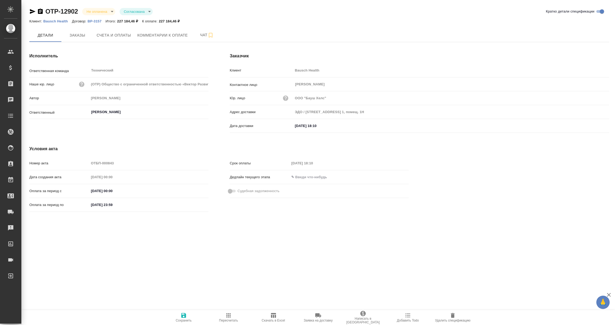
click at [48, 22] on p "Bausch Health" at bounding box center [57, 21] width 29 height 4
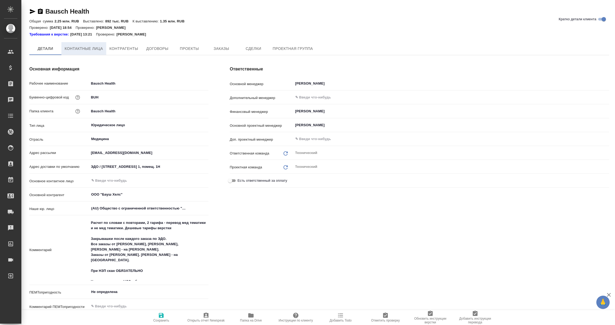
type textarea "x"
click at [89, 49] on span "Контактные лица" at bounding box center [84, 49] width 38 height 7
type textarea "x"
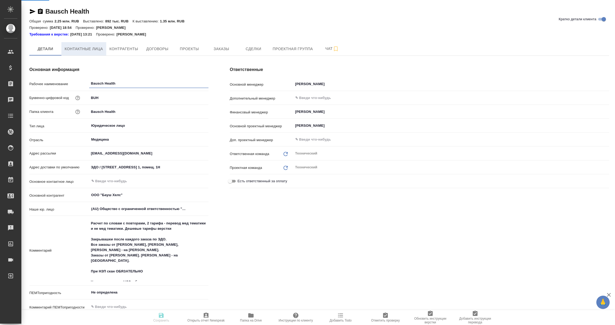
select select "RU"
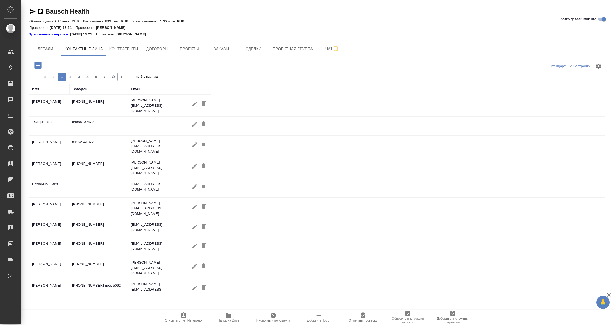
click at [39, 88] on div "Имя" at bounding box center [35, 89] width 7 height 5
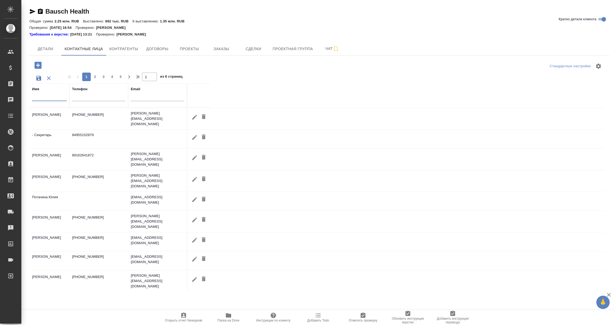
click at [40, 97] on input "text" at bounding box center [49, 98] width 35 height 7
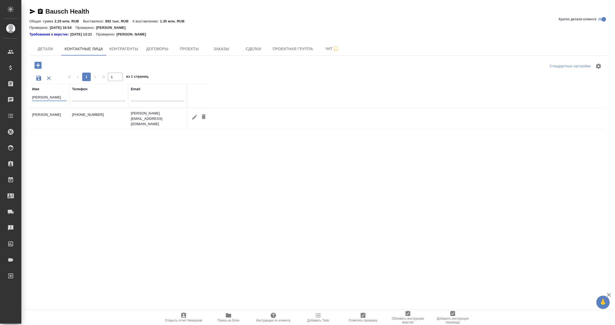
type input "самойлова"
click at [193, 116] on icon "button" at bounding box center [194, 117] width 5 height 5
type input "Александра"
type input "Самойлова"
type input "Пользователь"
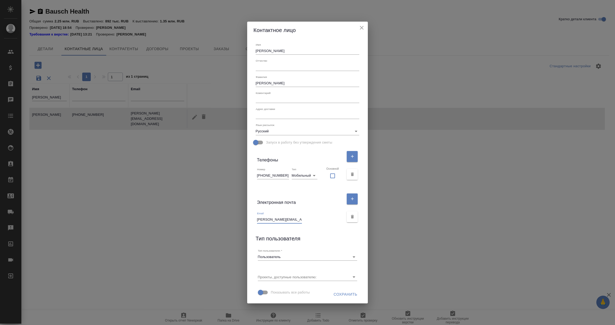
scroll to position [0, 15]
drag, startPoint x: 263, startPoint y: 222, endPoint x: 332, endPoint y: 225, distance: 68.7
click at [332, 225] on div "Email Aleksandra.Samoilova@bausch.com" at bounding box center [308, 217] width 108 height 18
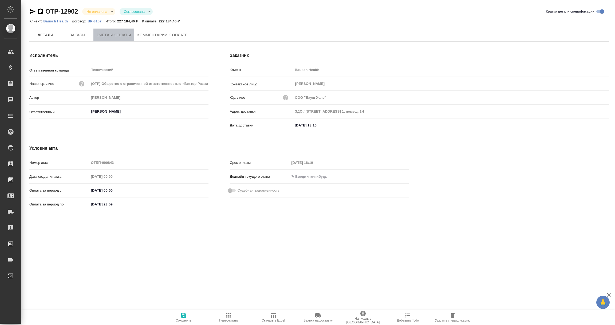
click at [118, 41] on button "Счета и оплаты" at bounding box center [113, 35] width 41 height 13
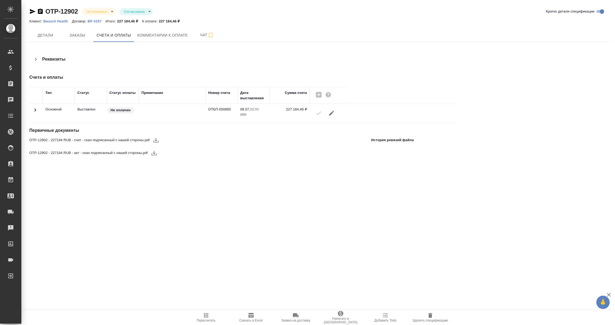
click at [157, 140] on icon "button" at bounding box center [156, 140] width 6 height 6
click at [154, 153] on icon "button" at bounding box center [153, 153] width 5 height 5
click at [39, 13] on icon "button" at bounding box center [40, 11] width 5 height 5
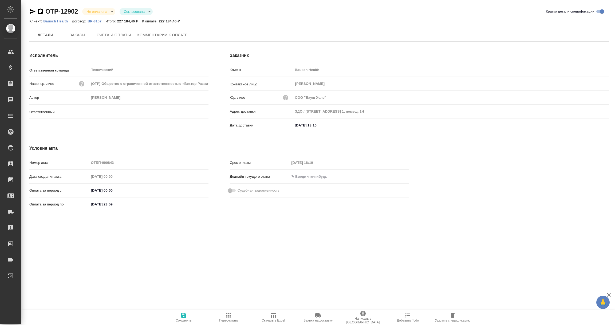
click at [182, 33] on span "Комментарии к оплате" at bounding box center [163, 35] width 50 height 7
type input "[PERSON_NAME]"
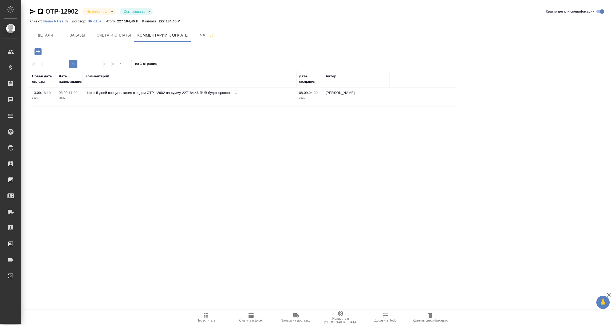
click at [36, 51] on icon "button" at bounding box center [37, 51] width 9 height 9
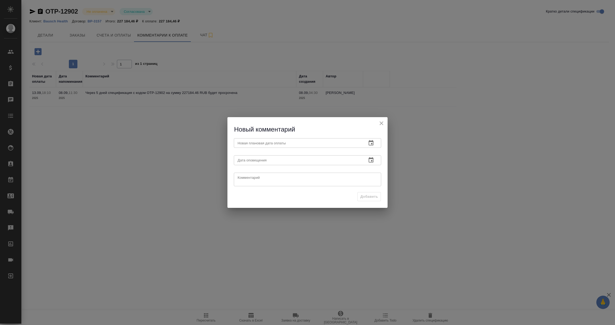
click at [372, 142] on icon "button" at bounding box center [371, 143] width 6 height 6
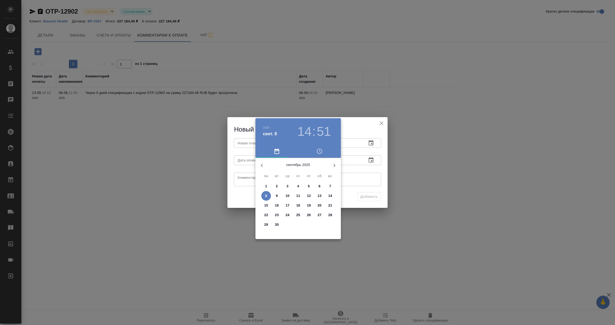
click at [289, 195] on p "10" at bounding box center [288, 195] width 4 height 5
type input "10.09.2025 14:51"
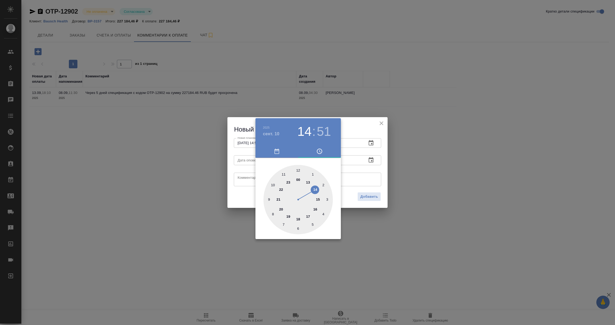
click at [381, 168] on div at bounding box center [307, 162] width 615 height 325
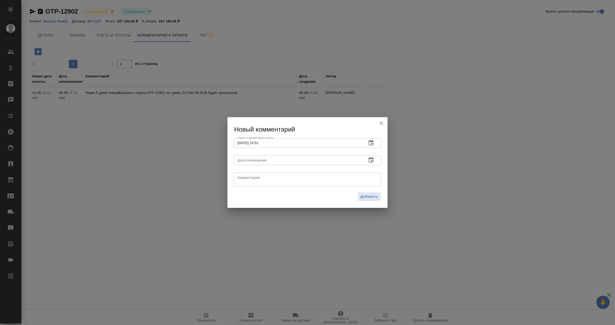
click at [371, 160] on icon "button" at bounding box center [371, 160] width 6 height 6
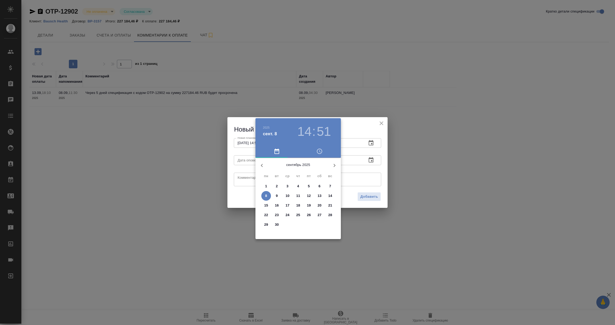
click at [269, 197] on span "8" at bounding box center [266, 195] width 10 height 5
type input "08.09.2025 14:51"
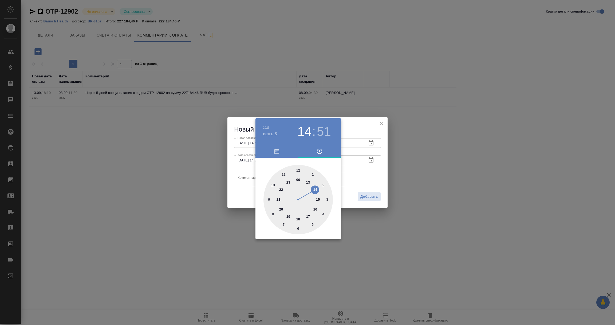
click at [248, 178] on div at bounding box center [307, 162] width 615 height 325
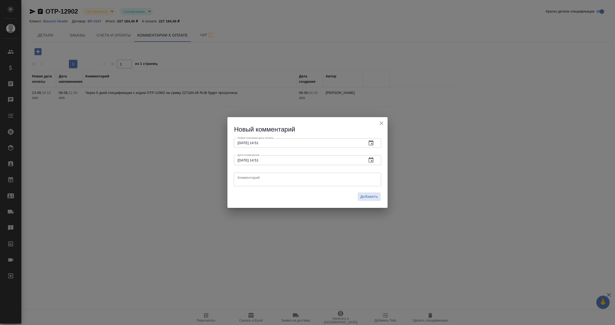
click at [248, 178] on textarea at bounding box center [308, 179] width 140 height 8
type textarea "Уточняю у клиента про оплату счета."
click at [362, 194] on span "Добавить" at bounding box center [370, 197] width 18 height 6
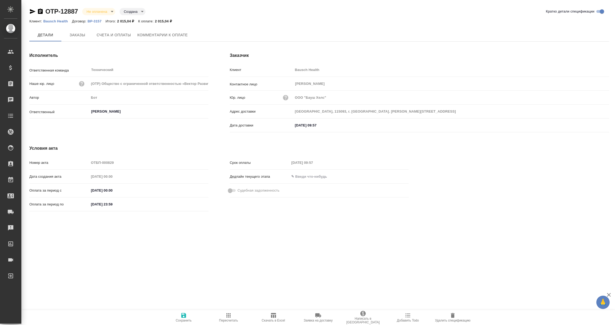
click at [173, 39] on button "Комментарии к оплате" at bounding box center [162, 35] width 57 height 13
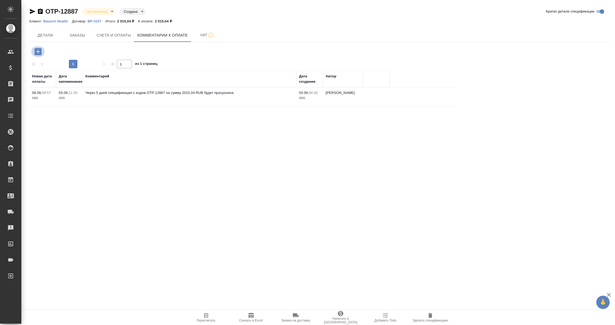
click at [40, 50] on icon "button" at bounding box center [37, 51] width 7 height 7
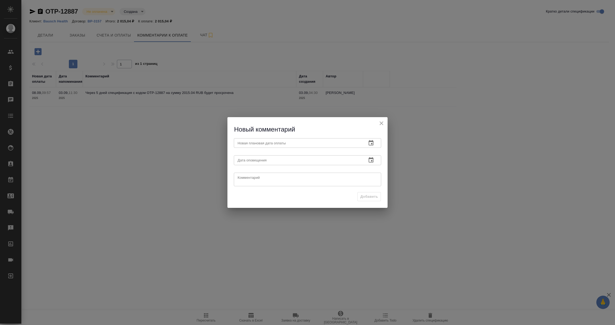
click at [369, 142] on icon "button" at bounding box center [371, 143] width 6 height 6
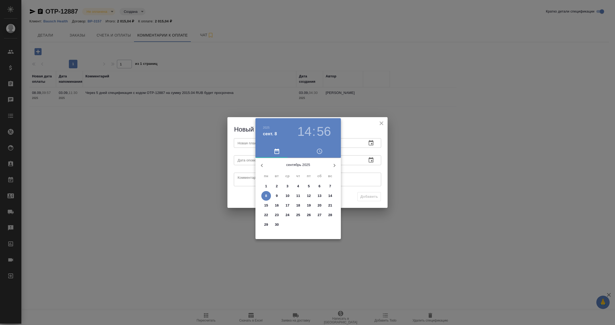
click at [289, 196] on p "10" at bounding box center [288, 195] width 4 height 5
type input "[DATE] 14:56"
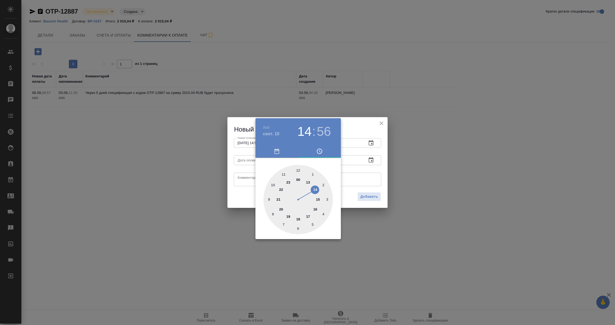
click at [357, 174] on div at bounding box center [307, 162] width 615 height 325
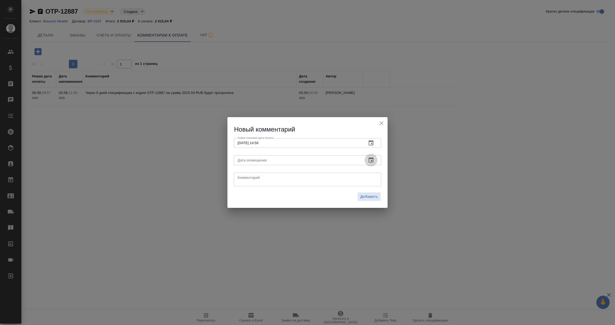
click at [369, 161] on icon "button" at bounding box center [371, 159] width 5 height 5
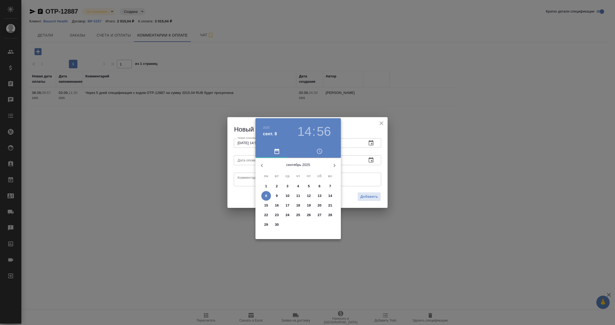
click at [263, 194] on span "8" at bounding box center [266, 195] width 10 height 5
type input "08.09.2025 14:56"
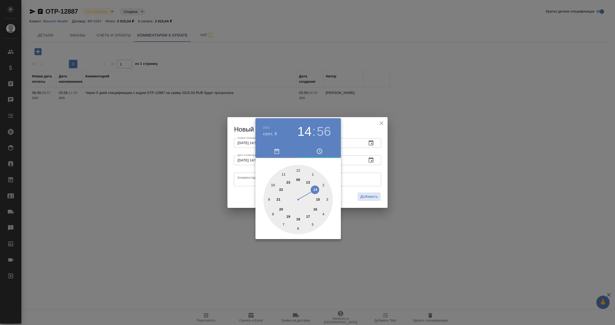
click at [243, 179] on div at bounding box center [307, 162] width 615 height 325
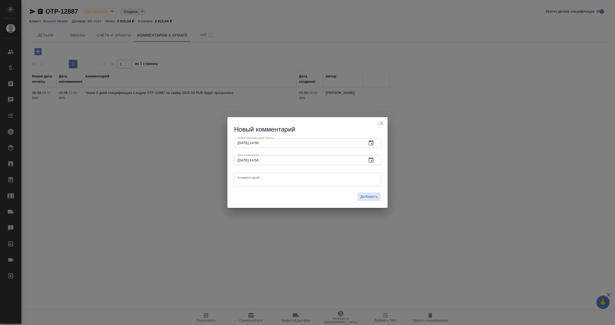
click at [243, 179] on textarea at bounding box center [308, 179] width 140 height 8
drag, startPoint x: 299, startPoint y: 174, endPoint x: 142, endPoint y: 167, distance: 158.0
click at [142, 167] on div "Новый комментарий Новая плановая дата оплаты 10.09.2025 14:56 Новая плановая да…" at bounding box center [307, 162] width 615 height 325
drag, startPoint x: 271, startPoint y: 177, endPoint x: 283, endPoint y: 178, distance: 12.3
click at [271, 177] on textarea "Enjxyz. e rkbtynf lfne jgkfns cxtnf/" at bounding box center [308, 179] width 140 height 8
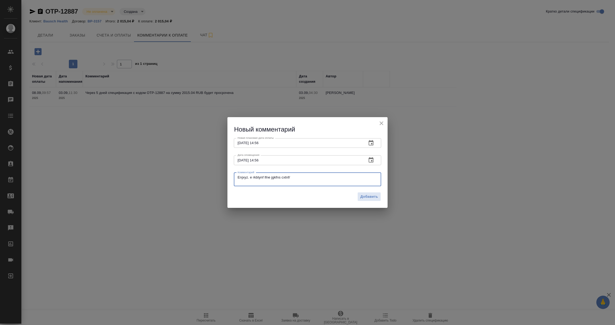
drag, startPoint x: 301, startPoint y: 181, endPoint x: 206, endPoint y: 177, distance: 95.2
click at [206, 177] on div "Новый комментарий Новая плановая дата оплаты 10.09.2025 14:56 Новая плановая да…" at bounding box center [307, 162] width 615 height 325
drag, startPoint x: 307, startPoint y: 178, endPoint x: 146, endPoint y: 177, distance: 161.1
click at [146, 177] on div "Новый комментарий Новая плановая дата оплаты 10.09.2025 14:56 Новая плановая да…" at bounding box center [307, 162] width 615 height 325
type textarea "Уточняю у клиента дату оплаты счета."
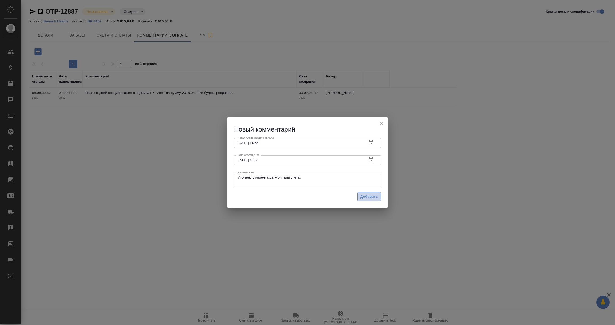
click at [370, 196] on span "Добавить" at bounding box center [370, 197] width 18 height 6
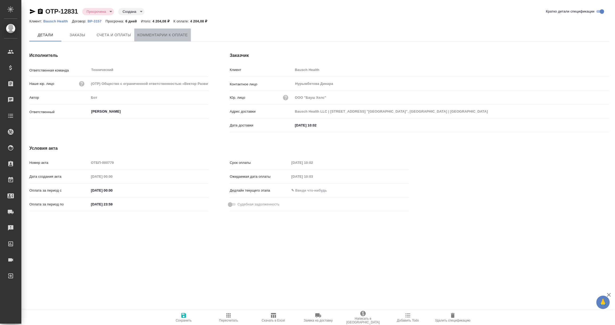
click at [165, 32] on span "Комментарии к оплате" at bounding box center [163, 35] width 50 height 7
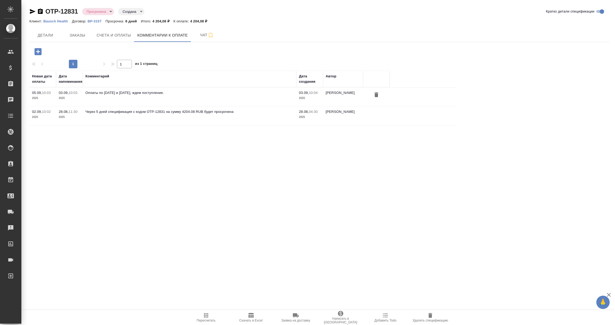
click at [36, 52] on icon "button" at bounding box center [37, 51] width 7 height 7
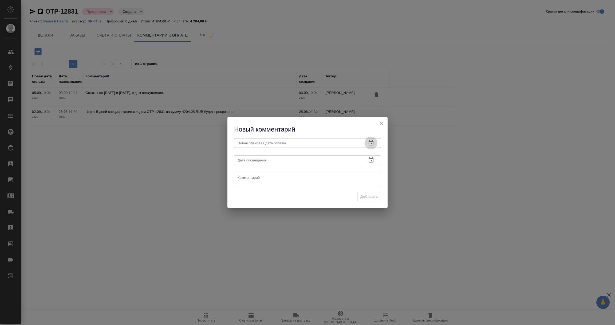
click at [373, 142] on icon "button" at bounding box center [371, 143] width 6 height 6
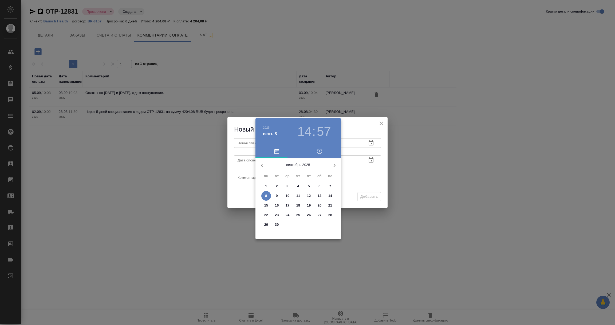
click at [289, 197] on p "10" at bounding box center [288, 195] width 4 height 5
type input "10.09.2025 14:57"
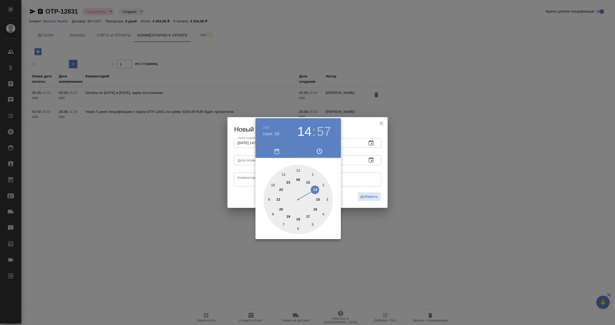
click at [352, 178] on div at bounding box center [307, 162] width 615 height 325
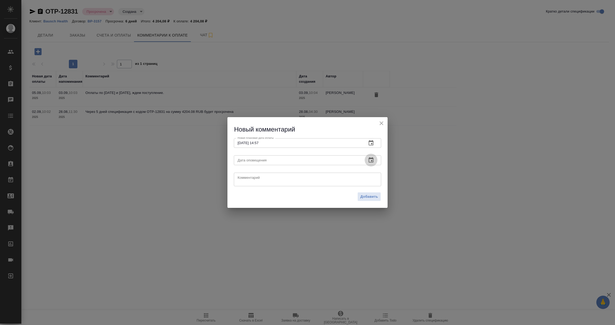
click at [372, 161] on icon "button" at bounding box center [371, 159] width 5 height 5
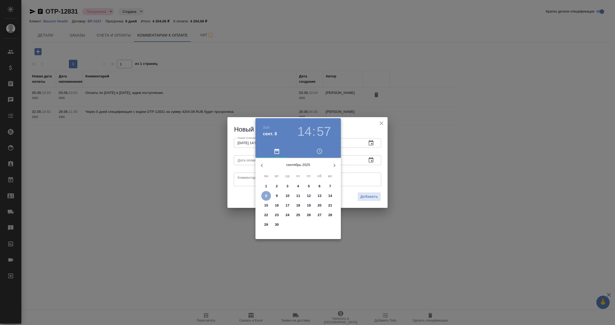
click at [267, 196] on p "8" at bounding box center [266, 195] width 2 height 5
type input "[DATE] 14:57"
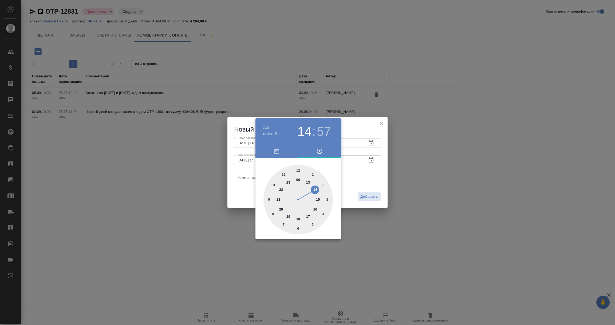
click at [248, 184] on div at bounding box center [307, 162] width 615 height 325
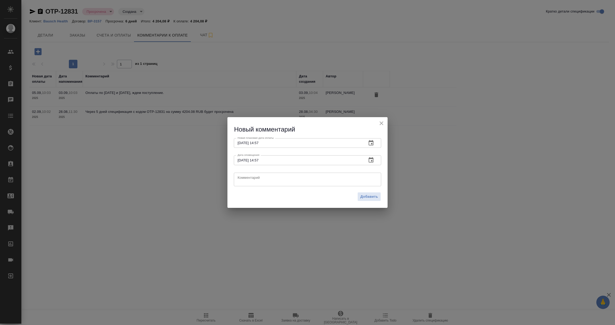
click at [246, 180] on textarea at bounding box center [308, 179] width 140 height 8
paste textarea "Уточняю у клиента дату оплаты счета."
type textarea "Уточняю у клиента дату оплаты счета."
click at [377, 197] on span "Добавить" at bounding box center [370, 197] width 18 height 6
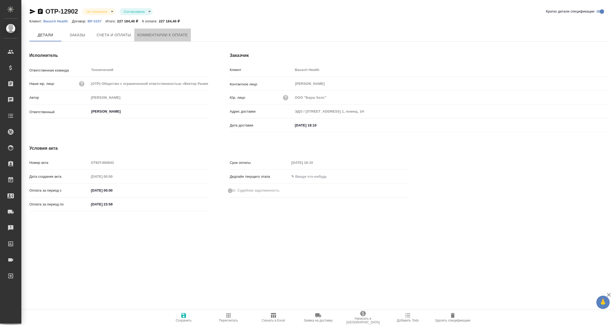
click at [173, 32] on span "Комментарии к оплате" at bounding box center [163, 35] width 50 height 7
click at [174, 37] on span "Комментарии к оплате" at bounding box center [163, 35] width 50 height 7
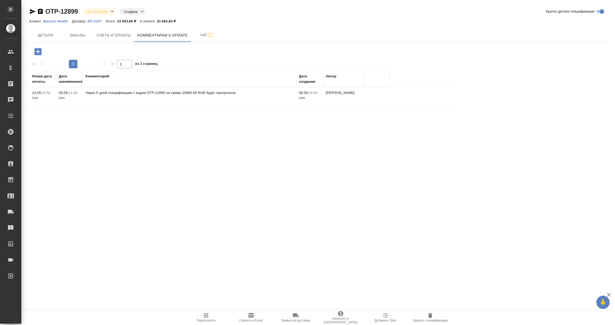
click at [36, 52] on icon "button" at bounding box center [37, 51] width 7 height 7
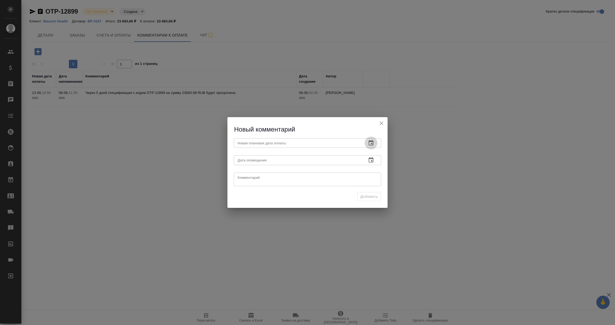
click at [368, 140] on button "button" at bounding box center [371, 143] width 13 height 13
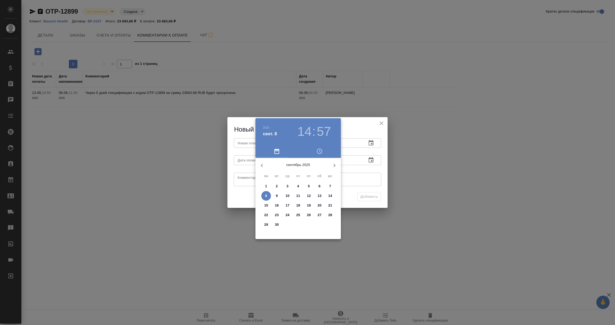
click at [288, 197] on p "10" at bounding box center [288, 195] width 4 height 5
type input "10.09.2025 14:57"
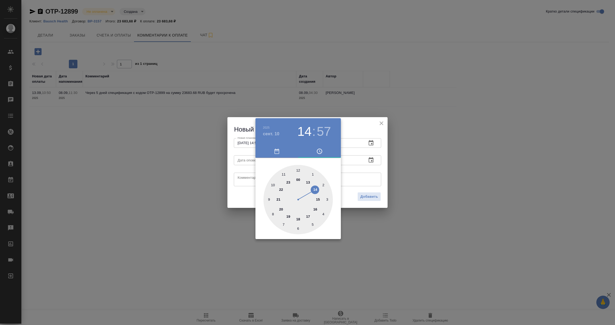
click at [359, 182] on div at bounding box center [307, 162] width 615 height 325
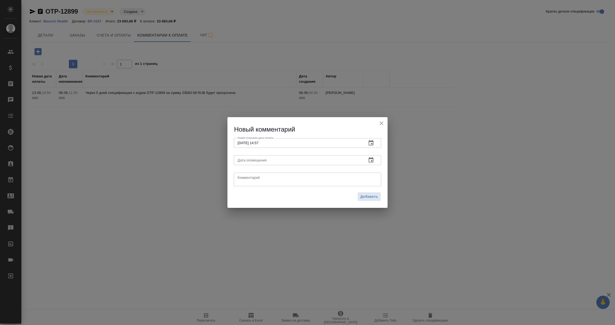
click at [371, 158] on icon "button" at bounding box center [371, 159] width 5 height 5
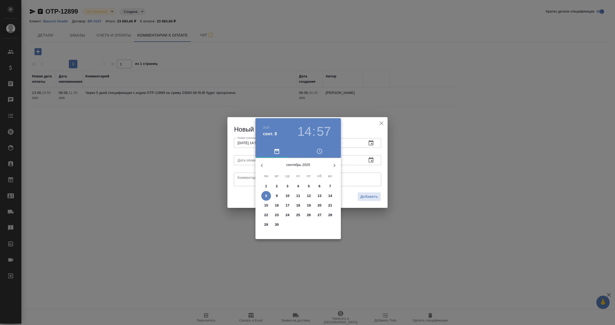
click at [267, 196] on span "8" at bounding box center [266, 195] width 10 height 5
type input "08.09.2025 14:57"
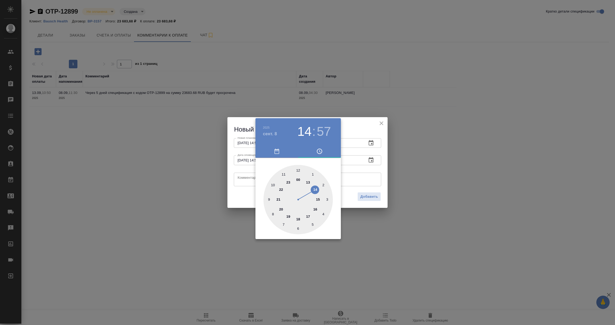
click at [245, 178] on div at bounding box center [307, 162] width 615 height 325
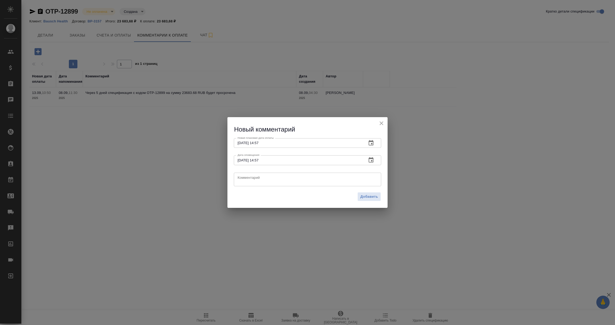
click at [244, 180] on textarea at bounding box center [308, 179] width 140 height 8
paste textarea "Уточняю у клиента дату оплаты счета."
type textarea "Уточняю у клиента дату оплаты счета."
click at [375, 195] on span "Добавить" at bounding box center [370, 197] width 18 height 6
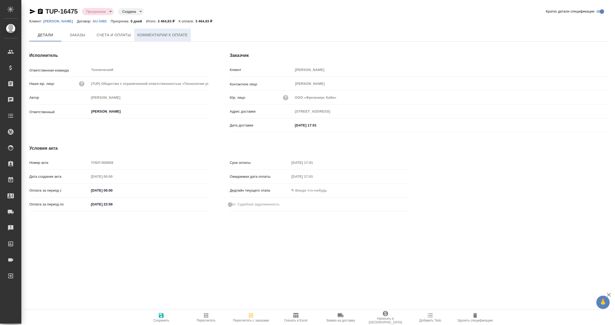
click at [161, 36] on span "Комментарии к оплате" at bounding box center [163, 35] width 50 height 7
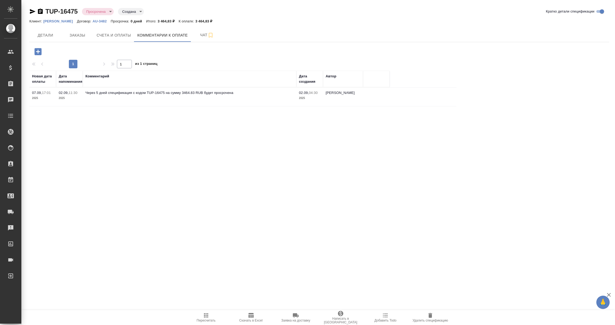
click at [38, 51] on icon "button" at bounding box center [37, 51] width 9 height 9
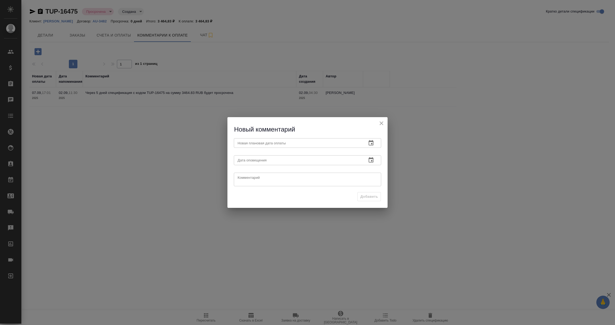
click at [373, 143] on icon "button" at bounding box center [371, 142] width 5 height 5
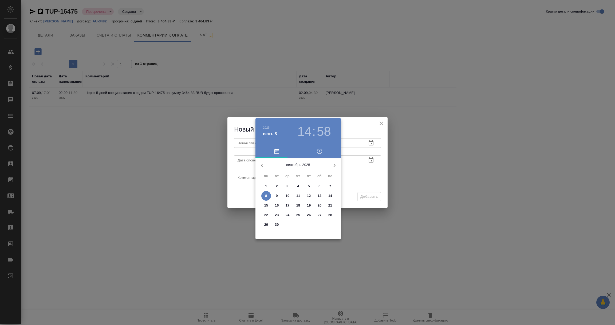
click at [287, 195] on p "10" at bounding box center [288, 195] width 4 height 5
type input "10.09.2025 14:58"
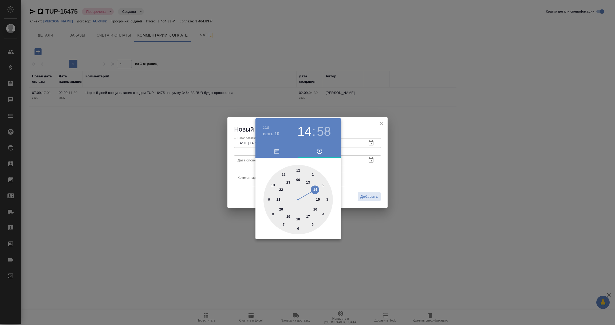
click at [361, 169] on div at bounding box center [307, 162] width 615 height 325
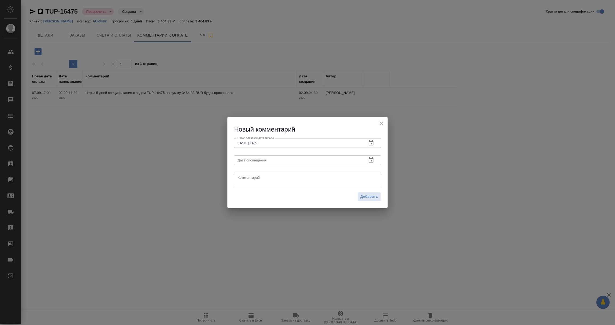
click at [370, 161] on icon "button" at bounding box center [371, 160] width 6 height 6
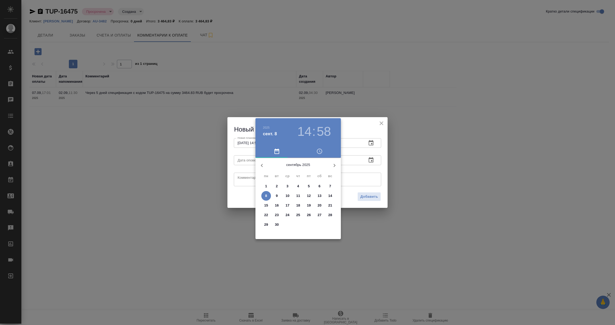
click at [265, 196] on span "8" at bounding box center [266, 195] width 10 height 5
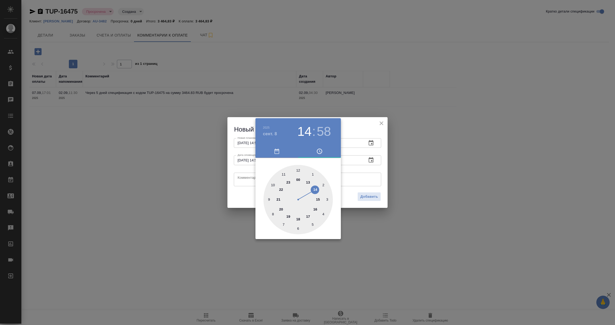
type input "08.09.2025 14:58"
click at [248, 179] on div at bounding box center [307, 162] width 615 height 325
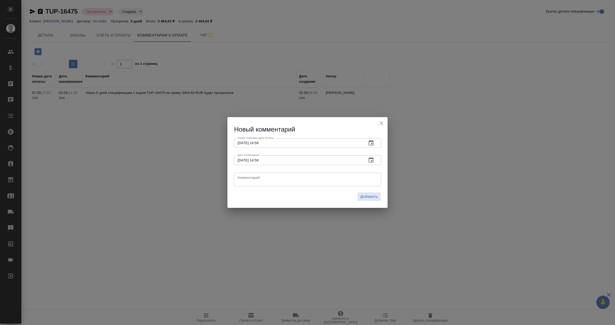
click at [248, 179] on textarea at bounding box center [308, 179] width 140 height 8
type textarea "Ожидаем поступление оплаты."
click at [369, 195] on span "Добавить" at bounding box center [370, 197] width 18 height 6
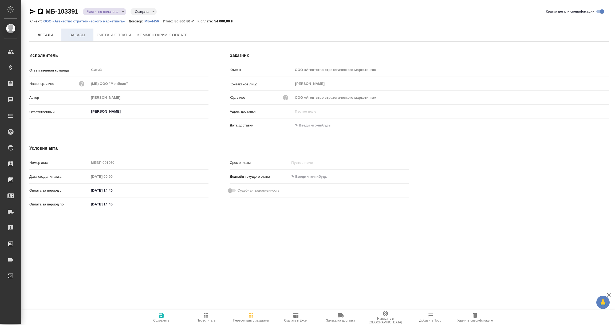
click at [76, 37] on span "Заказы" at bounding box center [78, 35] width 26 height 7
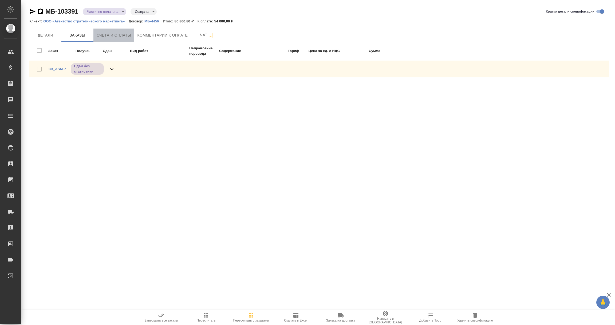
click at [124, 36] on span "Счета и оплаты" at bounding box center [114, 35] width 34 height 7
